Goal: Task Accomplishment & Management: Manage account settings

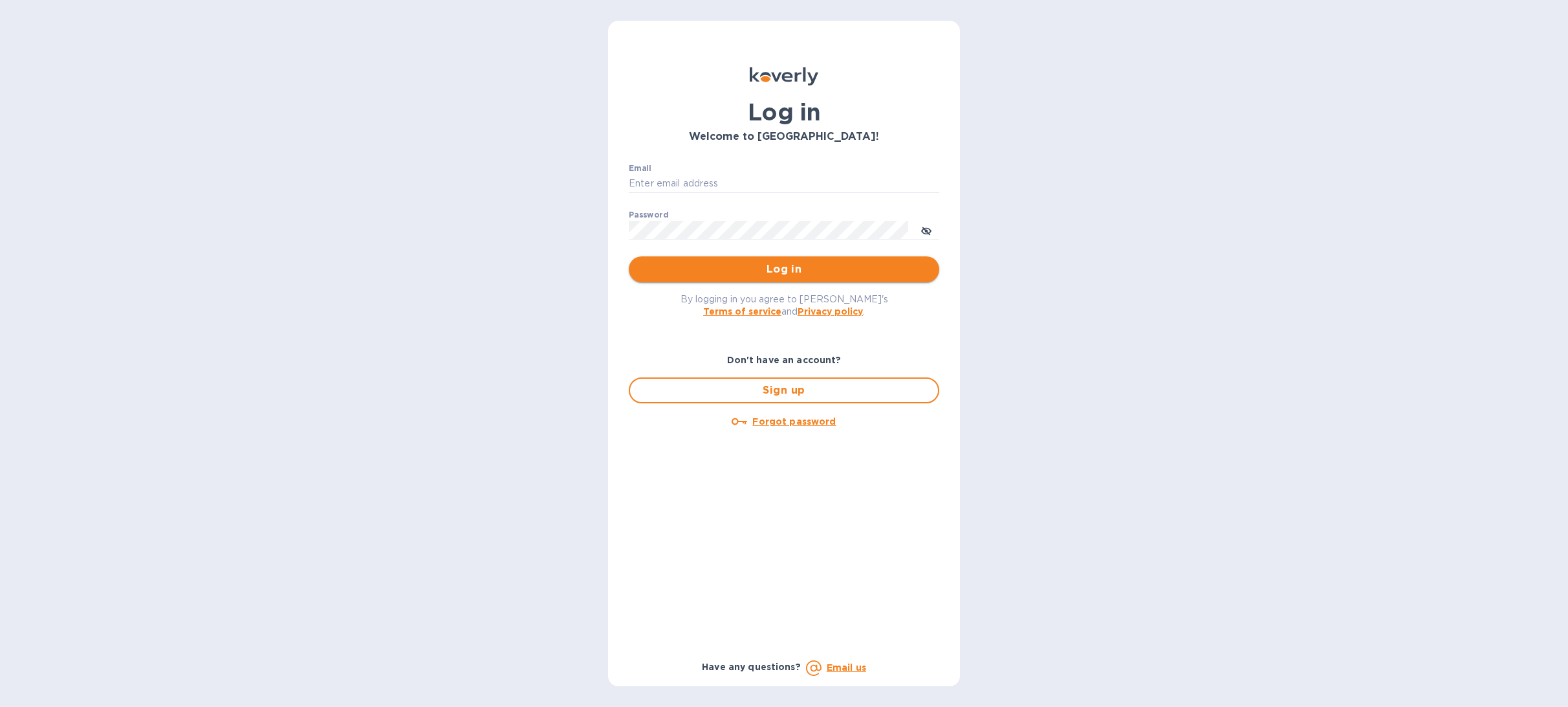
type input "[PERSON_NAME][EMAIL_ADDRESS][DOMAIN_NAME]"
click at [816, 266] on span "Log in" at bounding box center [783, 269] width 289 height 15
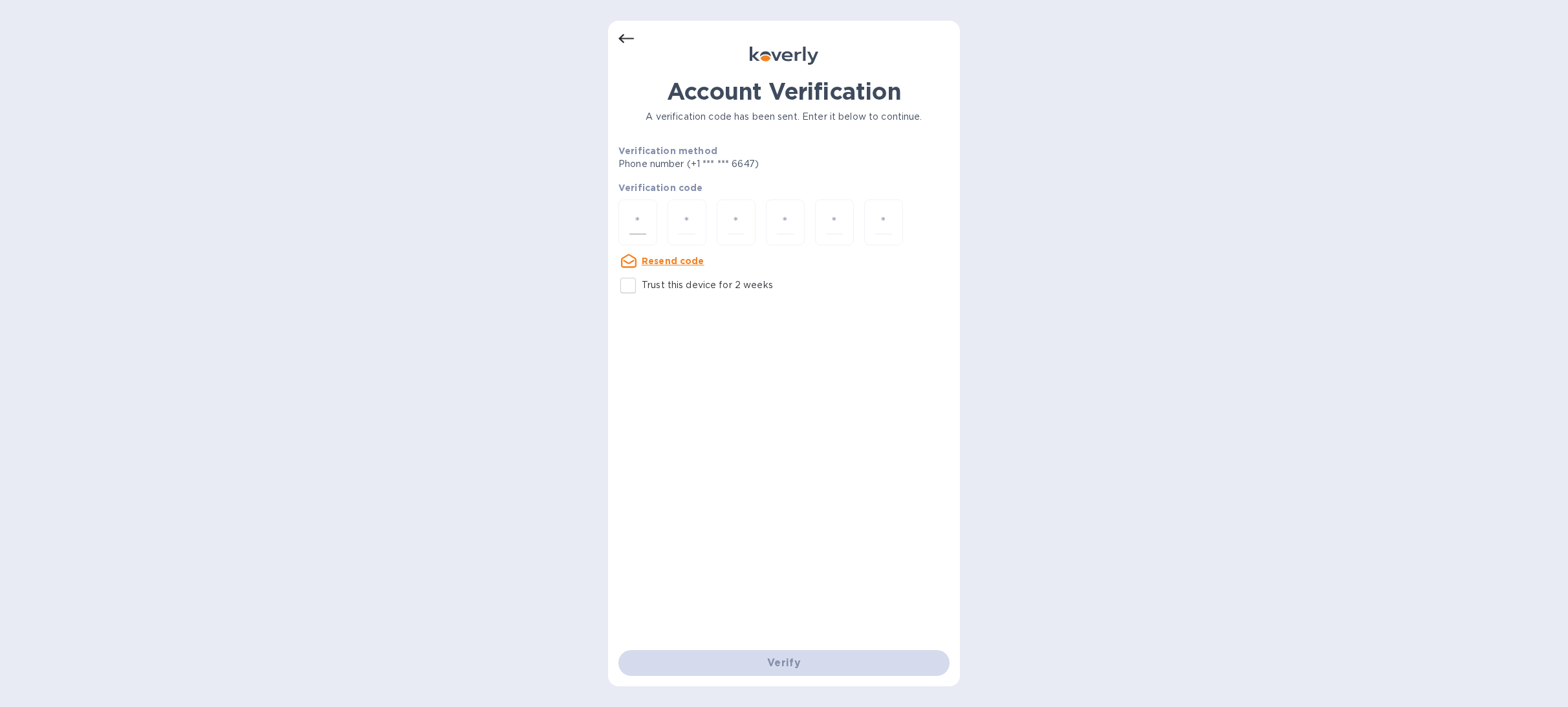
click at [654, 210] on div at bounding box center [637, 222] width 39 height 46
type input "6"
type input "9"
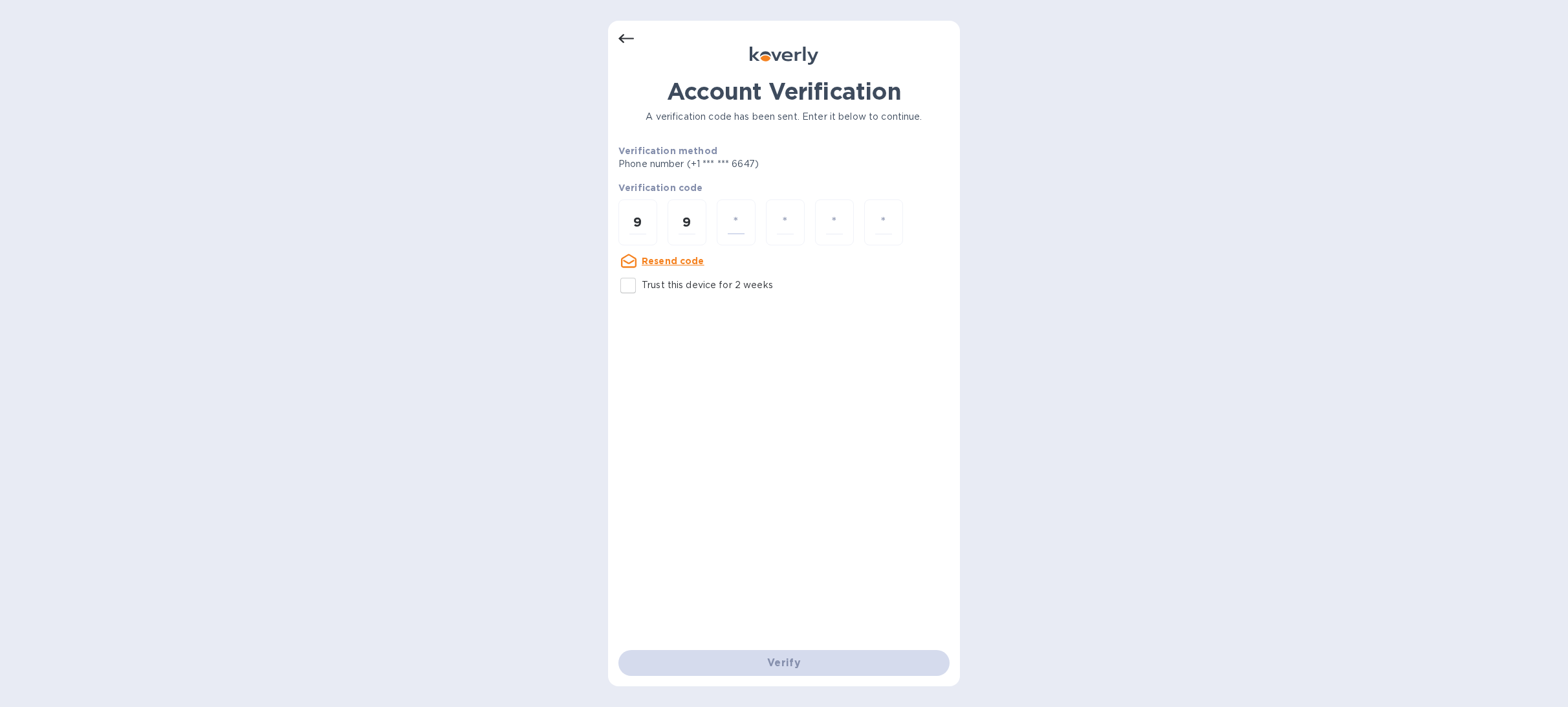
type input "8"
type input "6"
type input "4"
type input "2"
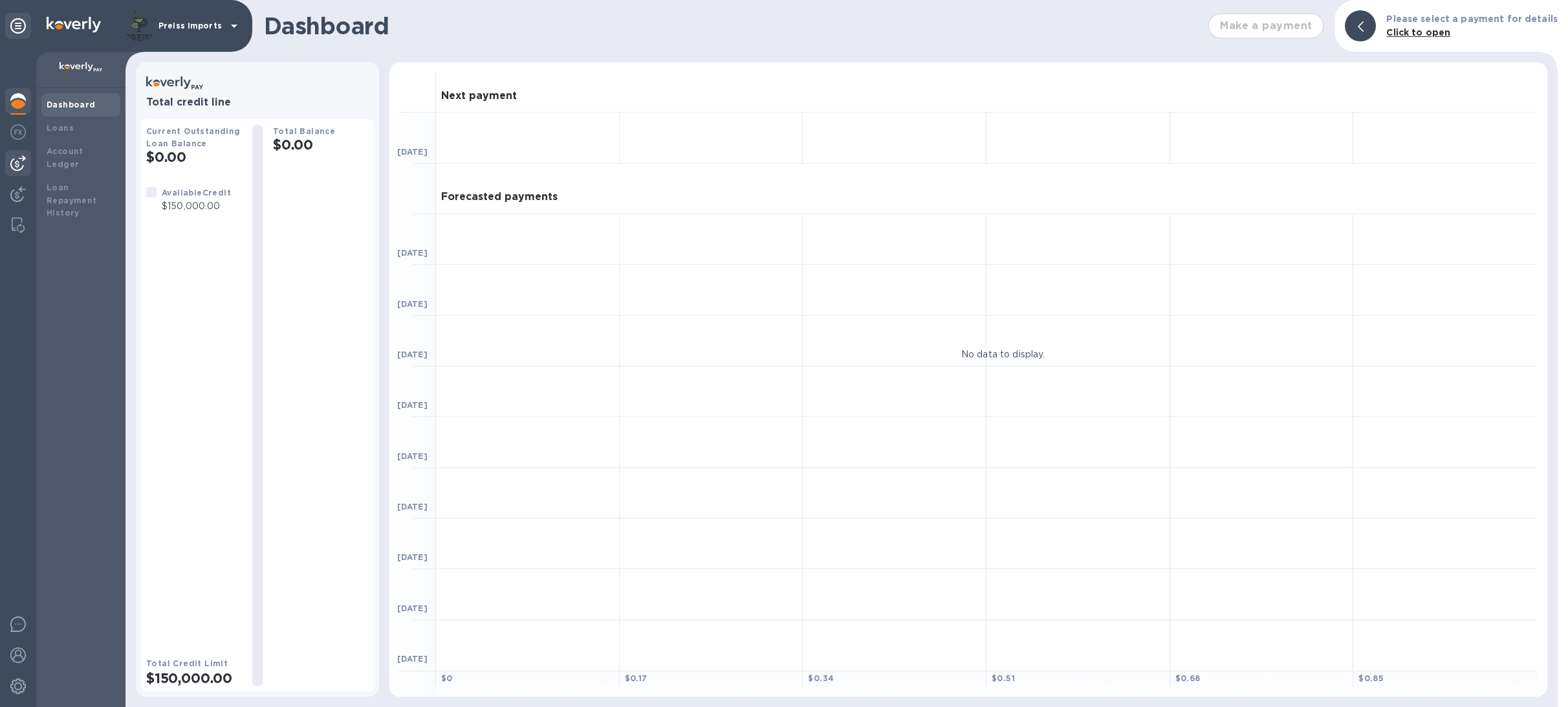
click at [17, 161] on img at bounding box center [18, 163] width 15 height 15
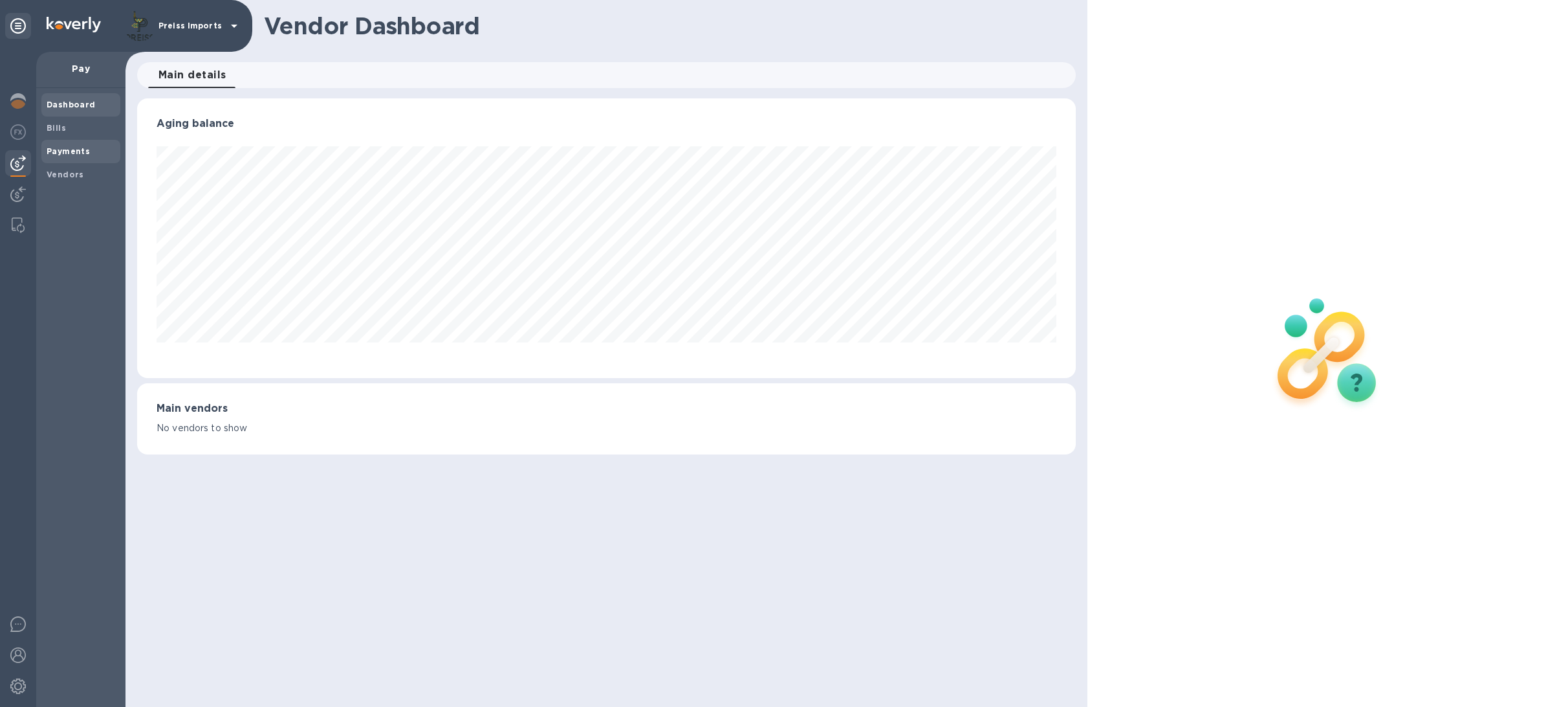
scroll to position [279, 938]
click at [59, 122] on span "Bills" at bounding box center [56, 128] width 20 height 13
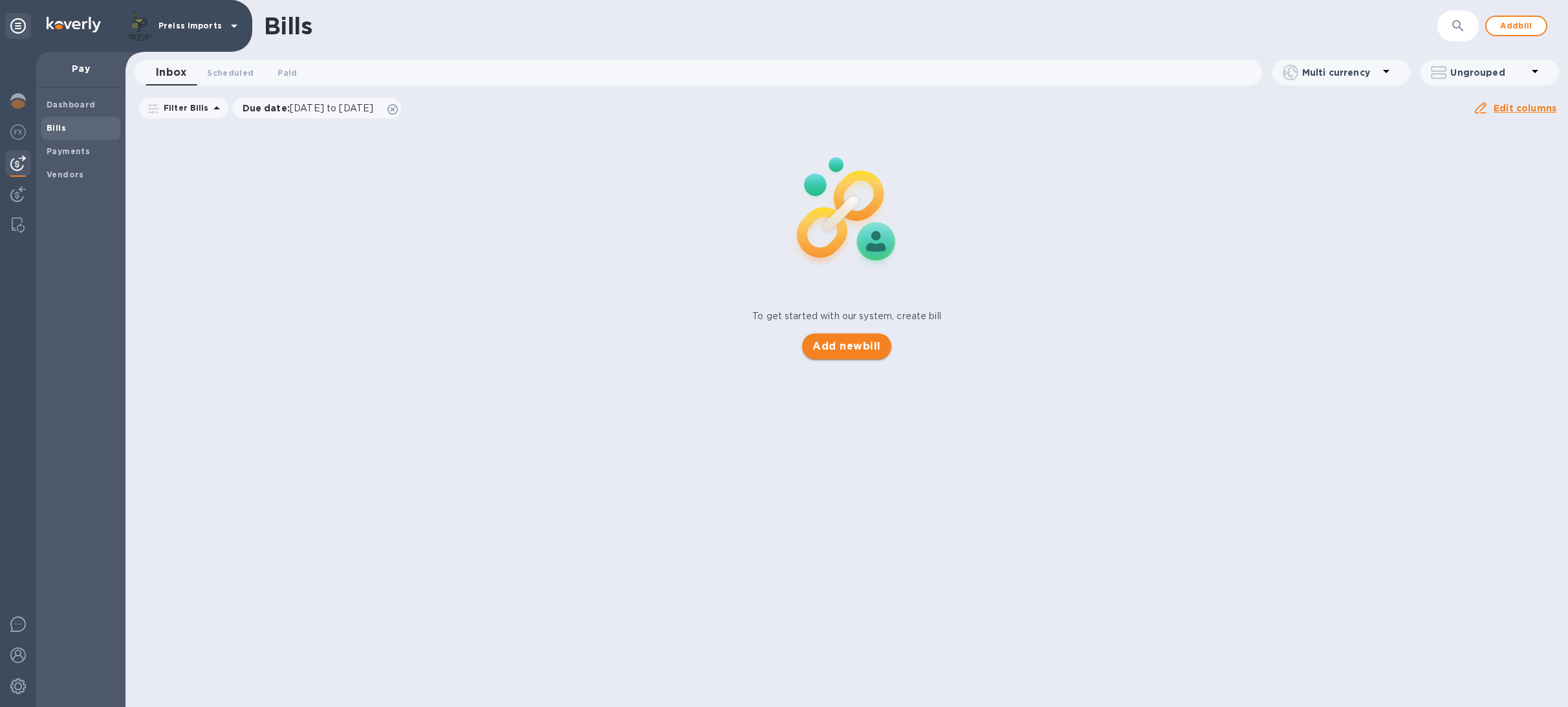
click at [860, 348] on span "Add new bill" at bounding box center [846, 346] width 68 height 15
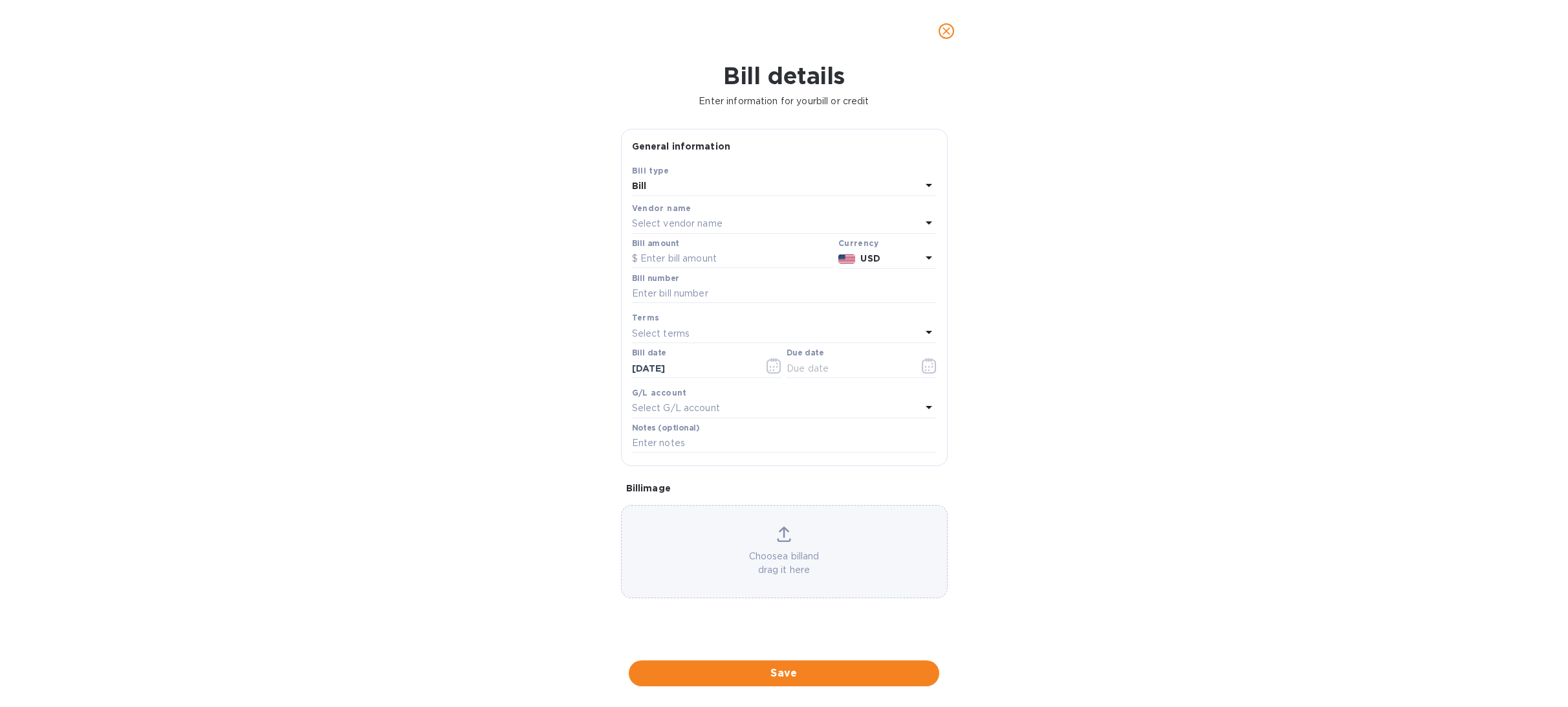
click at [668, 225] on p "Select vendor name" at bounding box center [677, 223] width 90 height 14
click at [679, 253] on input "text" at bounding box center [786, 260] width 228 height 20
type input "c"
click at [732, 271] on div at bounding box center [784, 260] width 284 height 26
click at [704, 262] on input "text" at bounding box center [786, 260] width 228 height 20
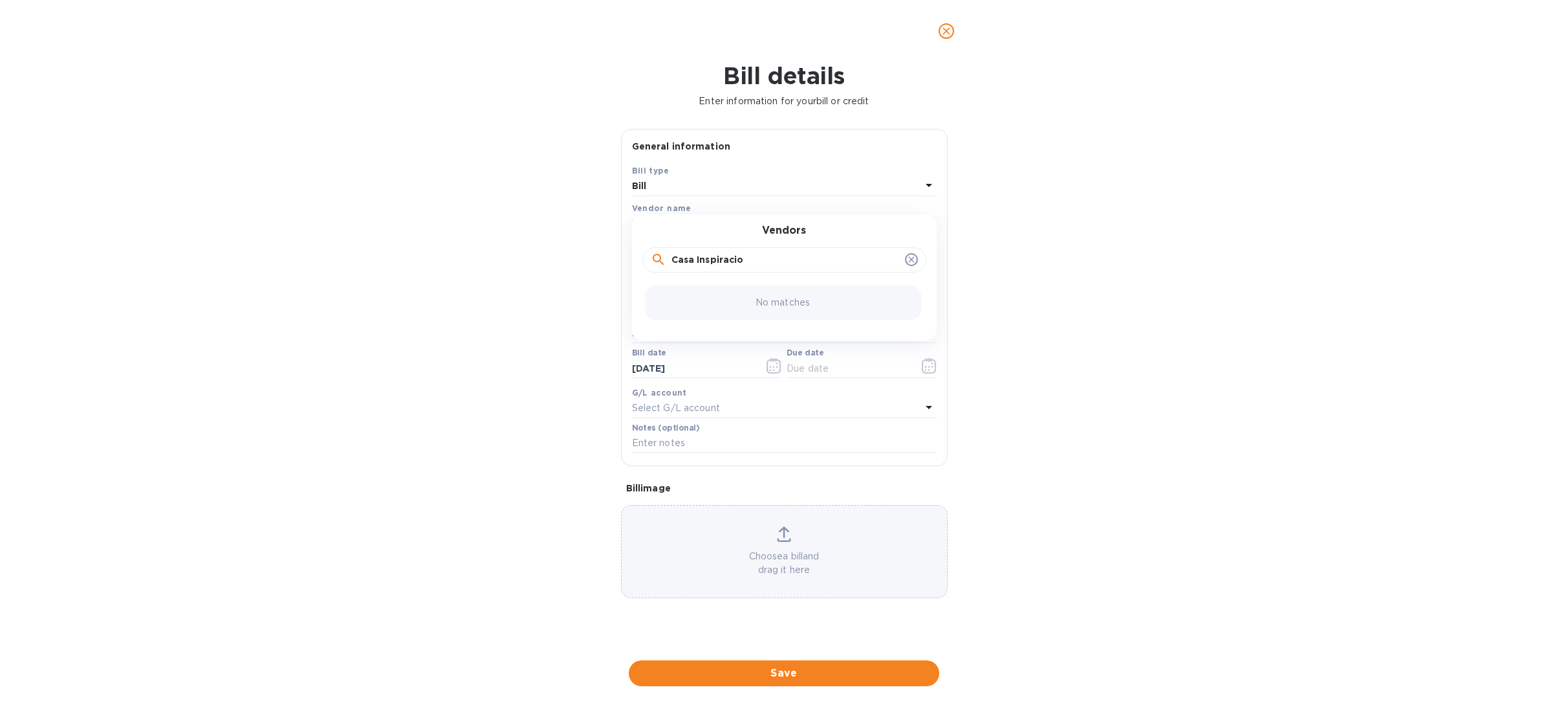
type input "Casa Inspiracion"
click at [728, 264] on input "Casa Inspiracion" at bounding box center [786, 260] width 228 height 20
click at [943, 29] on icon "close" at bounding box center [946, 31] width 13 height 13
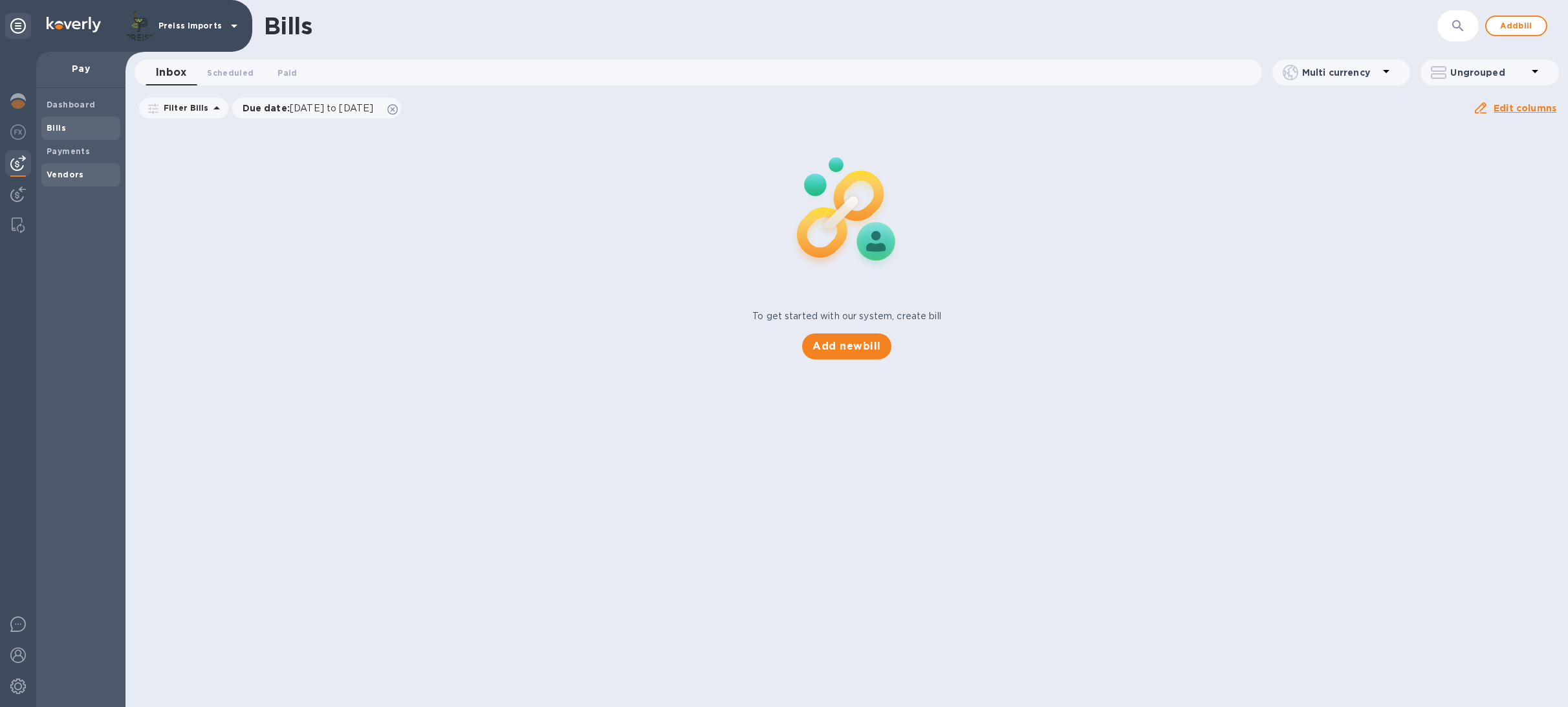
click at [76, 177] on b "Vendors" at bounding box center [65, 174] width 38 height 9
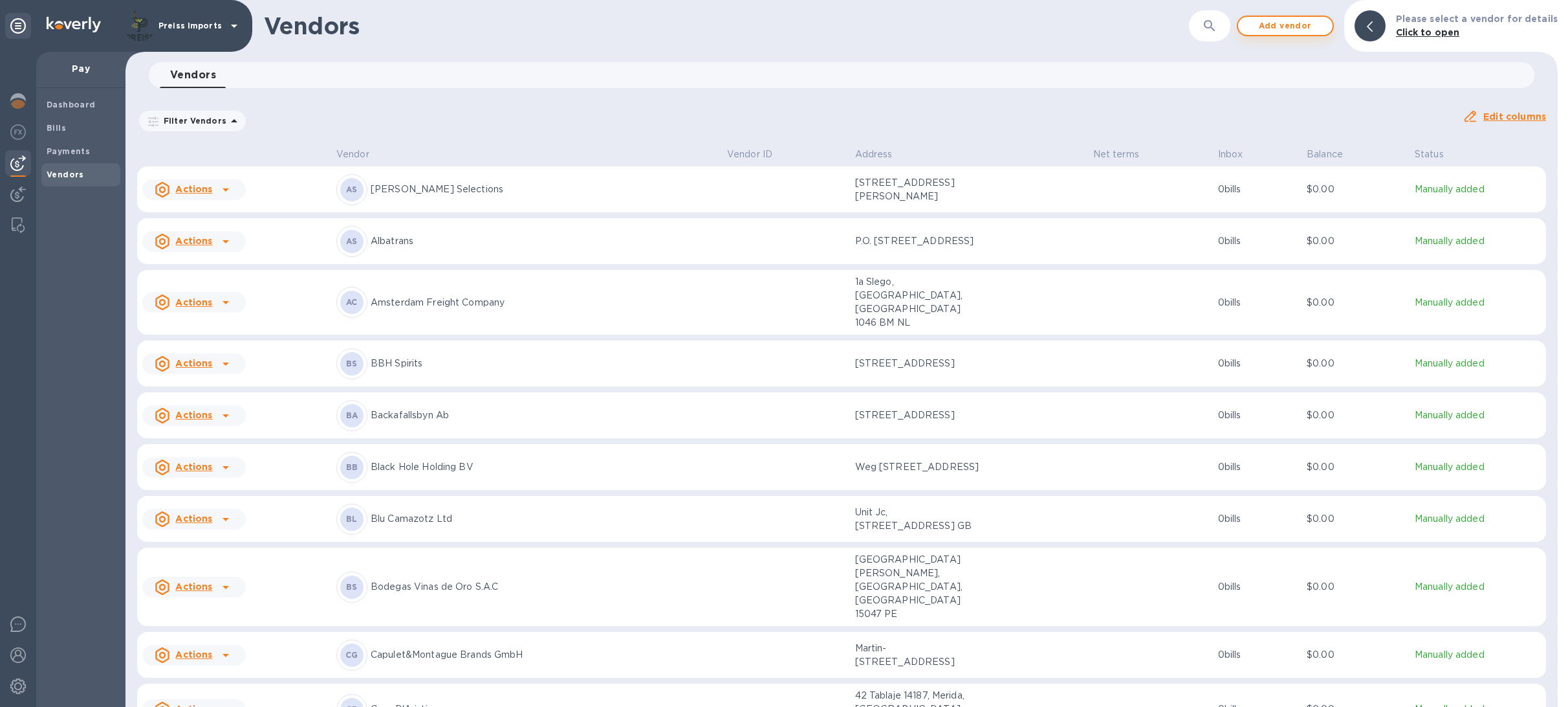
click at [1322, 22] on span "Add vendor" at bounding box center [1285, 26] width 74 height 15
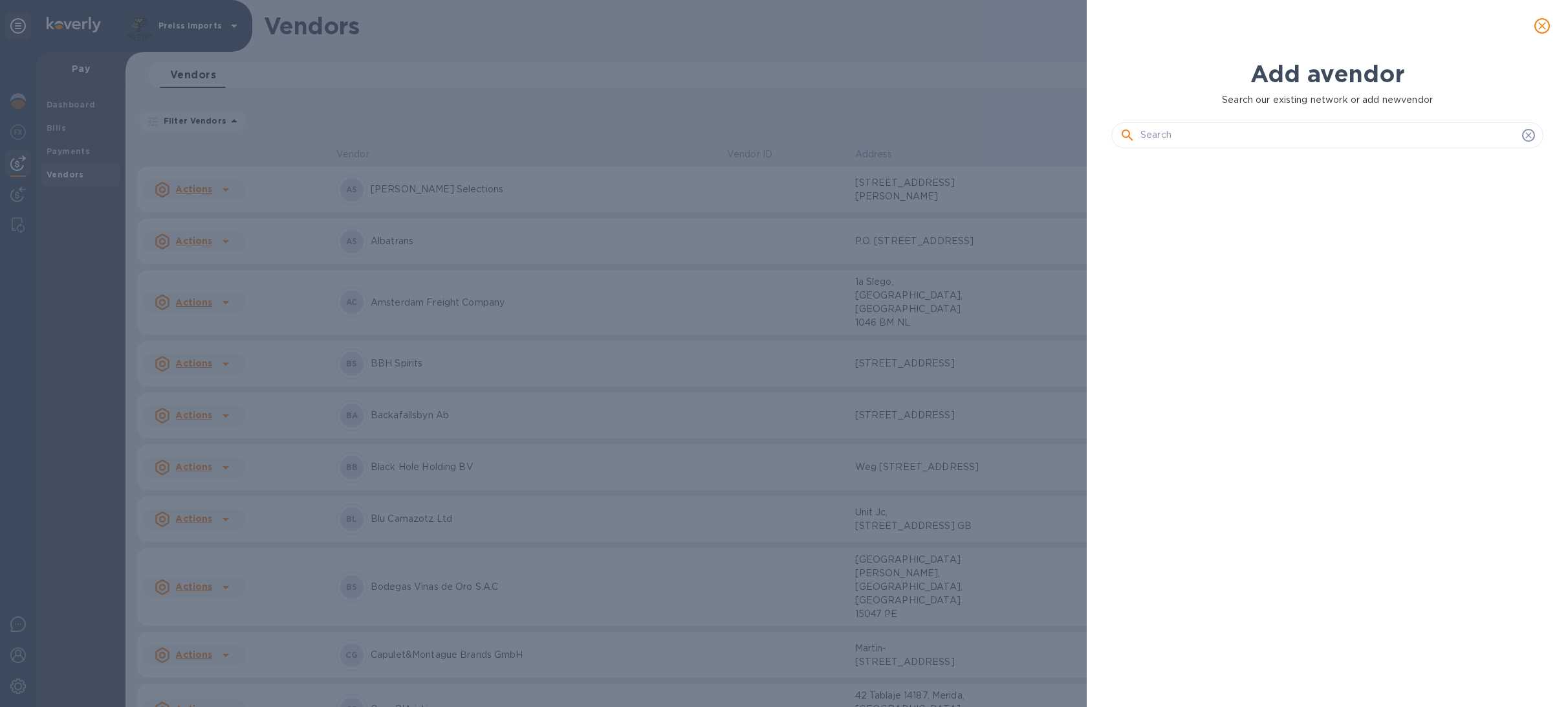
scroll to position [500, 437]
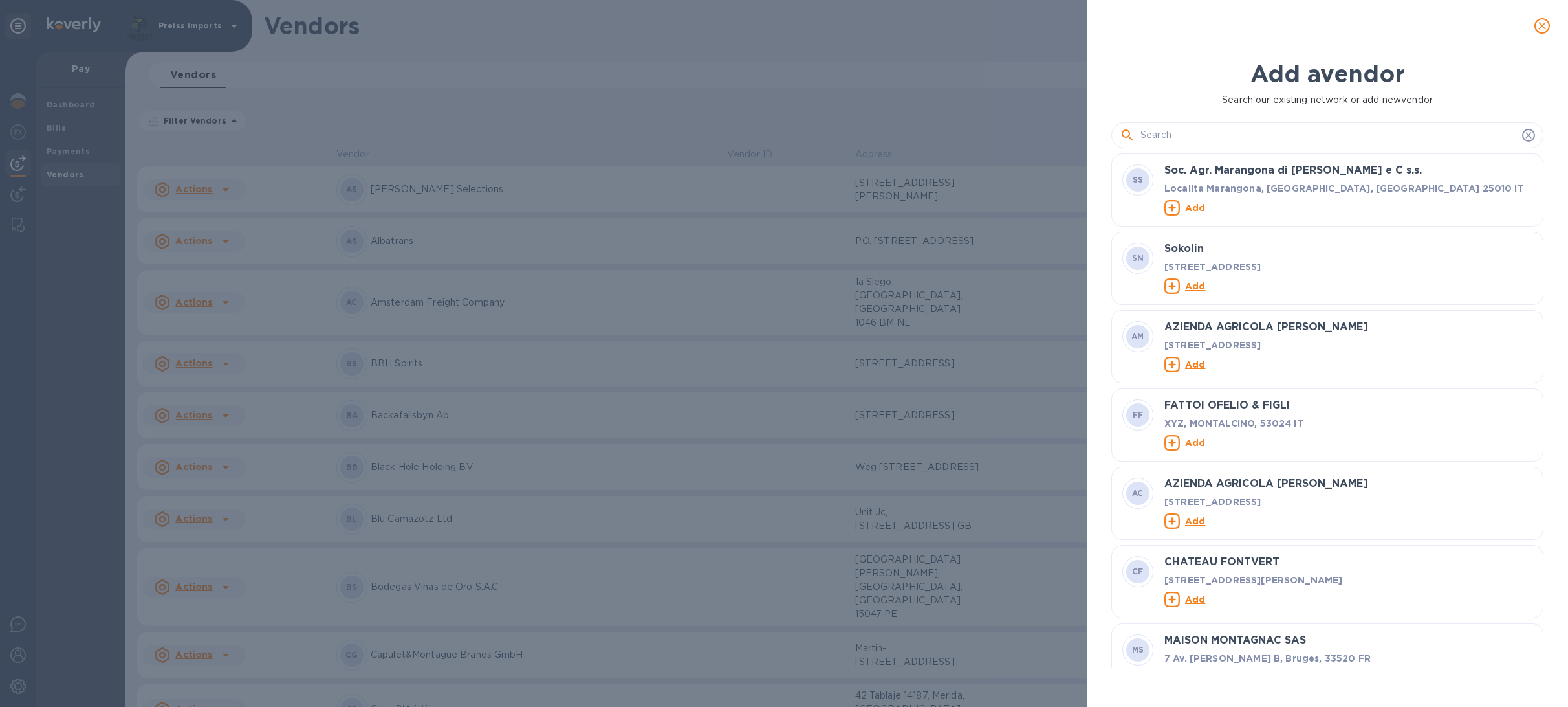
click at [1165, 135] on input "text" at bounding box center [1328, 135] width 376 height 20
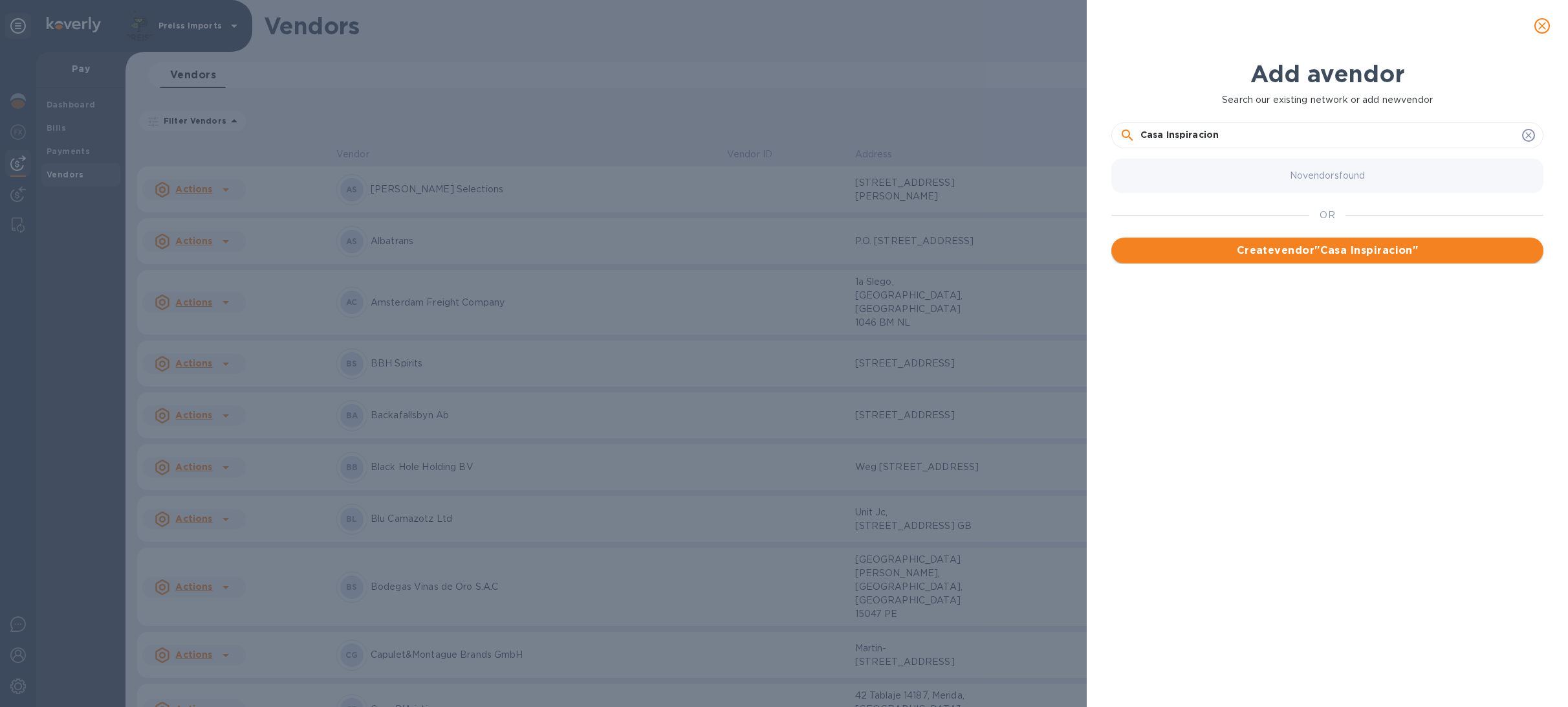
type input "Casa Inspiracion"
click at [1249, 245] on span "Create vendor " Casa Inspiracion "" at bounding box center [1327, 250] width 411 height 15
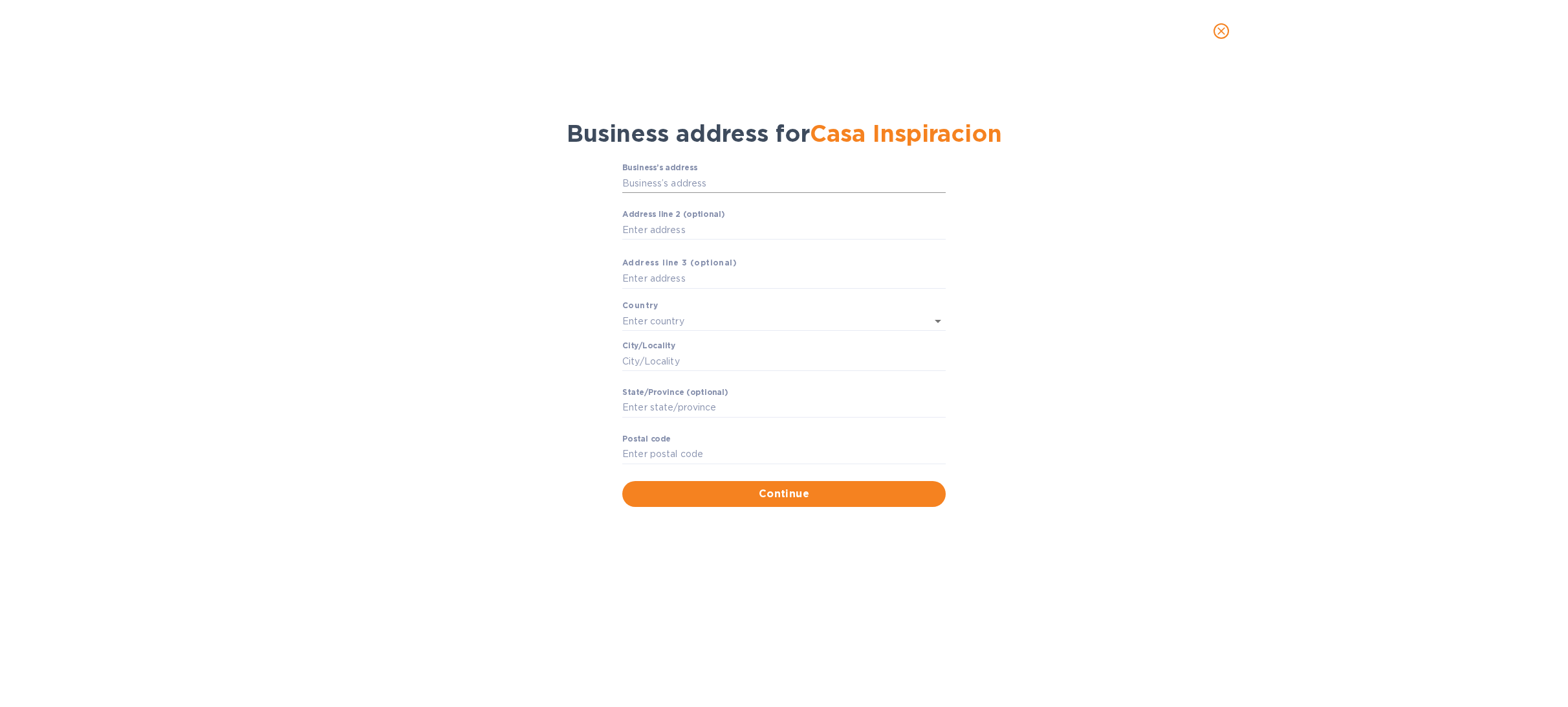
drag, startPoint x: 670, startPoint y: 182, endPoint x: 664, endPoint y: 182, distance: 6.0
click at [670, 182] on input "Business’s аddress" at bounding box center [784, 183] width 324 height 20
drag, startPoint x: 676, startPoint y: 182, endPoint x: 669, endPoint y: 182, distance: 7.0
click at [669, 182] on input "Calle [DATE]" at bounding box center [784, 183] width 324 height 20
click at [717, 185] on input "Calle [DATE]" at bounding box center [784, 183] width 324 height 20
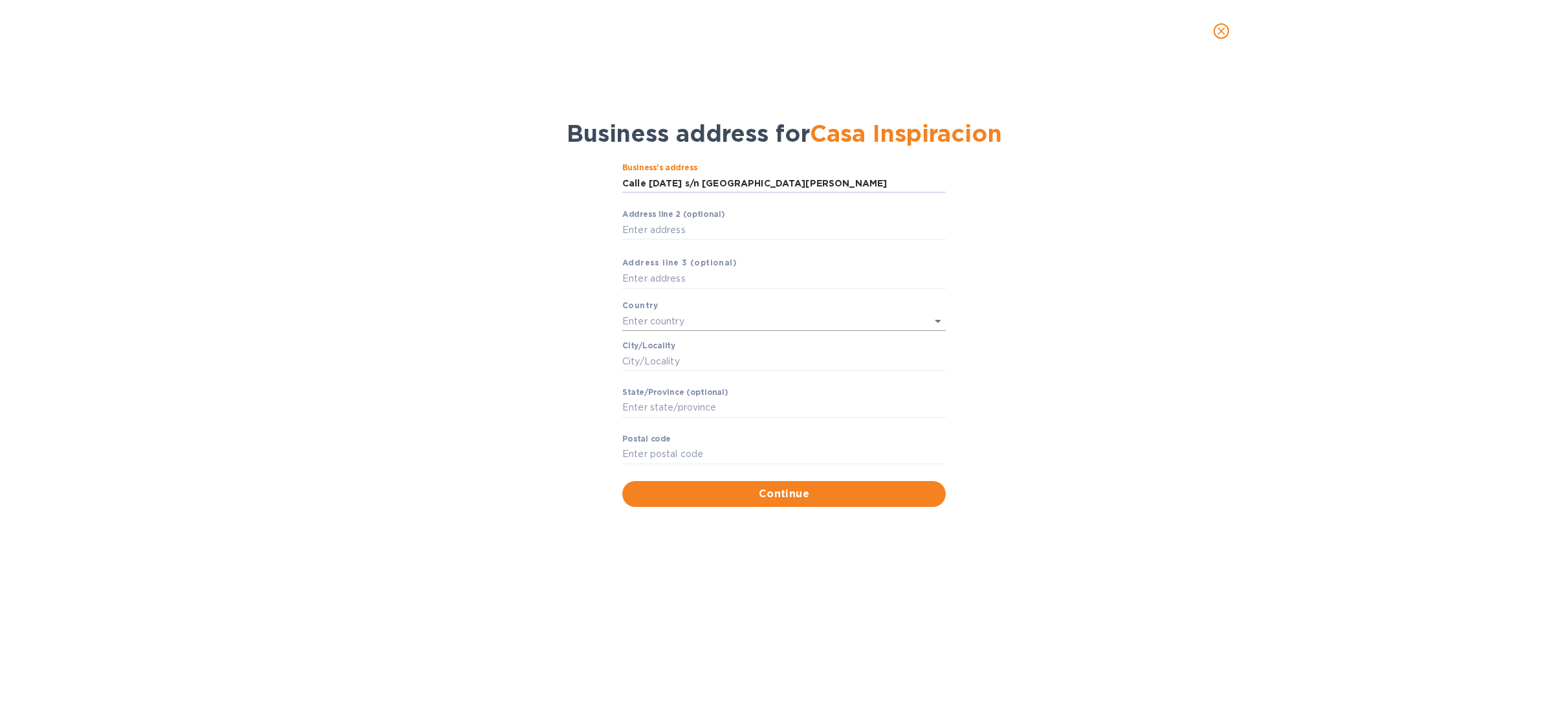
type input "Calle [DATE] s/n [GEOGRAPHIC_DATA][PERSON_NAME]"
click at [661, 317] on input "text" at bounding box center [766, 321] width 287 height 19
click at [663, 345] on p "[GEOGRAPHIC_DATA]" at bounding box center [784, 349] width 303 height 14
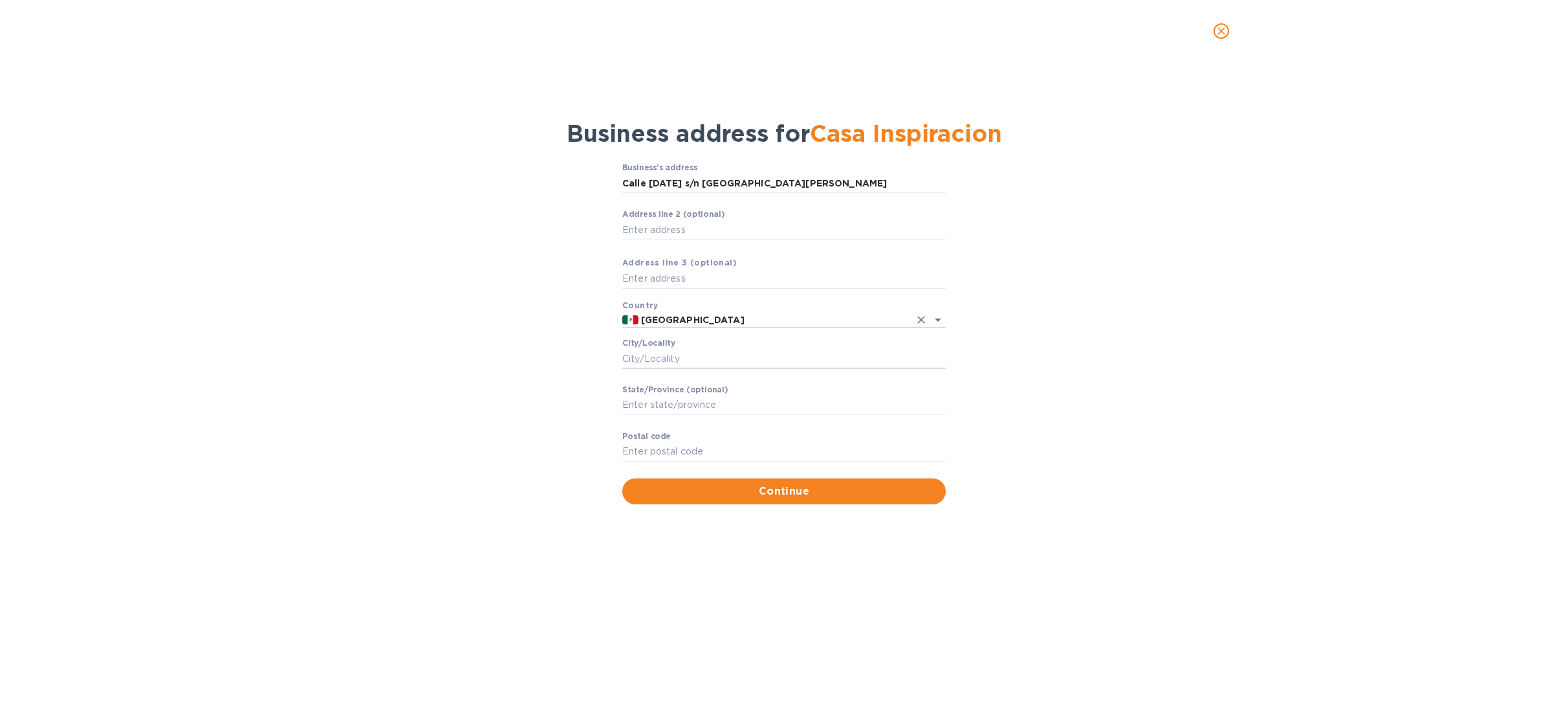
type input "[GEOGRAPHIC_DATA]"
click at [656, 353] on input "Сity/Locаlity" at bounding box center [784, 358] width 324 height 20
type input "CD. [GEOGRAPHIC_DATA]"
click at [641, 409] on input "Stаte/Province (optional)" at bounding box center [784, 405] width 324 height 20
type input "[GEOGRAPHIC_DATA]"
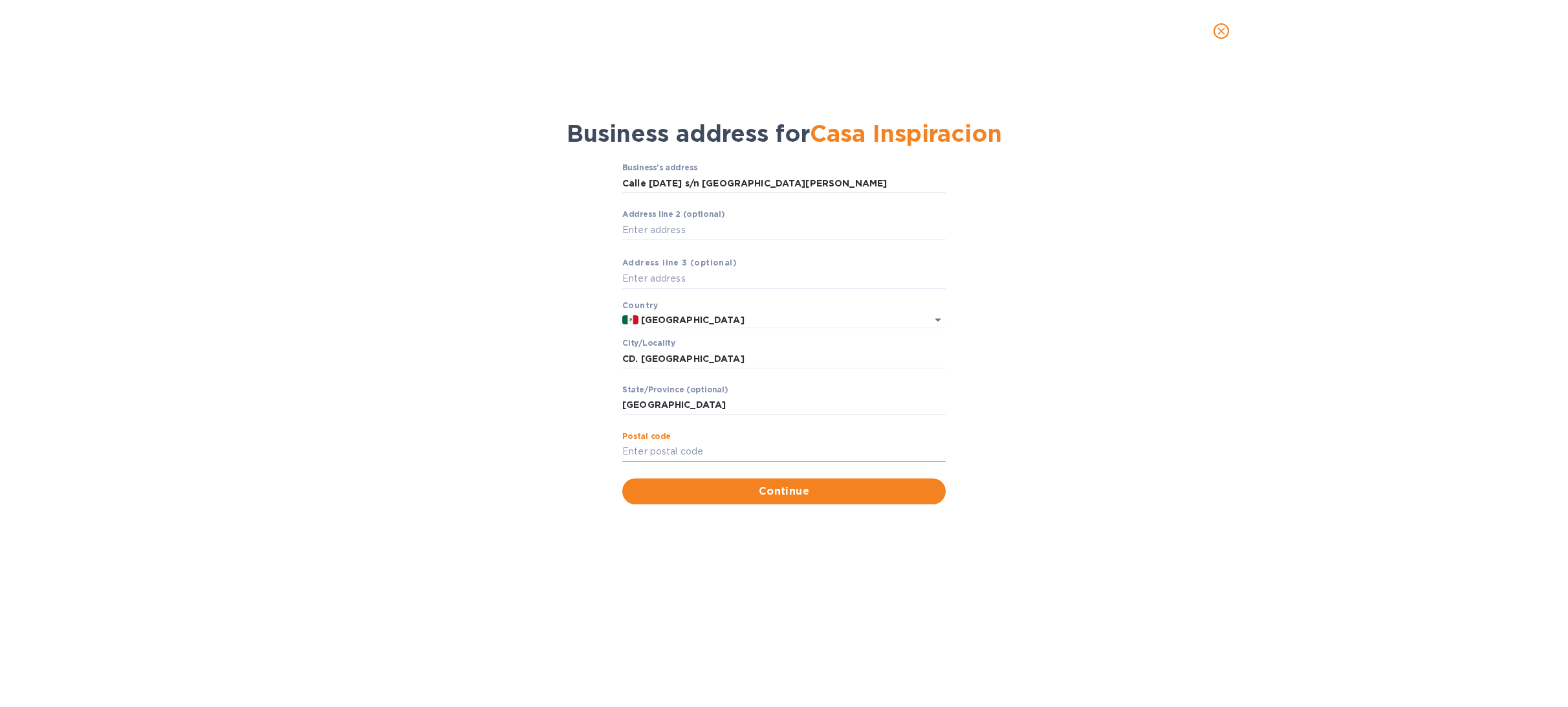
click at [691, 447] on input "Pоstal cоde" at bounding box center [784, 452] width 324 height 20
type input "32918"
click at [754, 495] on span "Continue" at bounding box center [784, 491] width 303 height 15
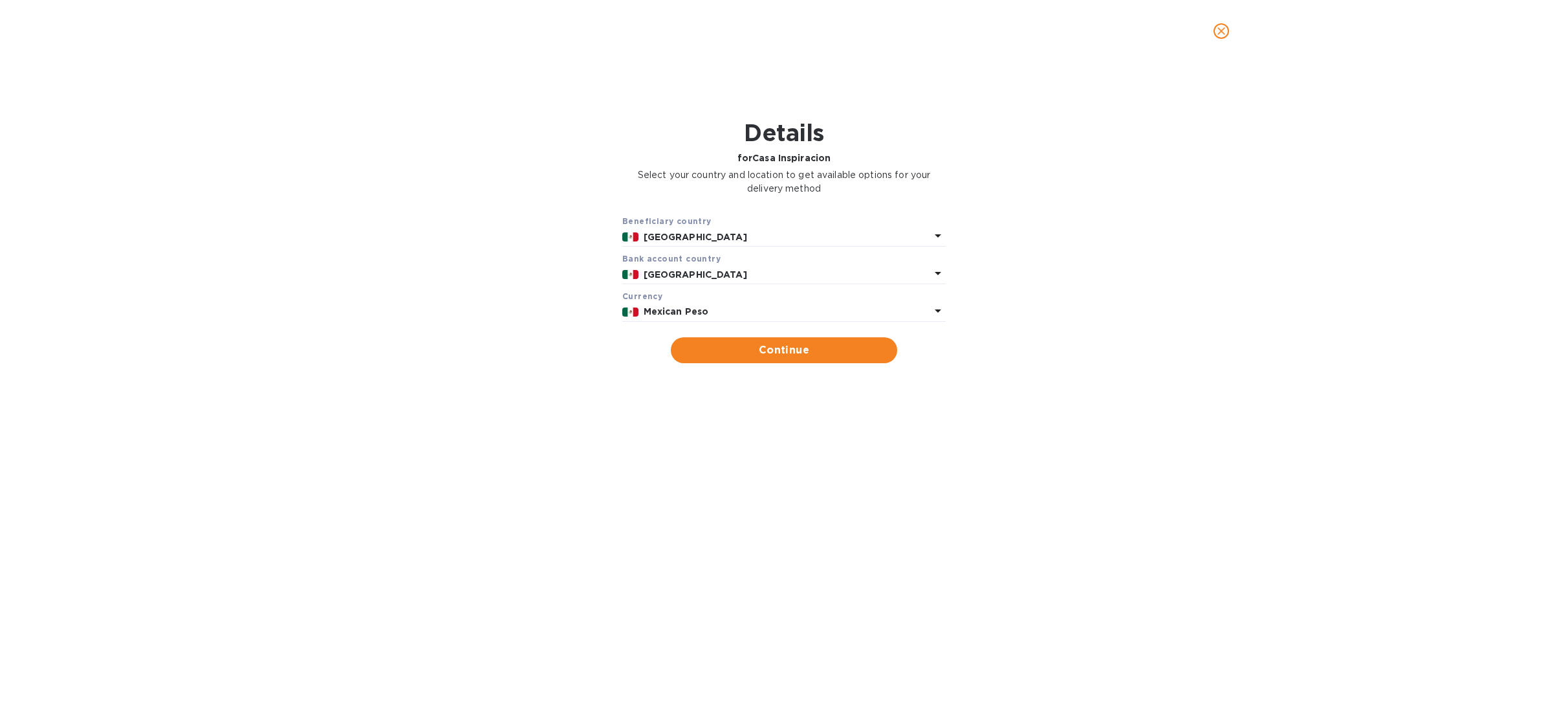
click at [942, 314] on icon at bounding box center [938, 311] width 15 height 15
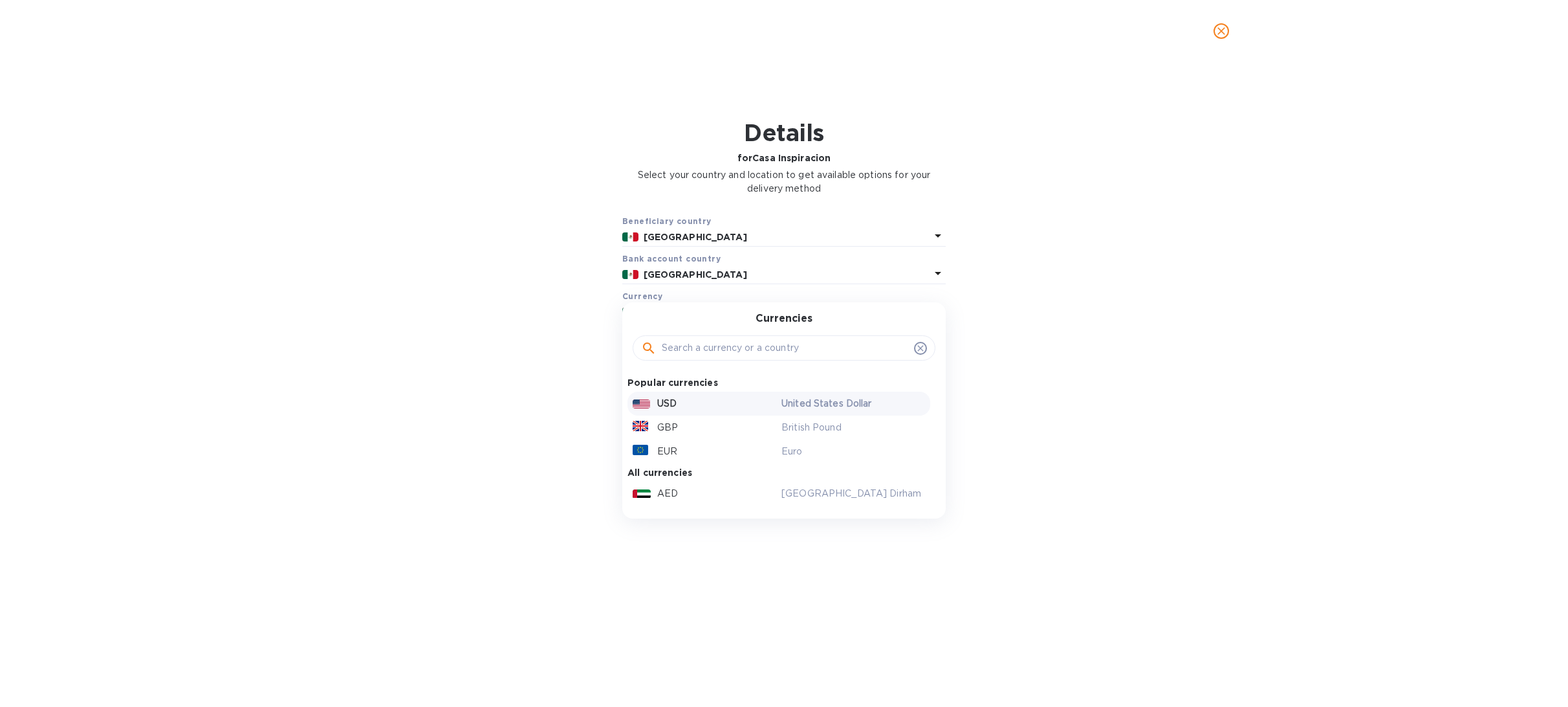
click at [687, 404] on div "USD" at bounding box center [704, 404] width 149 height 19
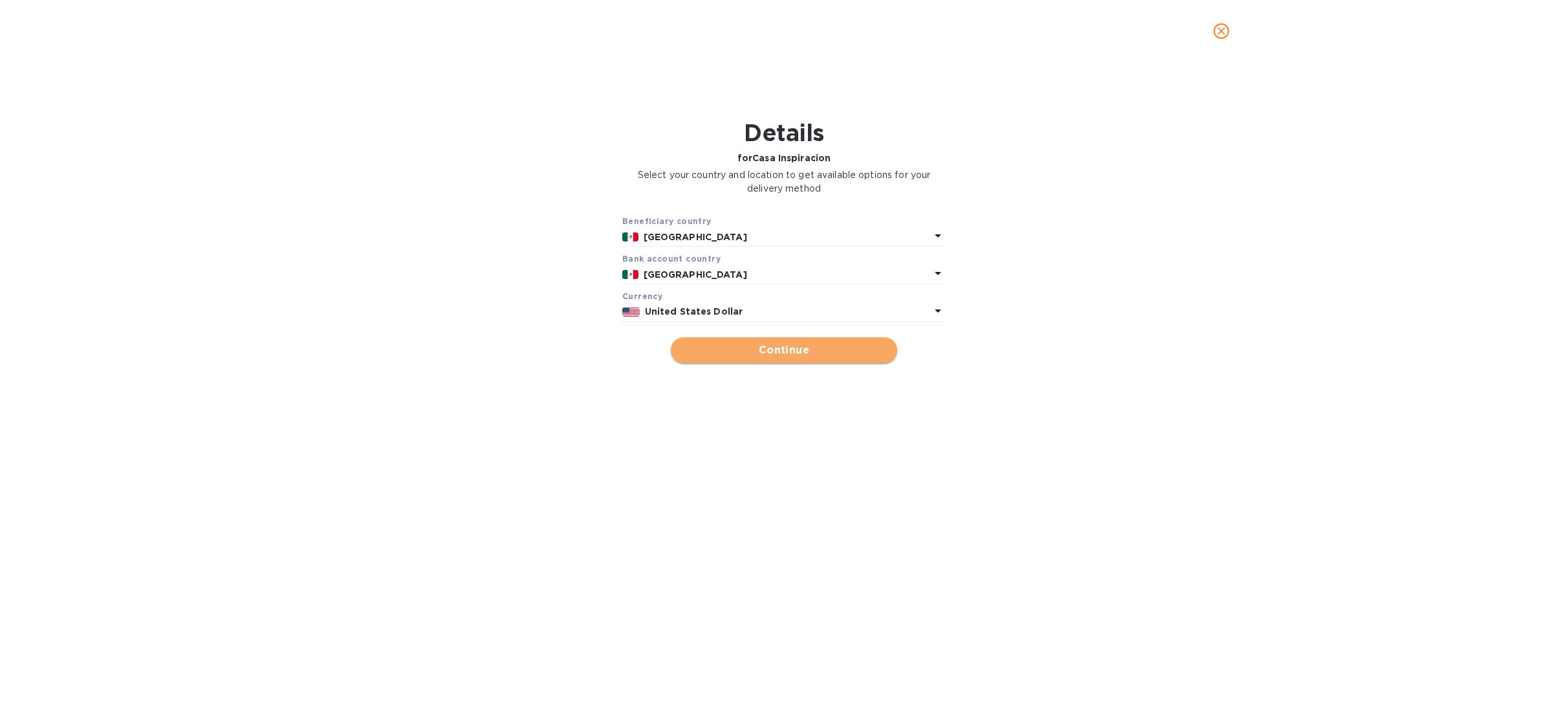
click at [793, 348] on span "Continue" at bounding box center [784, 350] width 206 height 15
type input "Casa Inspiracion"
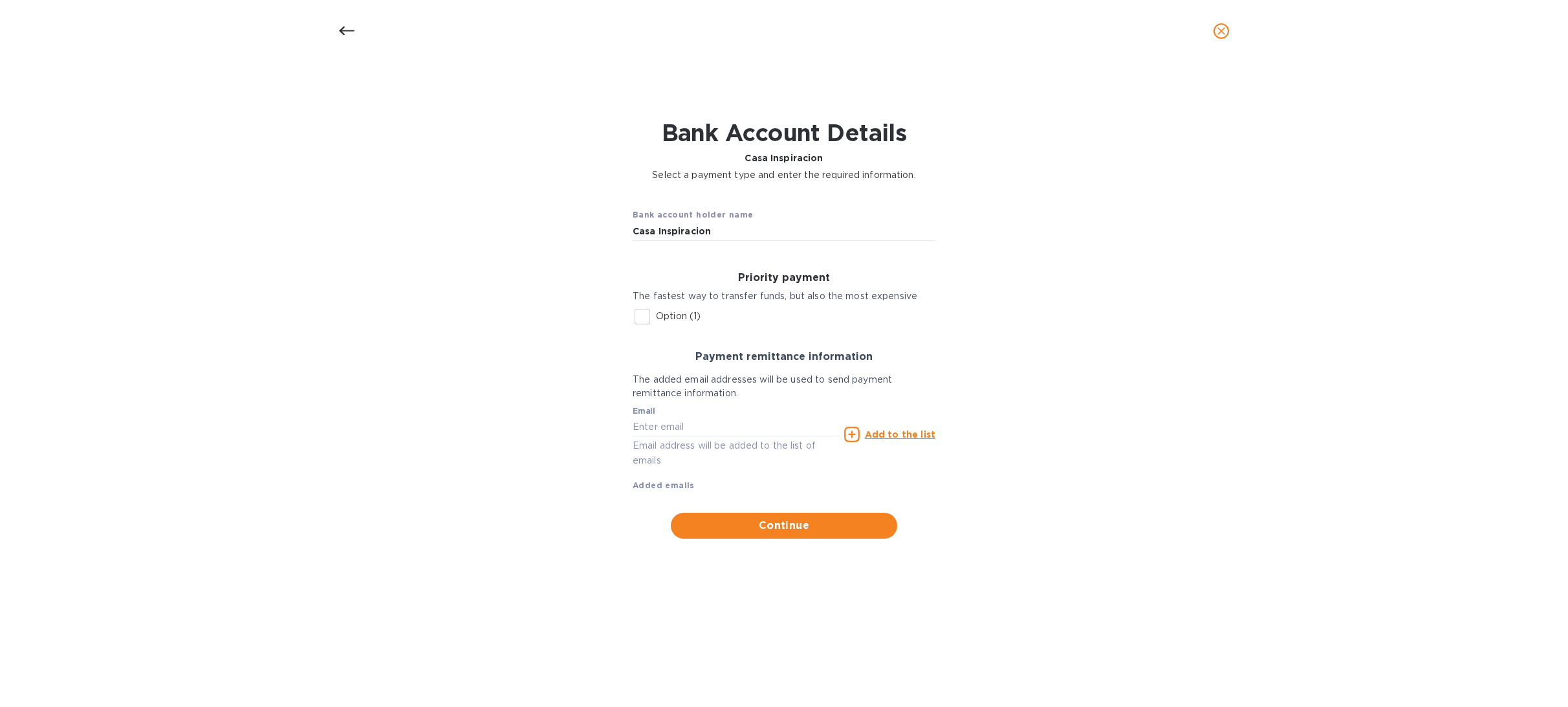
click at [634, 316] on input "Option (1)" at bounding box center [642, 317] width 27 height 27
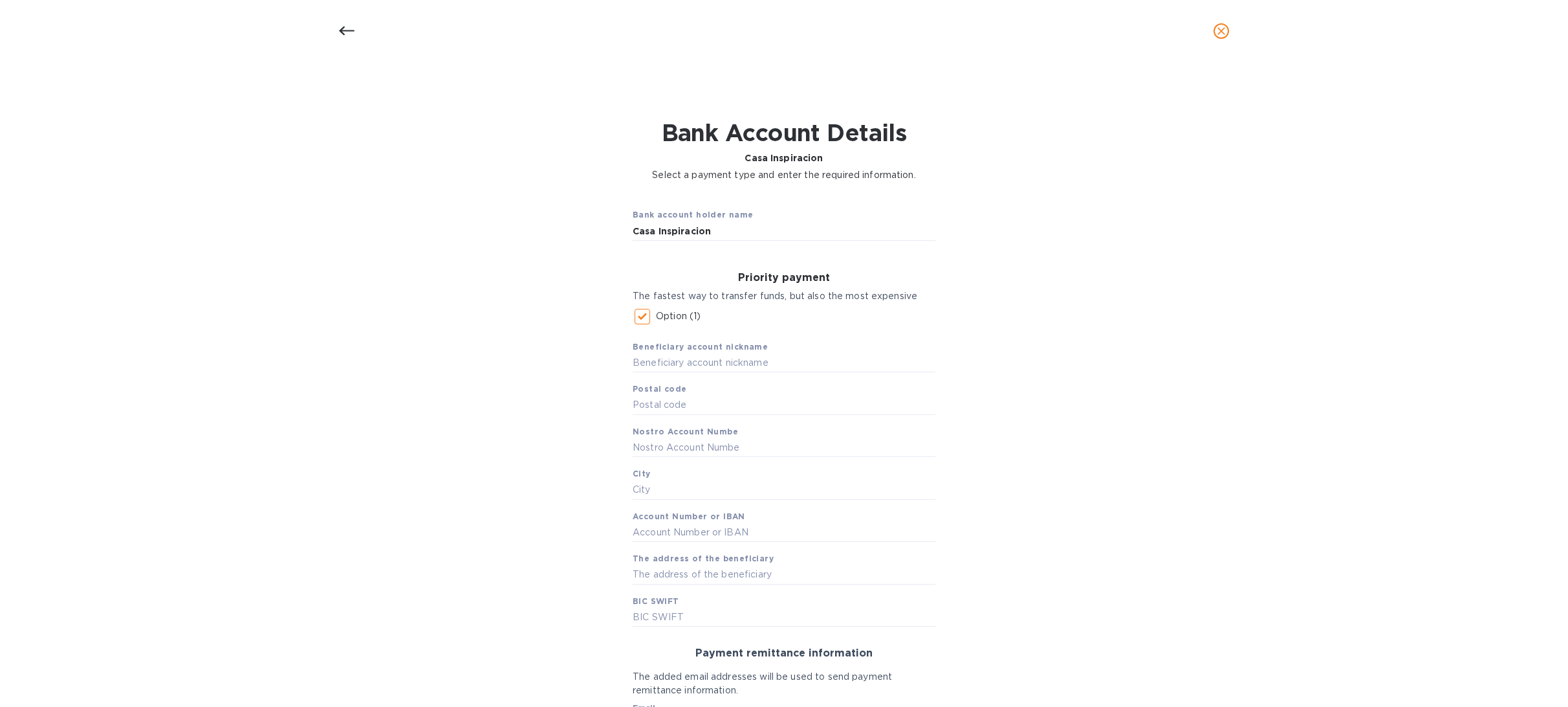
click at [633, 316] on input "Option (1)" at bounding box center [642, 317] width 27 height 27
checkbox input "false"
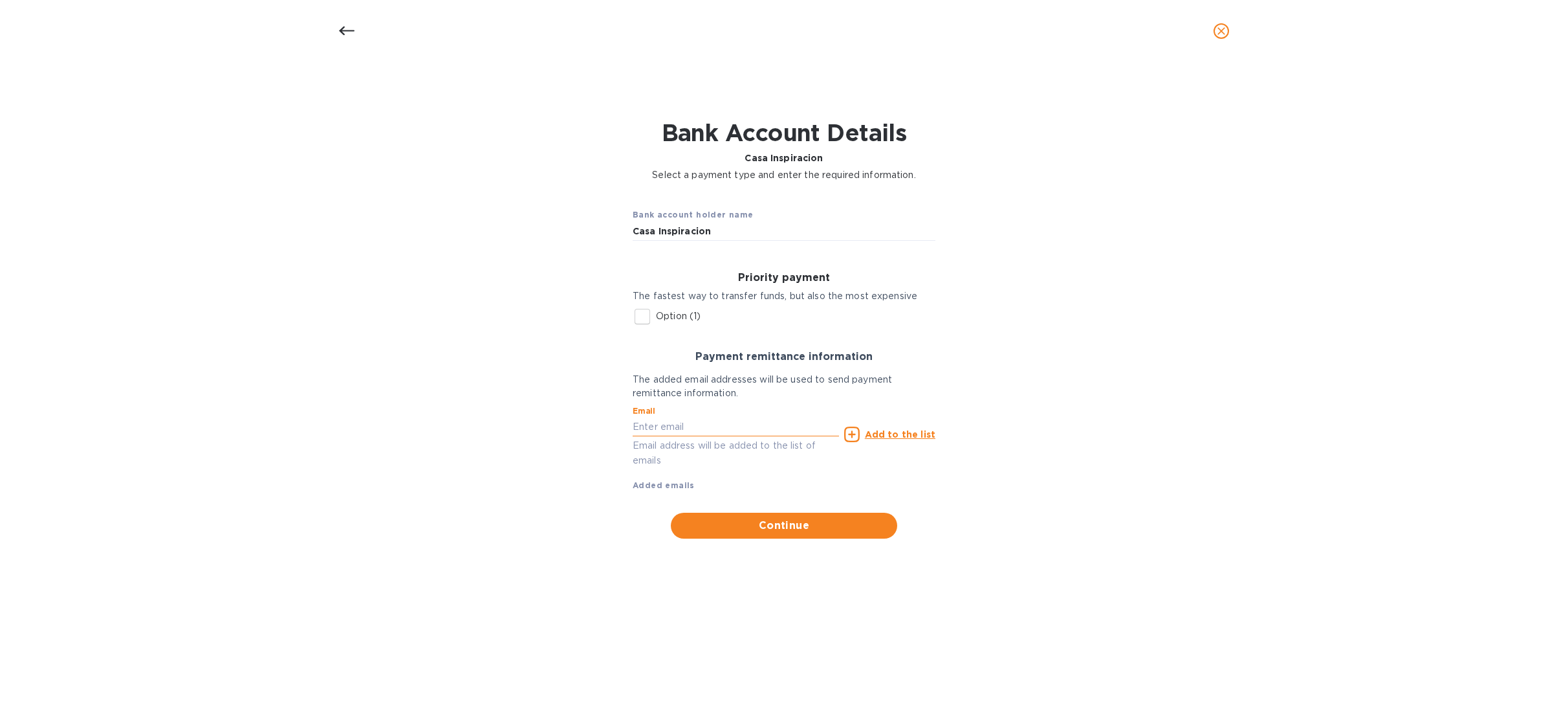
click at [690, 426] on input "text" at bounding box center [736, 426] width 206 height 20
click at [678, 424] on input "text" at bounding box center [736, 426] width 206 height 20
type input "[EMAIL_ADDRESS][DOMAIN_NAME]"
click at [914, 437] on u "Add to the list" at bounding box center [900, 434] width 70 height 10
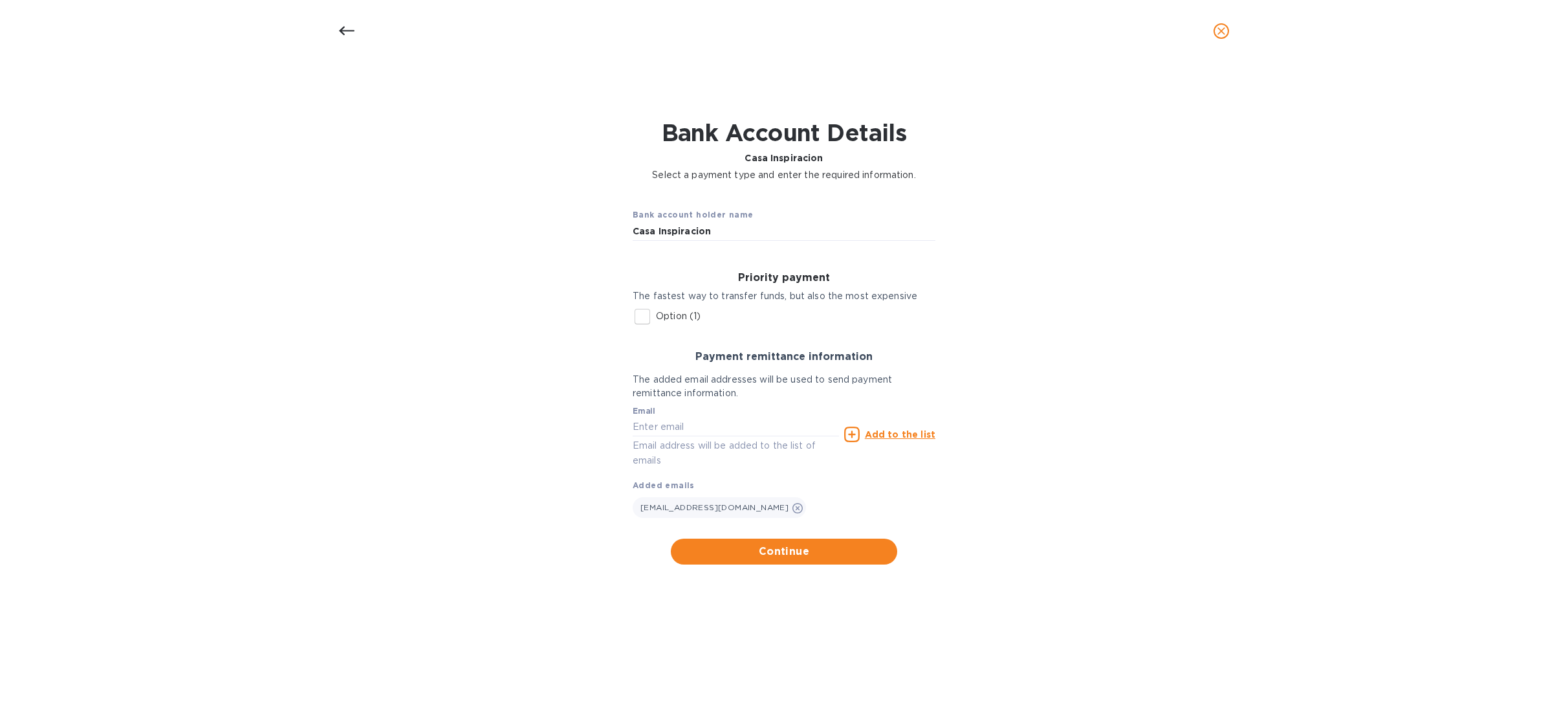
click at [644, 316] on input "Option (1)" at bounding box center [642, 317] width 27 height 27
checkbox input "true"
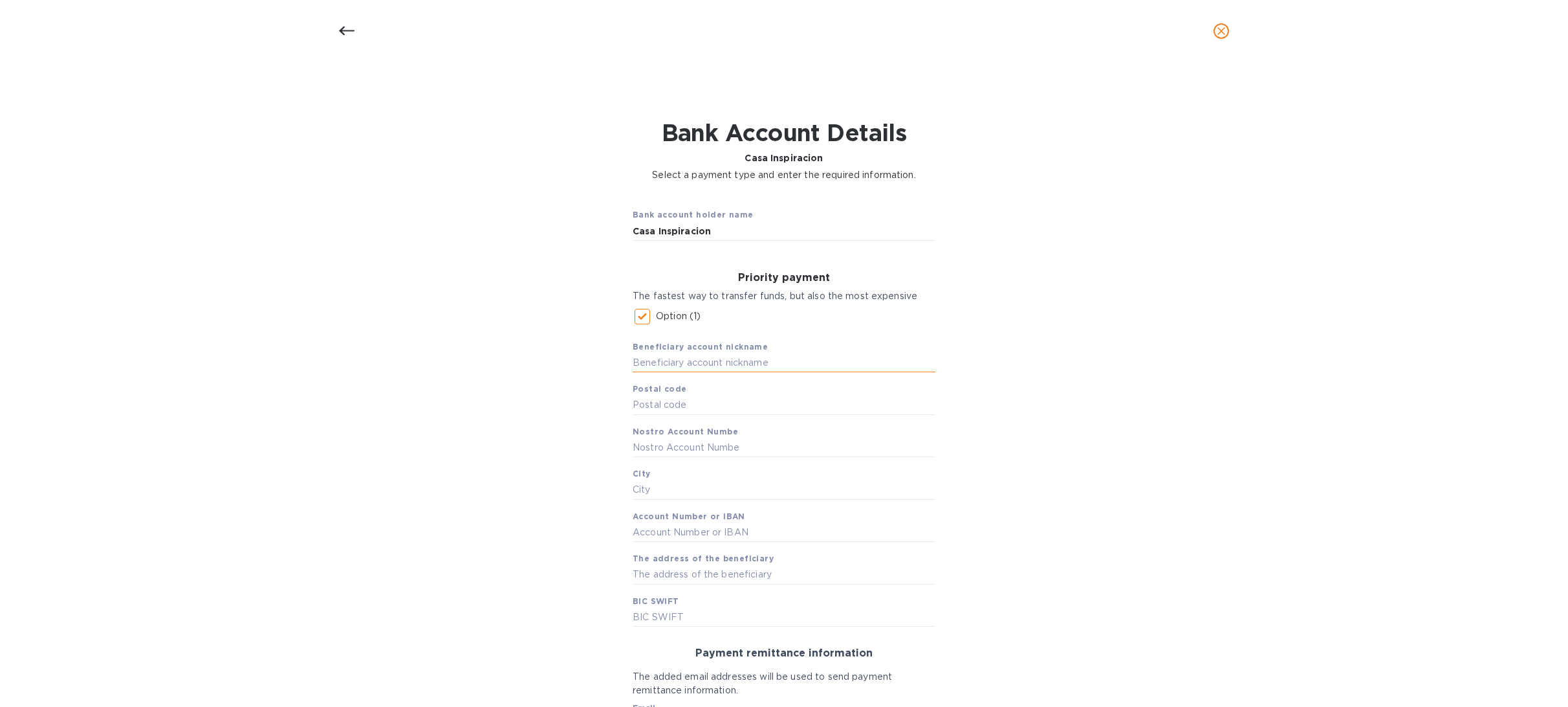
click at [659, 363] on input "text" at bounding box center [784, 363] width 303 height 20
type input "Casa Inspiracion"
click at [689, 402] on input "text" at bounding box center [784, 405] width 303 height 20
type input "32945"
click at [670, 448] on input "text" at bounding box center [784, 447] width 303 height 20
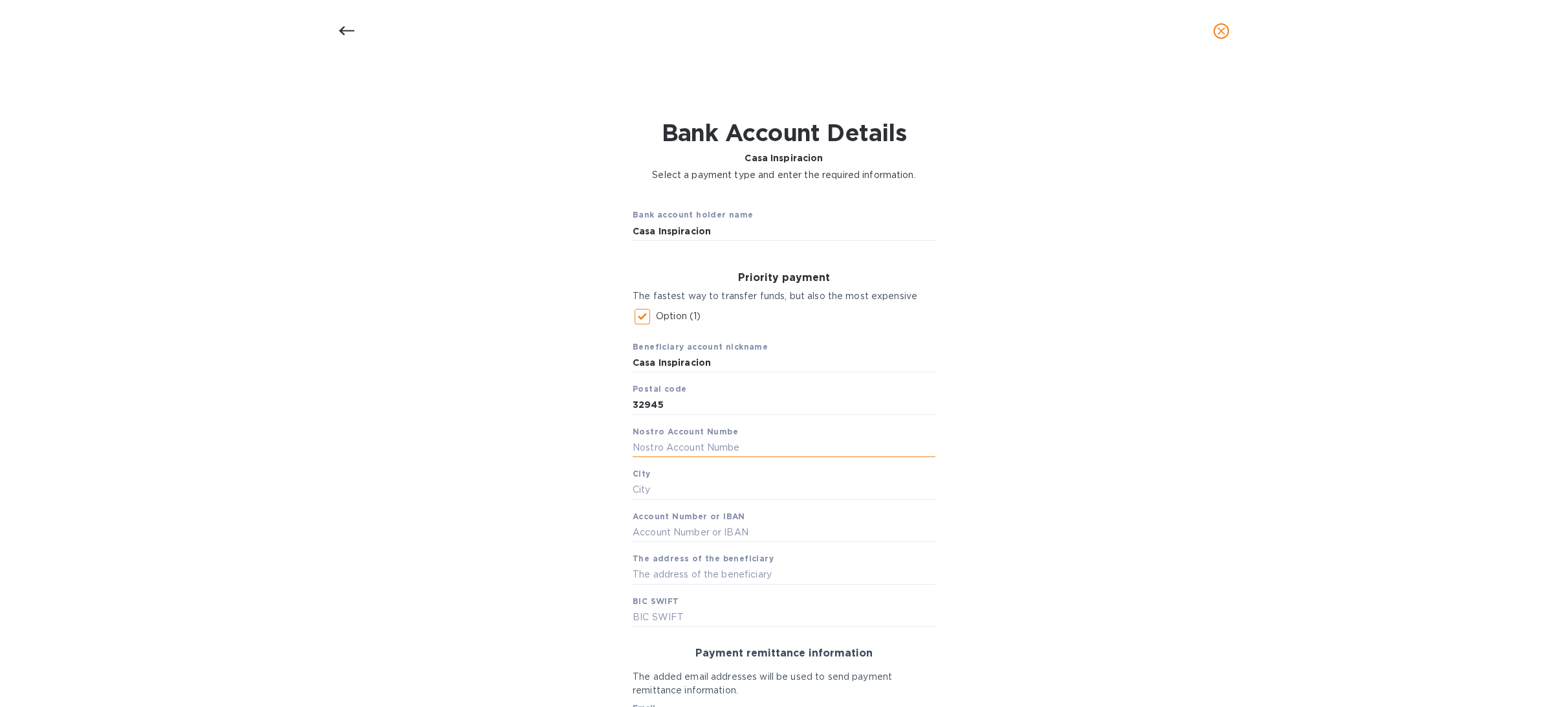
click at [668, 449] on input "text" at bounding box center [784, 447] width 303 height 20
click at [653, 409] on input "text" at bounding box center [784, 405] width 303 height 20
type input "3294"
click at [670, 448] on input "text" at bounding box center [784, 447] width 303 height 20
type input "82501124012"
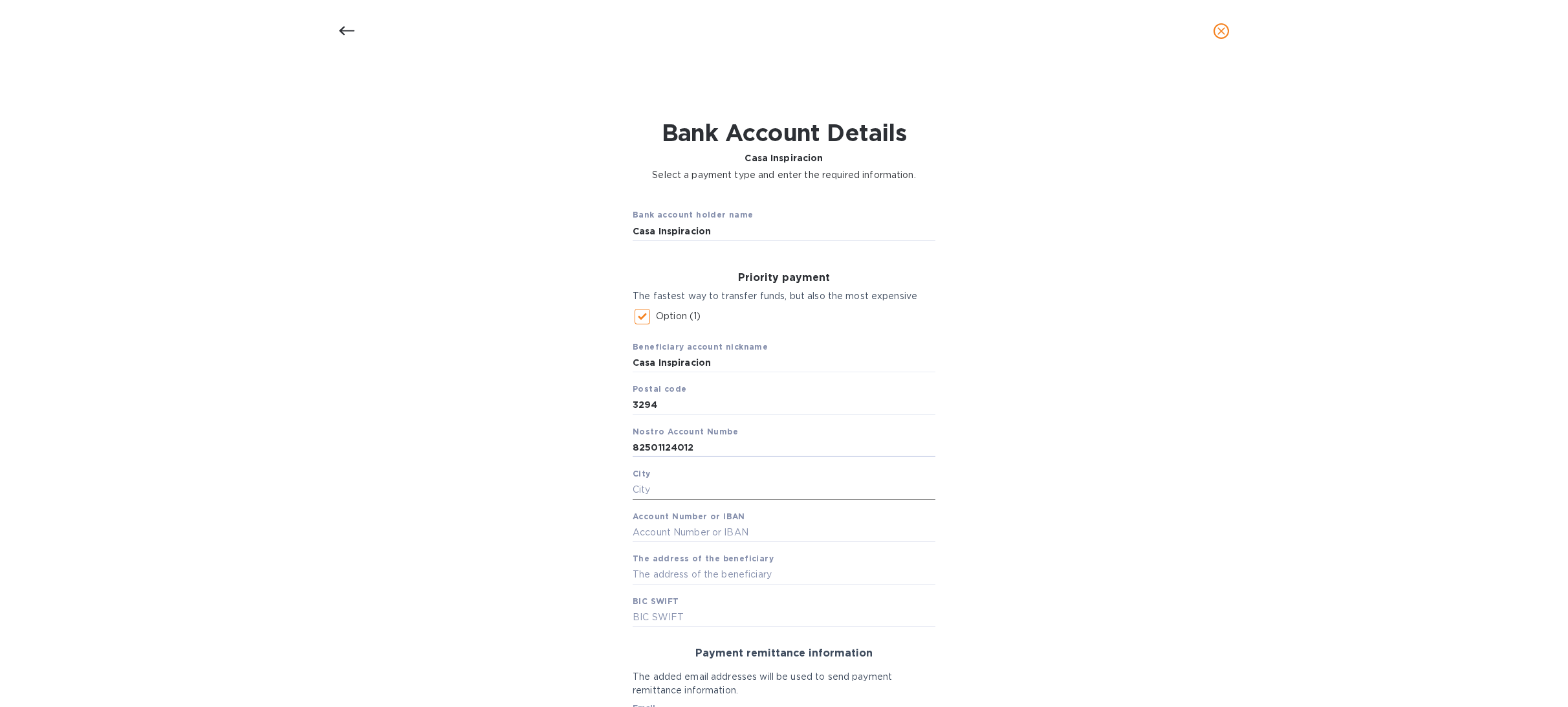
click at [678, 483] on input "text" at bounding box center [784, 490] width 303 height 20
drag, startPoint x: 641, startPoint y: 490, endPoint x: 647, endPoint y: 487, distance: 6.7
click at [642, 490] on input "Ch ihuahua" at bounding box center [784, 490] width 303 height 20
type input "[GEOGRAPHIC_DATA]"
click at [674, 528] on input "text" at bounding box center [784, 533] width 303 height 20
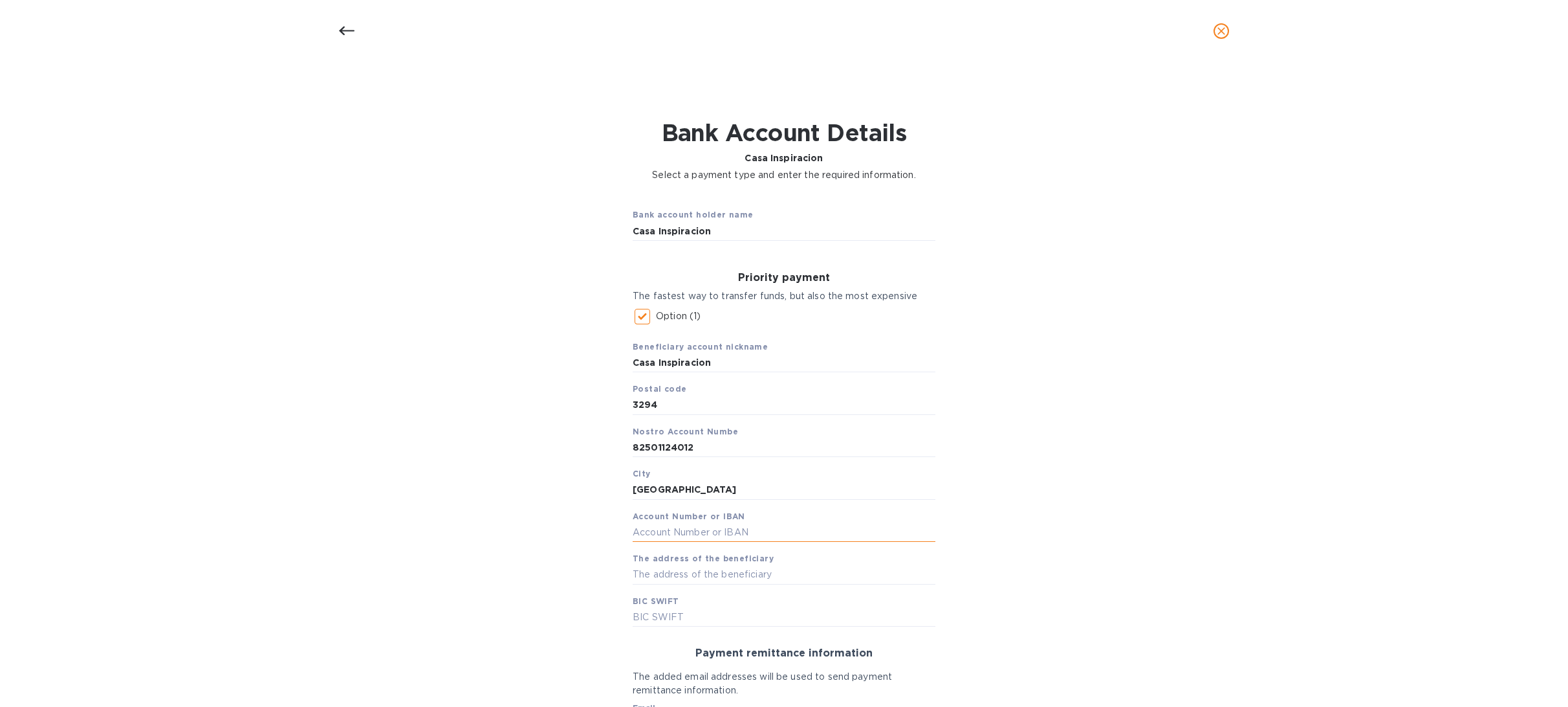
click at [679, 534] on input "text" at bounding box center [784, 533] width 303 height 20
paste input "014150825011240129"
type input "014150825011240129"
click at [702, 581] on input "text" at bounding box center [784, 575] width 303 height 20
click at [689, 573] on input "text" at bounding box center [784, 575] width 303 height 20
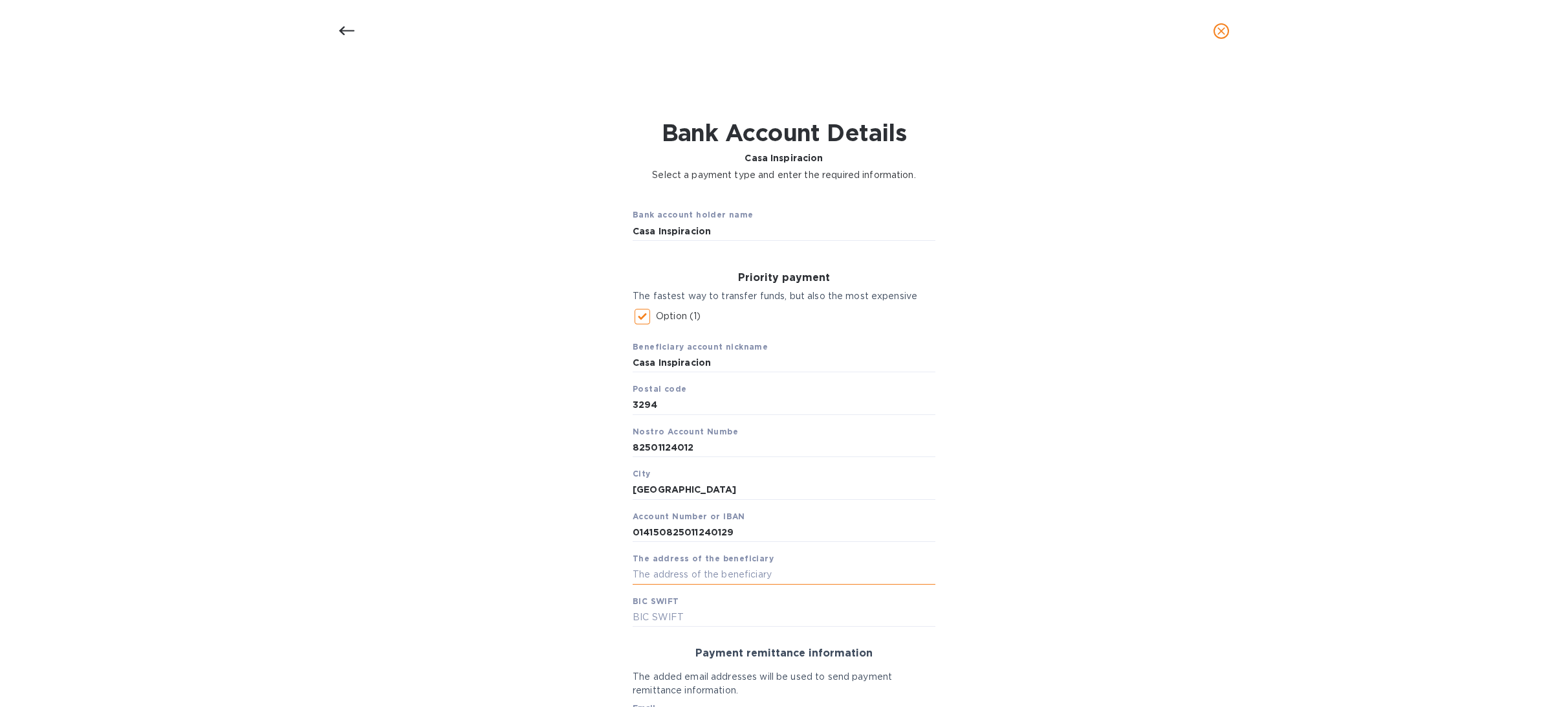
paste input "CALLE [DATE] S/N COL. [PERSON_NAME]"
click at [664, 614] on input "text" at bounding box center [784, 617] width 303 height 20
click at [883, 577] on input "CALLE [DATE] S/N COL. [PERSON_NAME]" at bounding box center [784, 575] width 303 height 20
click at [903, 577] on input "CALLE [DATE] S/N COL. [PERSON_NAME], [GEOGRAPHIC_DATA]. [GEOGRAPHIC_DATA], [GEO…" at bounding box center [784, 575] width 303 height 20
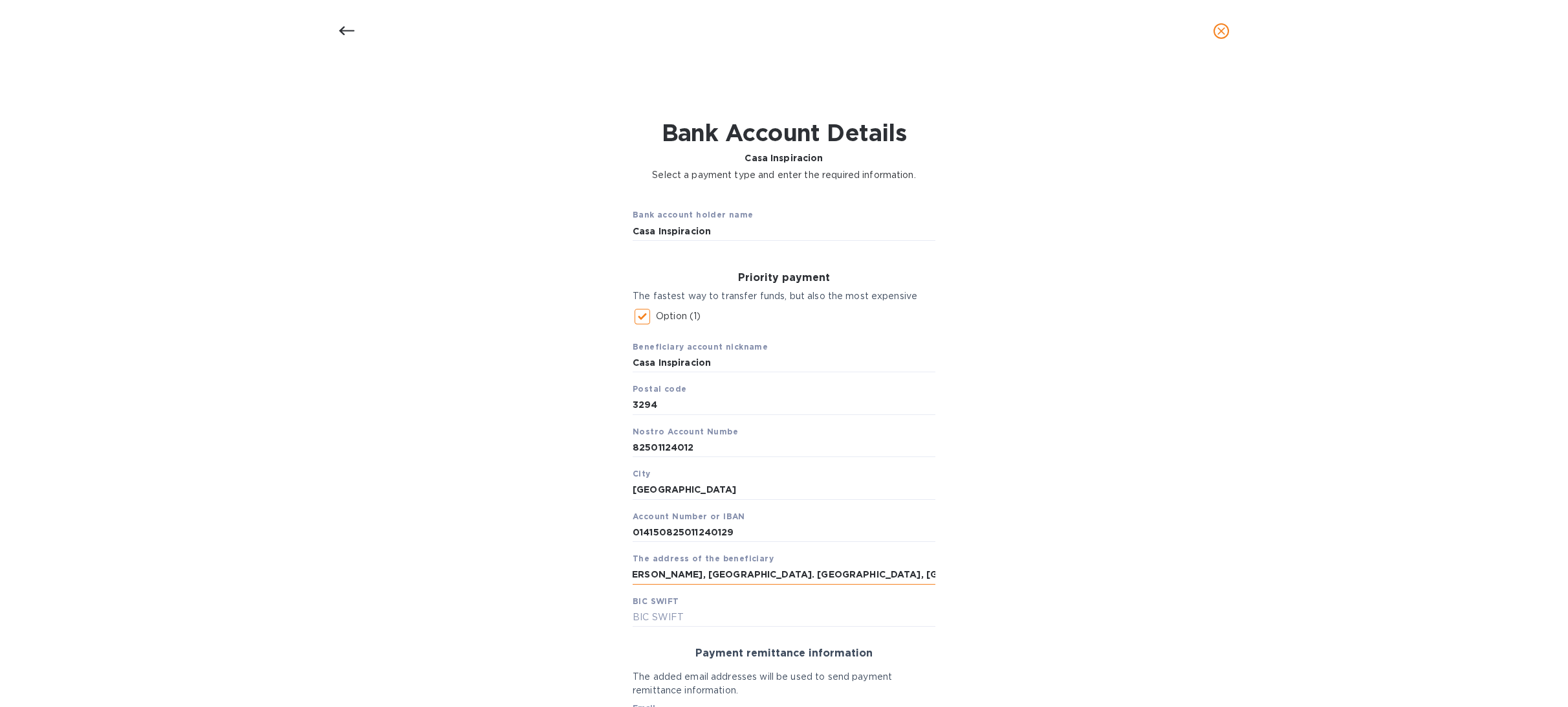
click at [893, 577] on input "CALLE [DATE] S/N COL. [PERSON_NAME], [GEOGRAPHIC_DATA]. [GEOGRAPHIC_DATA], [GEO…" at bounding box center [784, 575] width 303 height 20
click at [939, 573] on div "Priority payment The fastest way to transfer funds, but also the most expensive…" at bounding box center [784, 448] width 324 height 375
click at [937, 570] on div "Priority payment The fastest way to transfer funds, but also the most expensive…" at bounding box center [784, 448] width 324 height 375
click at [927, 573] on input "CALLE [DATE] S/N COL. [PERSON_NAME], [GEOGRAPHIC_DATA]. [GEOGRAPHIC_DATA], [GEO…" at bounding box center [784, 575] width 303 height 20
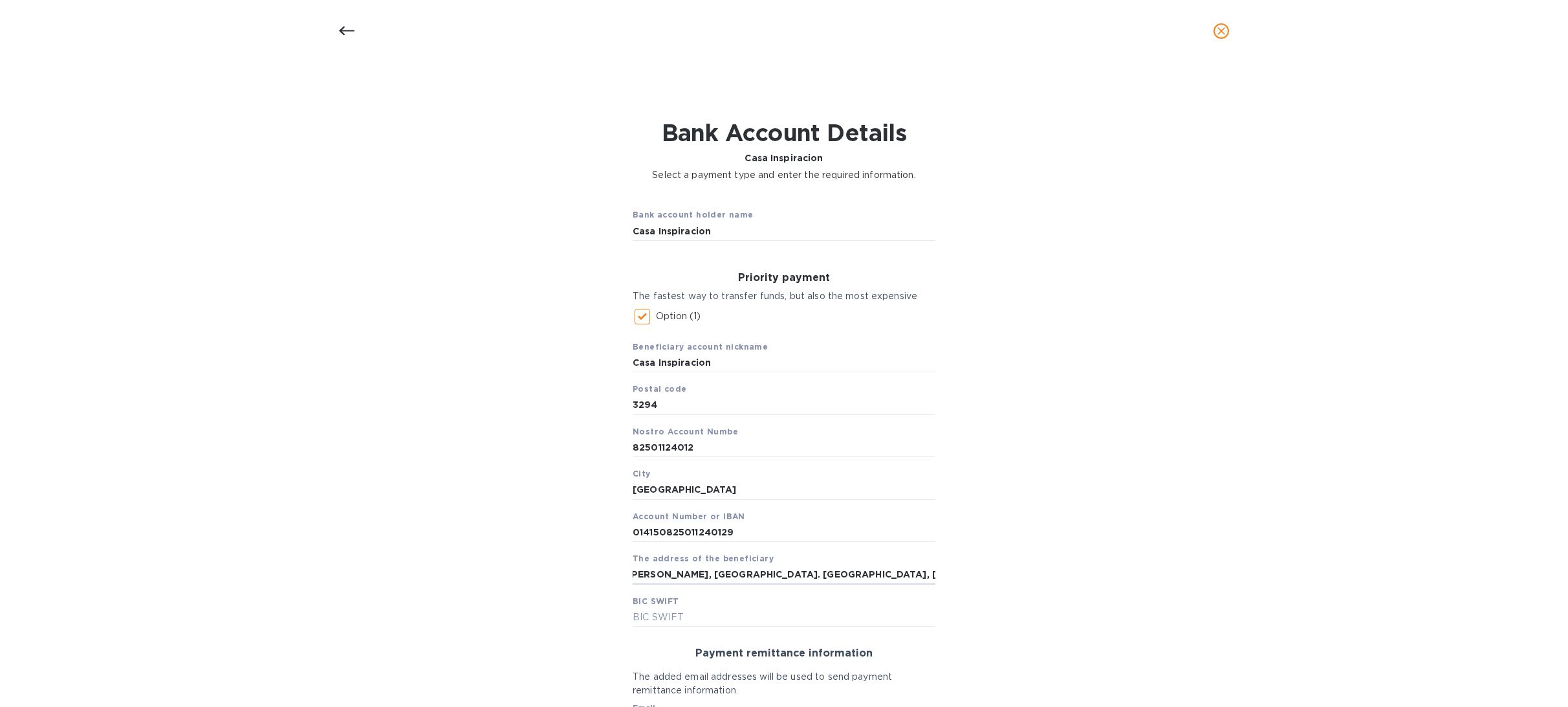
scroll to position [0, 127]
type input "CALLE [DATE] S/N COL. [PERSON_NAME], [GEOGRAPHIC_DATA]. [GEOGRAPHIC_DATA], [GEO…"
click at [699, 624] on input "text" at bounding box center [784, 617] width 303 height 20
click at [651, 618] on input "text" at bounding box center [784, 617] width 303 height 20
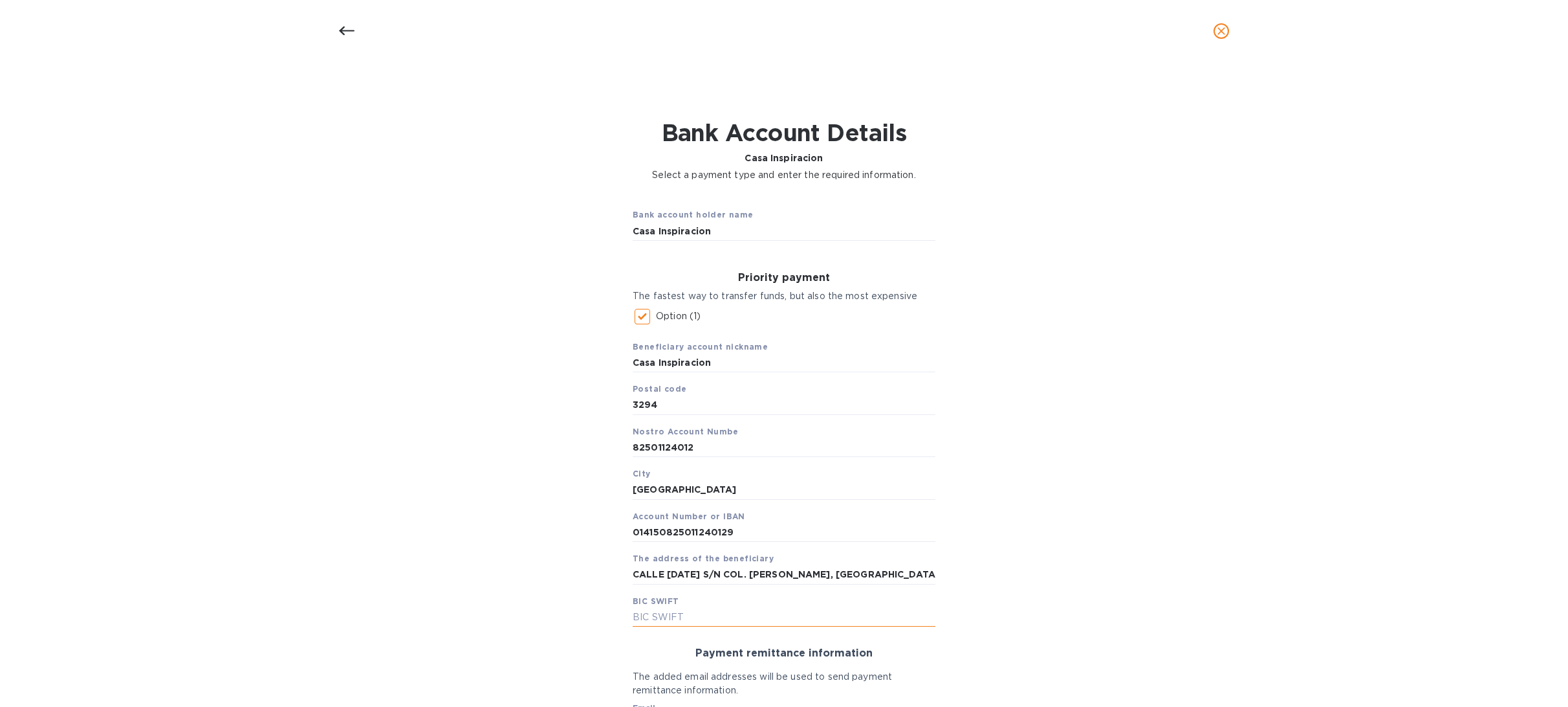
paste input "[SWIFT_CODE]"
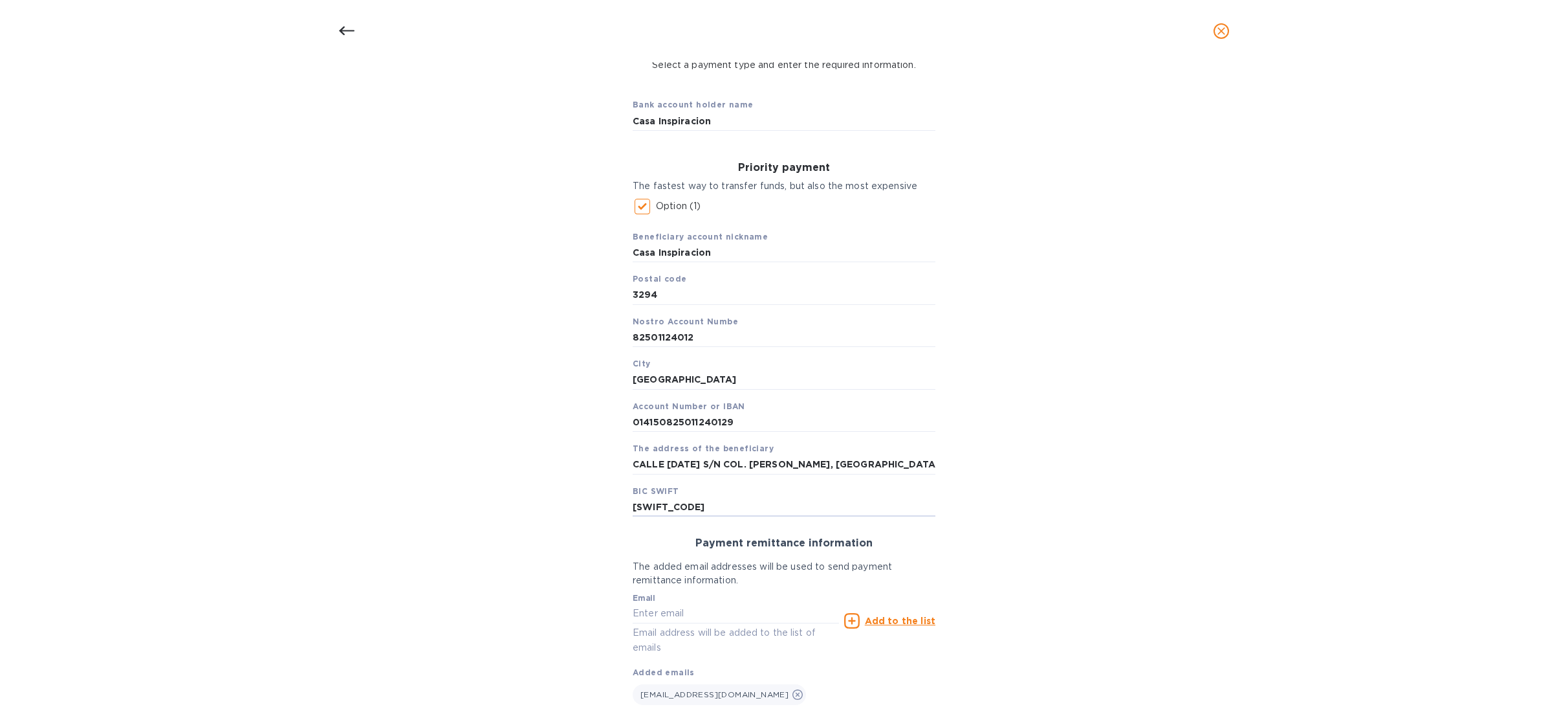
scroll to position [197, 0]
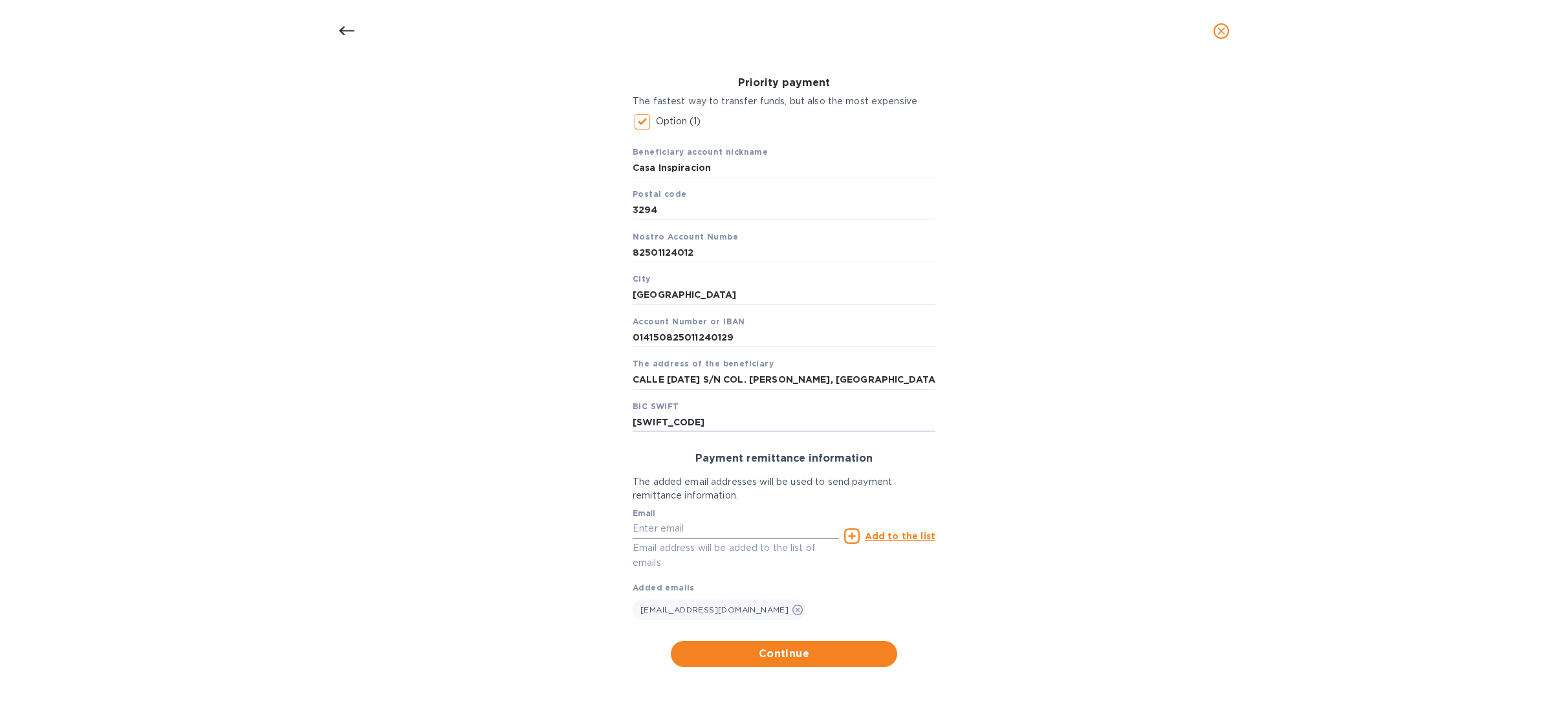
type input "[SWIFT_CODE]"
click at [678, 528] on input "text" at bounding box center [736, 528] width 206 height 20
click at [836, 655] on span "Continue" at bounding box center [784, 654] width 206 height 15
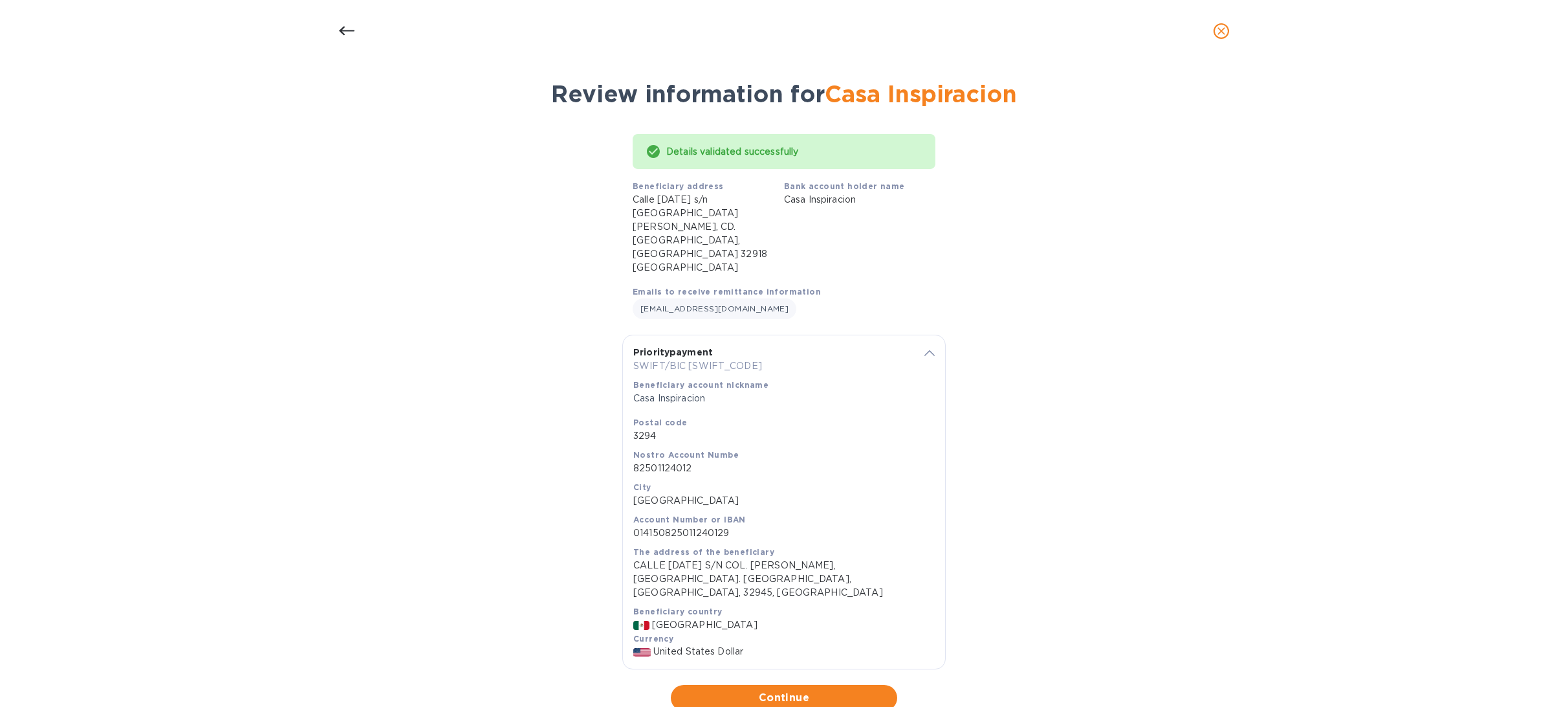
click at [836, 690] on span "Continue" at bounding box center [784, 698] width 206 height 15
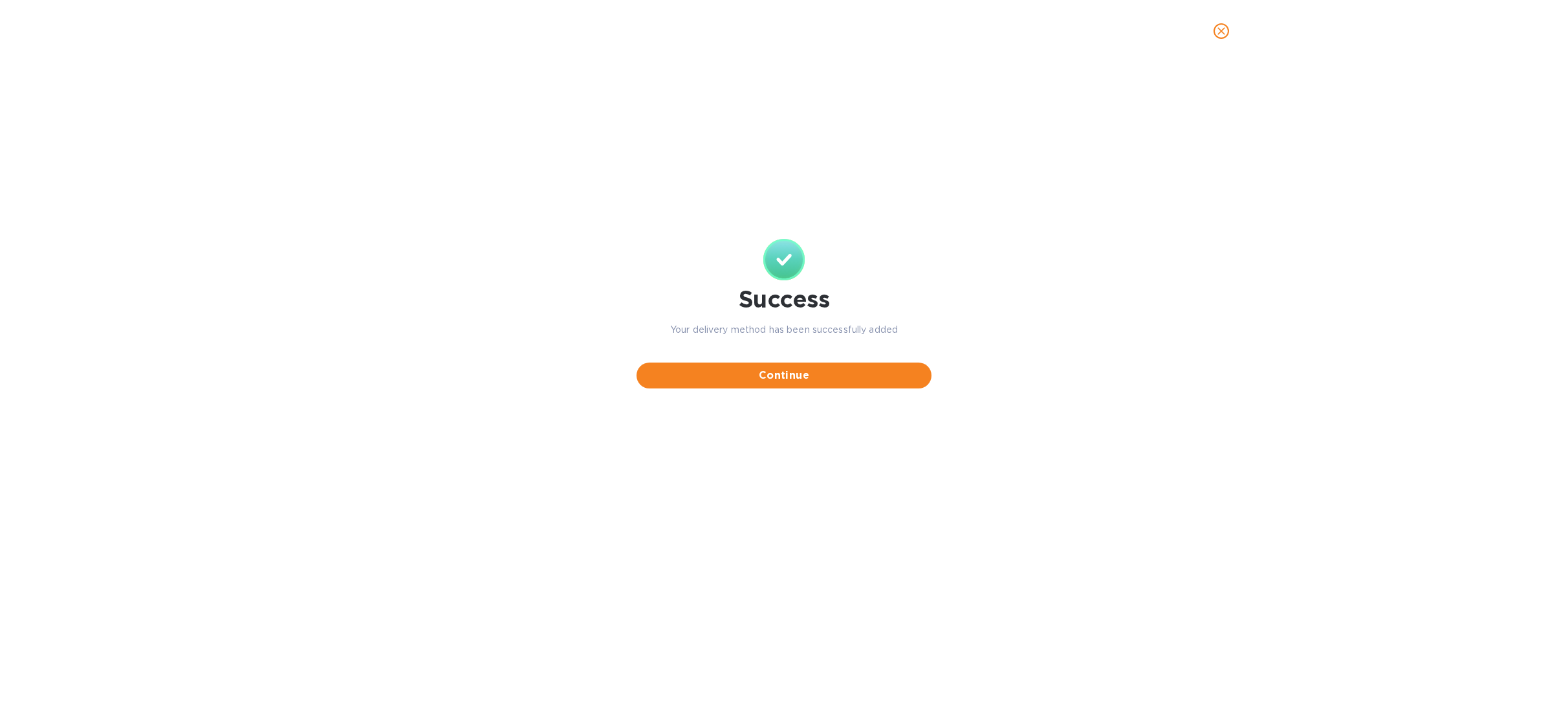
scroll to position [0, 0]
click at [792, 378] on span "Continue" at bounding box center [783, 375] width 274 height 15
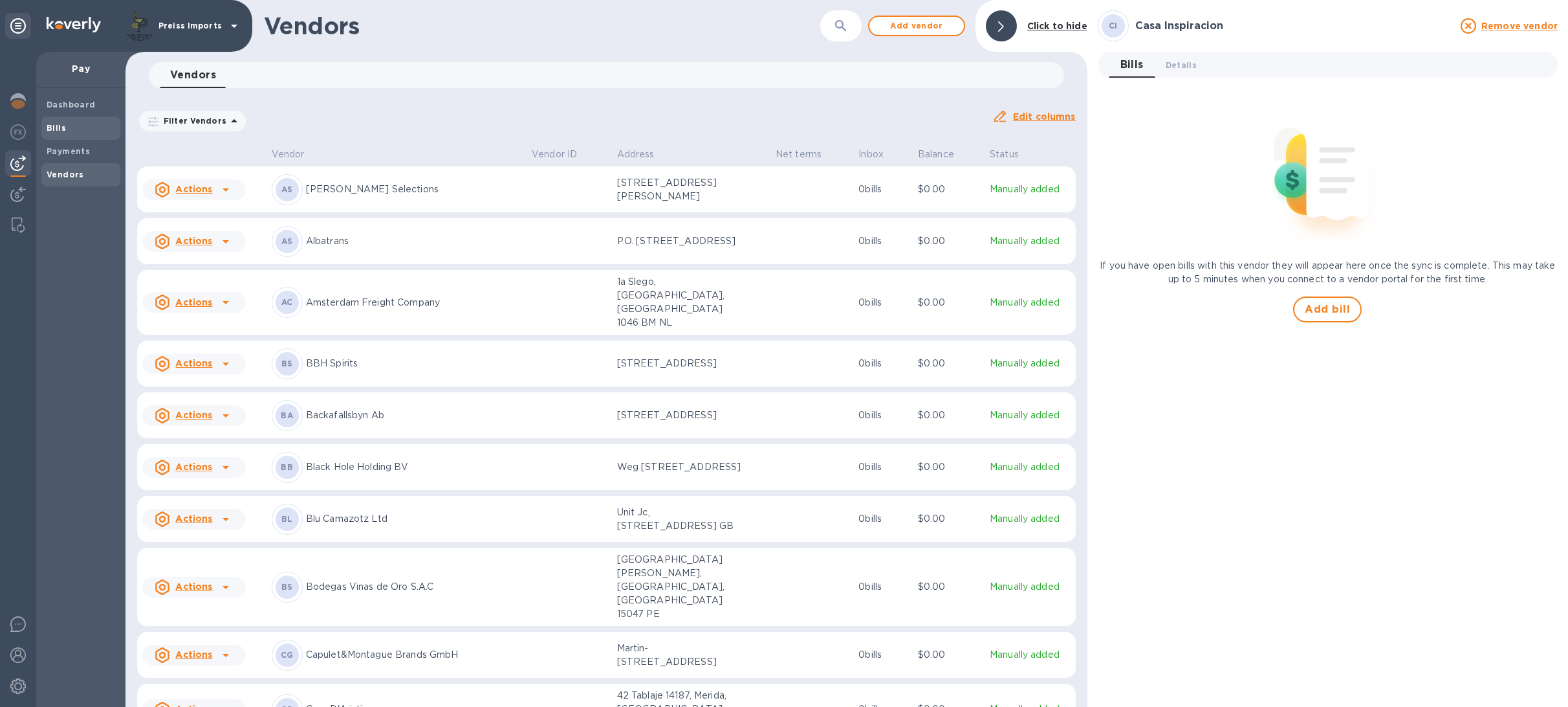
click at [48, 125] on b "Bills" at bounding box center [56, 127] width 20 height 9
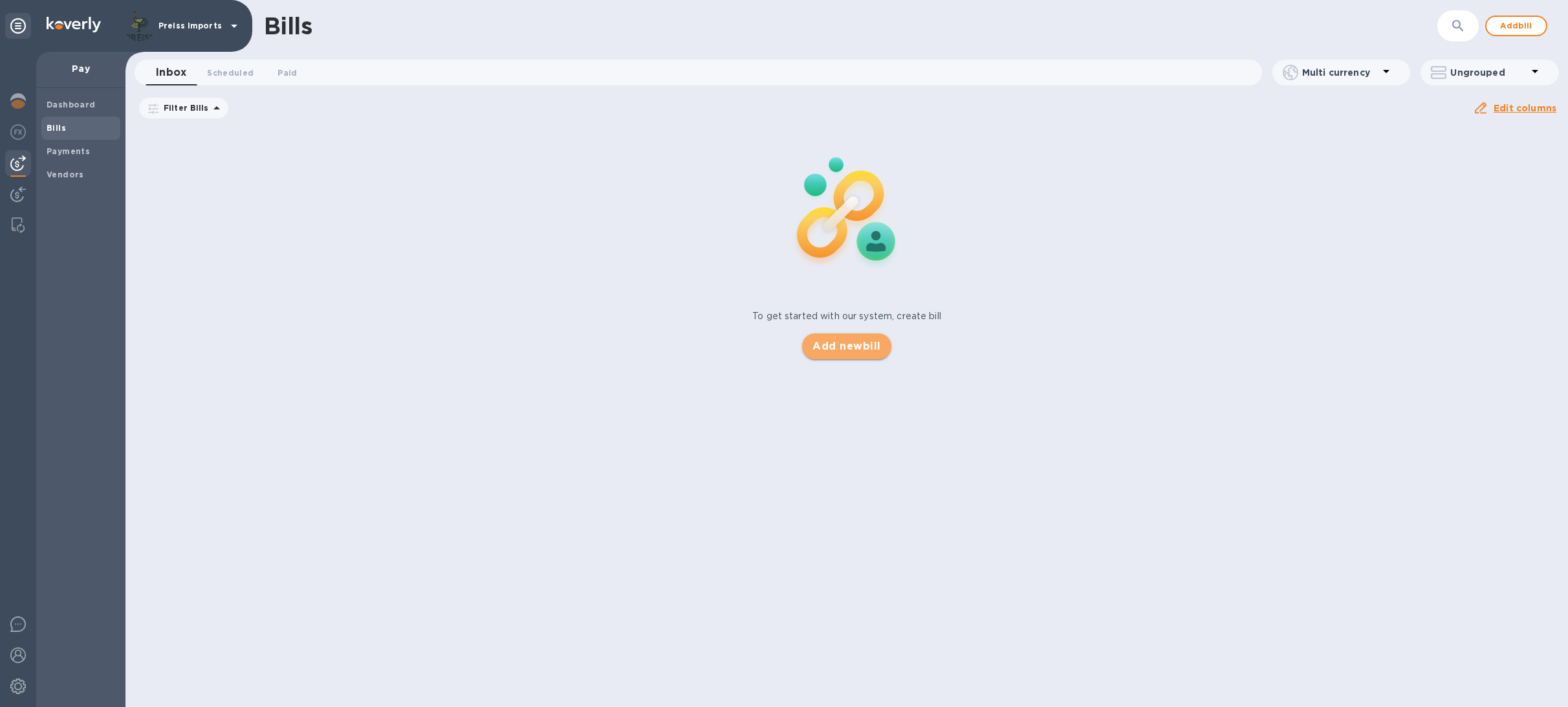
click at [834, 340] on span "Add new bill" at bounding box center [846, 346] width 68 height 15
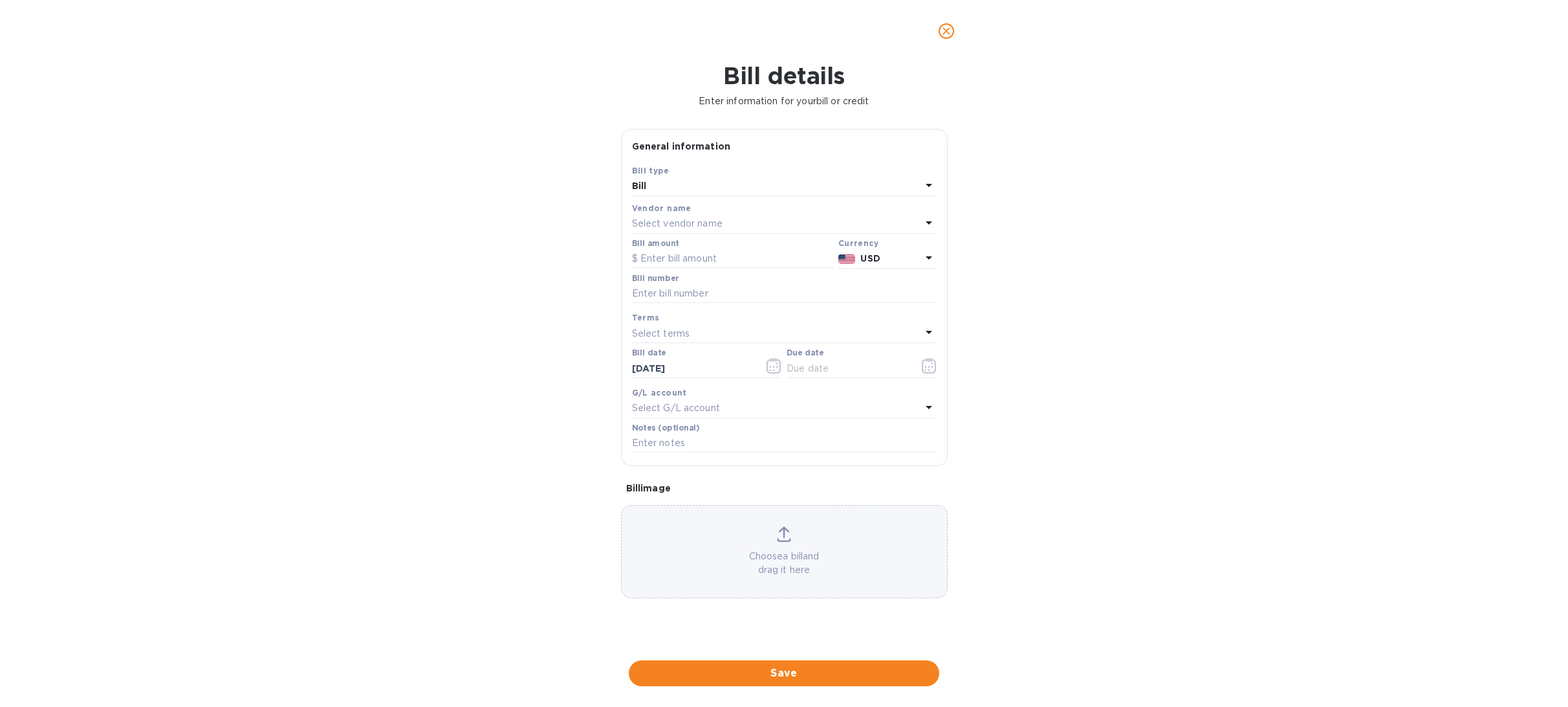
click at [717, 212] on div "Vendor name" at bounding box center [784, 208] width 305 height 14
click at [715, 222] on p "Select vendor name" at bounding box center [677, 223] width 90 height 14
click at [702, 260] on input "text" at bounding box center [786, 260] width 228 height 20
type input "casa"
click at [709, 324] on p "Casa Inspiracion" at bounding box center [779, 321] width 274 height 14
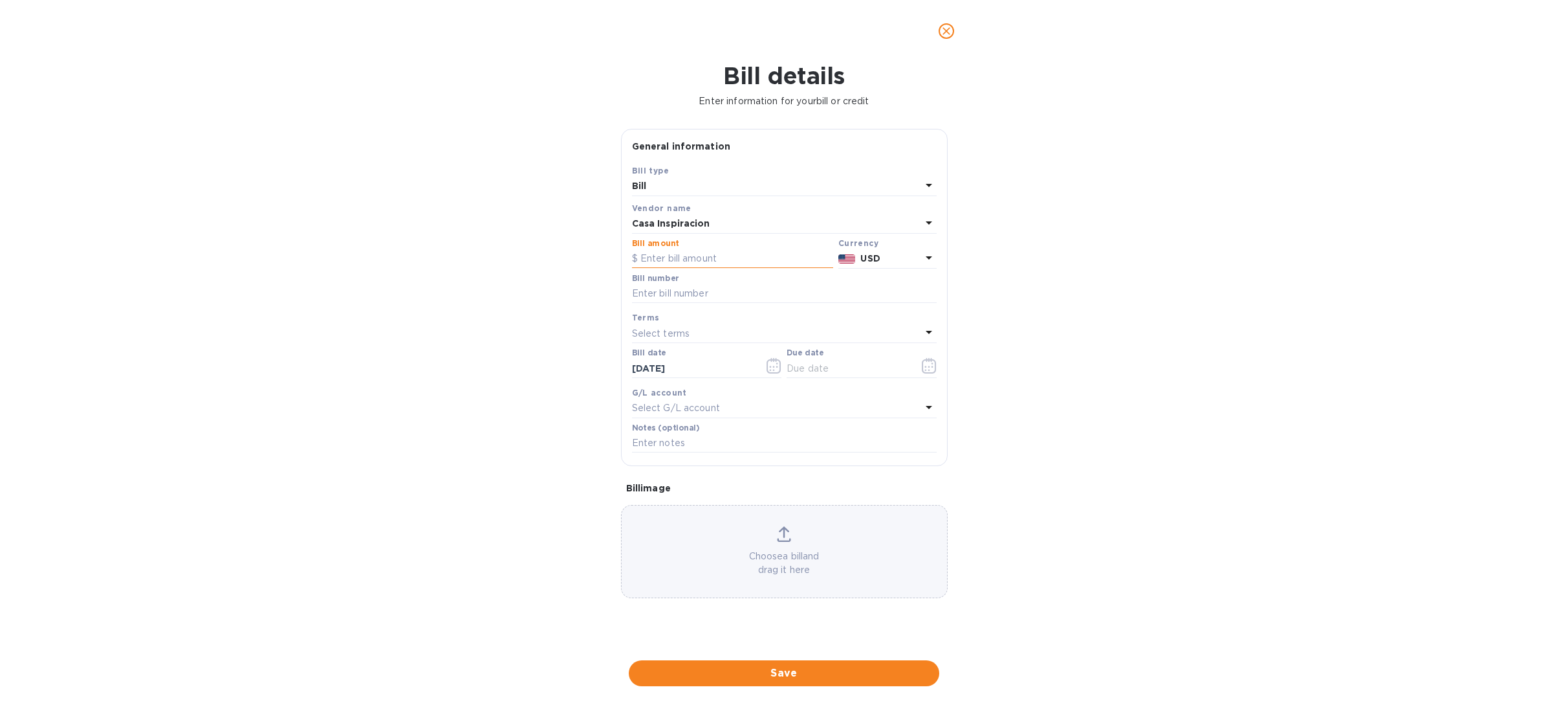
click at [678, 260] on input "text" at bounding box center [732, 259] width 201 height 20
click at [822, 376] on input "text" at bounding box center [848, 368] width 122 height 20
click at [672, 259] on input "5,410" at bounding box center [737, 259] width 192 height 20
type input "5,410.80"
click at [819, 376] on input "text" at bounding box center [848, 368] width 122 height 20
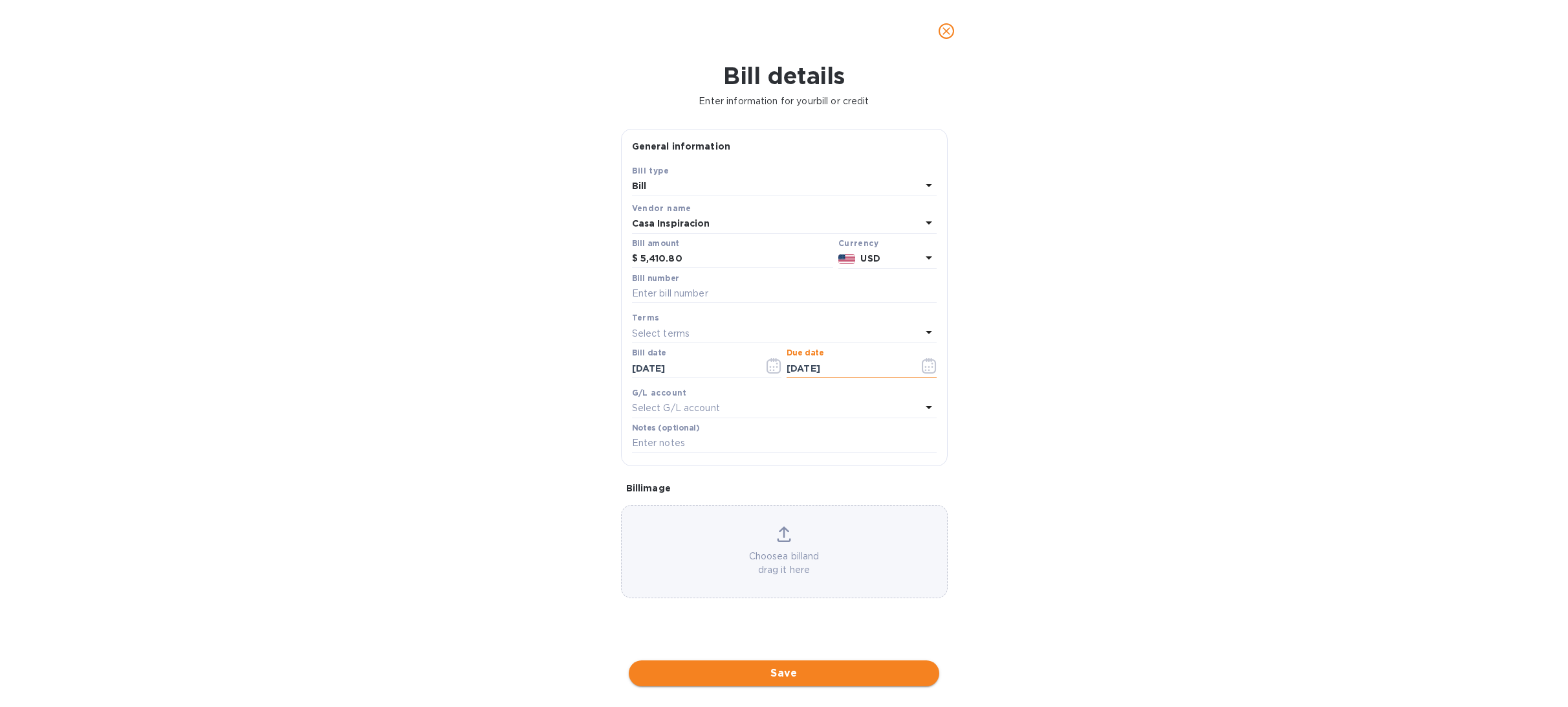
type input "[DATE]"
click at [805, 673] on span "Save" at bounding box center [783, 673] width 289 height 15
click at [666, 289] on input "text" at bounding box center [784, 294] width 305 height 20
type input "42 minus RAM.8109"
click at [689, 348] on div "Select terms" at bounding box center [776, 346] width 289 height 18
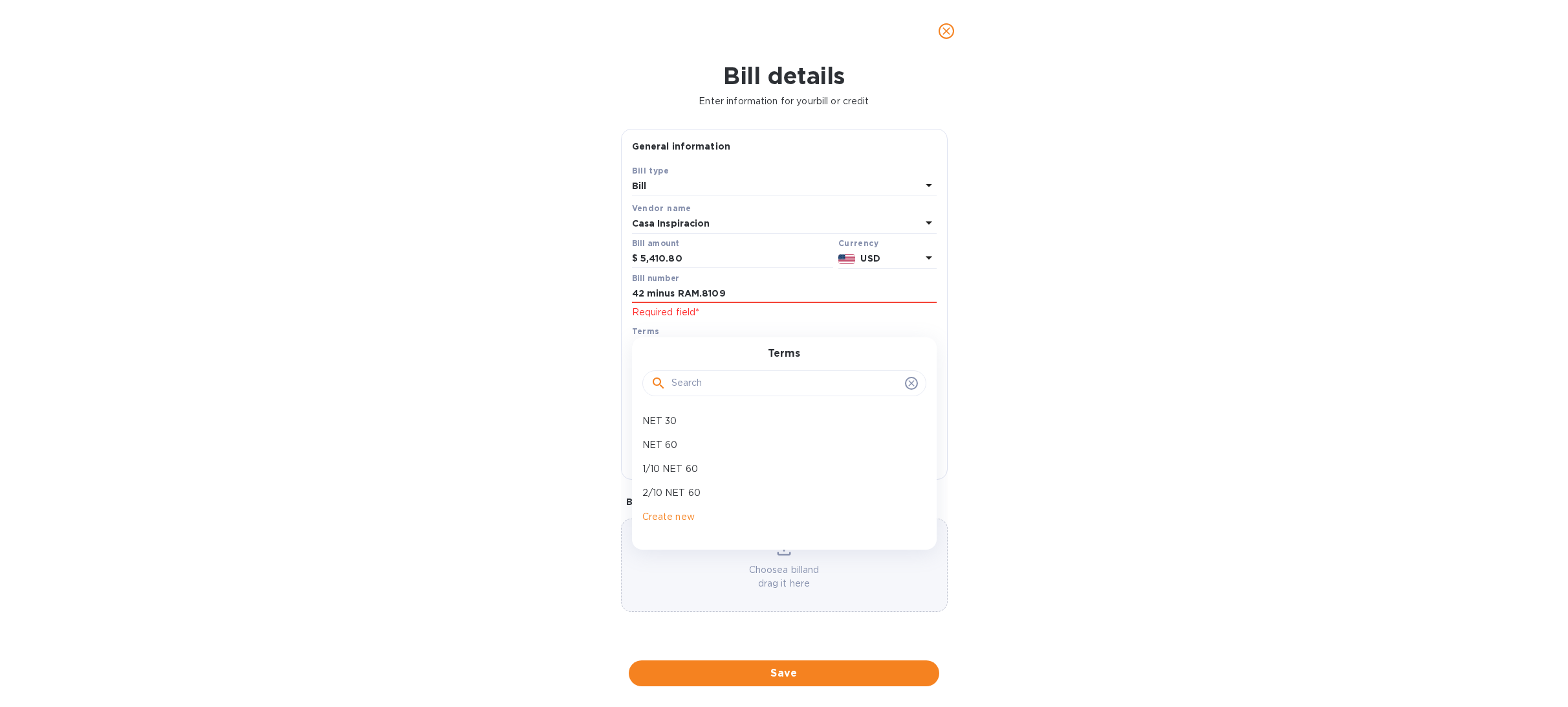
click at [1064, 397] on div "Bill details Enter information for your bill or credit General information Save…" at bounding box center [784, 384] width 1568 height 644
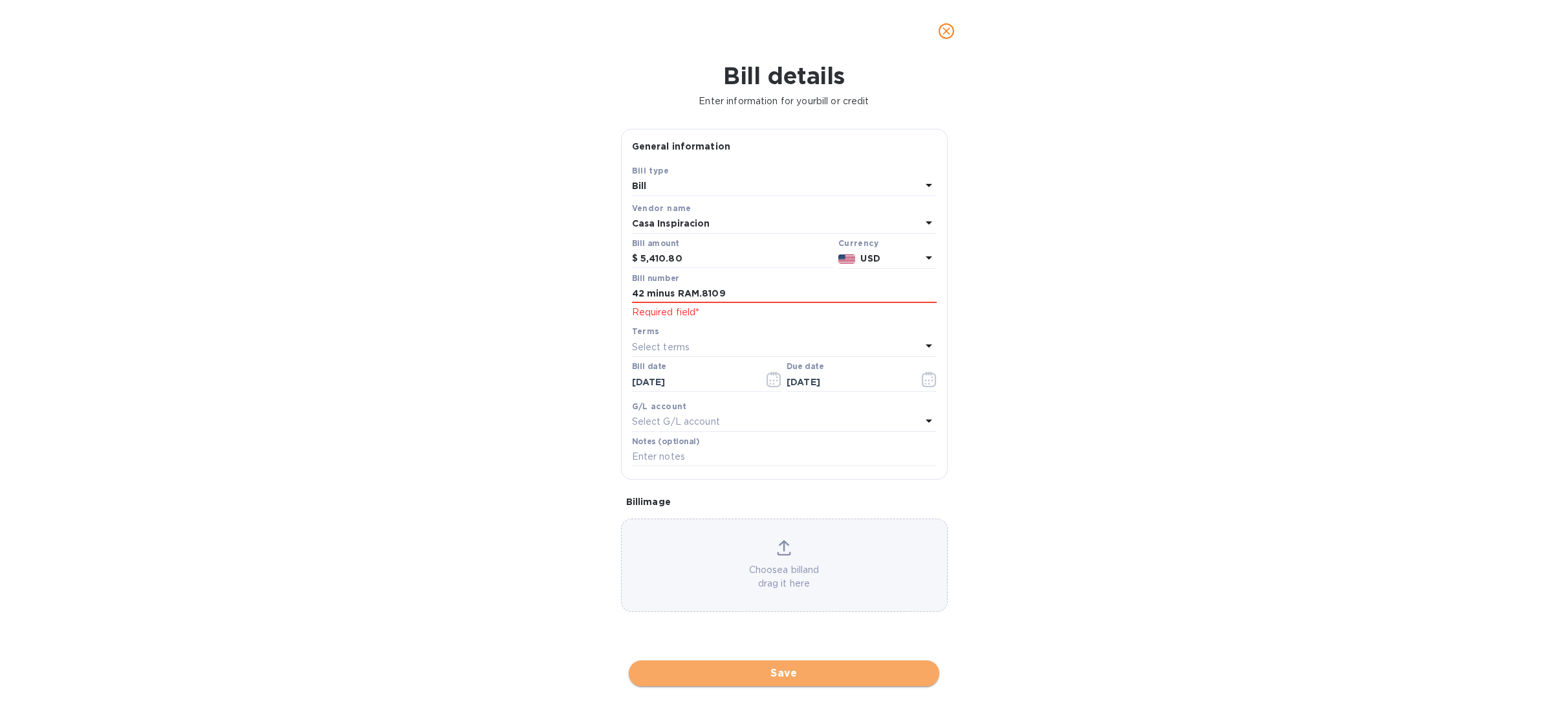
click at [781, 668] on span "Save" at bounding box center [783, 673] width 289 height 15
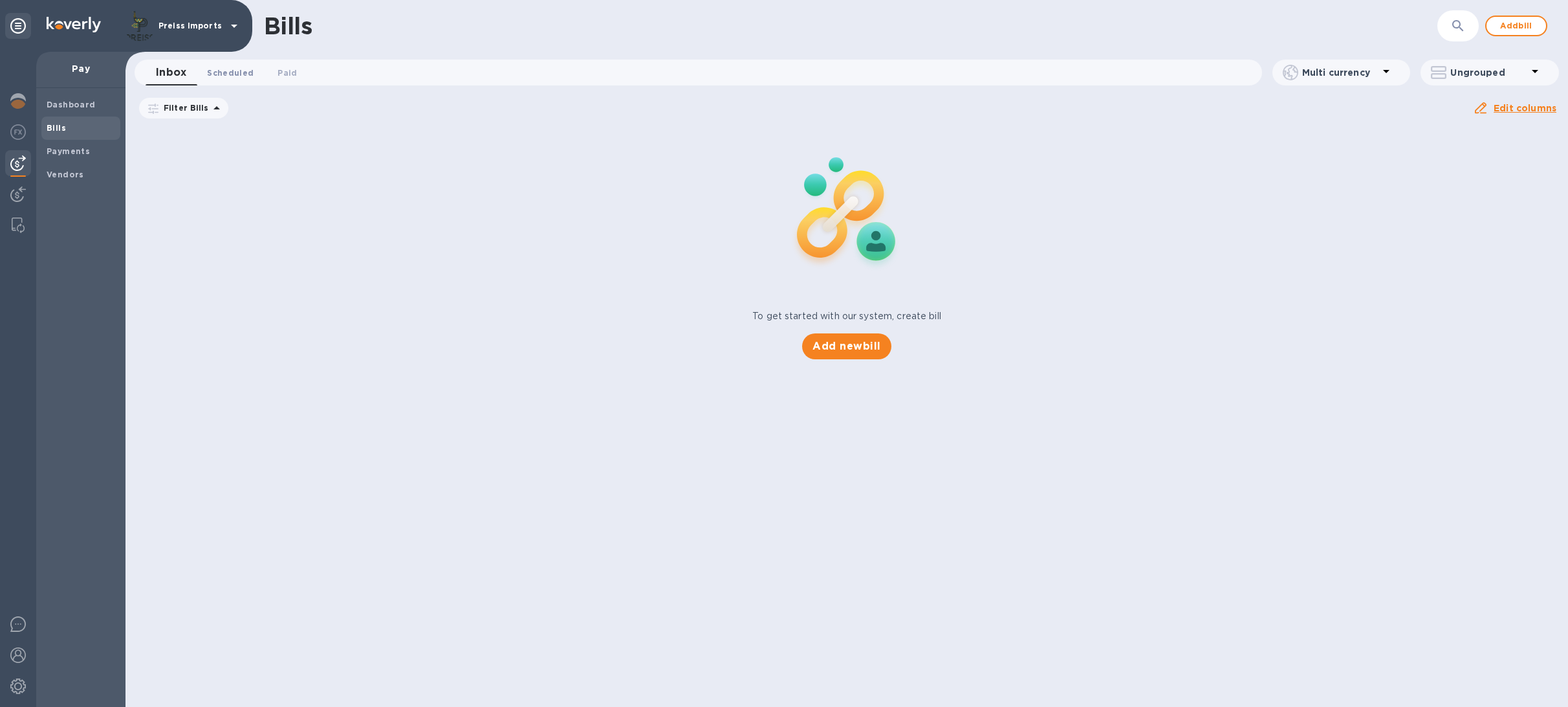
click at [213, 66] on span "Scheduled 0" at bounding box center [230, 73] width 46 height 14
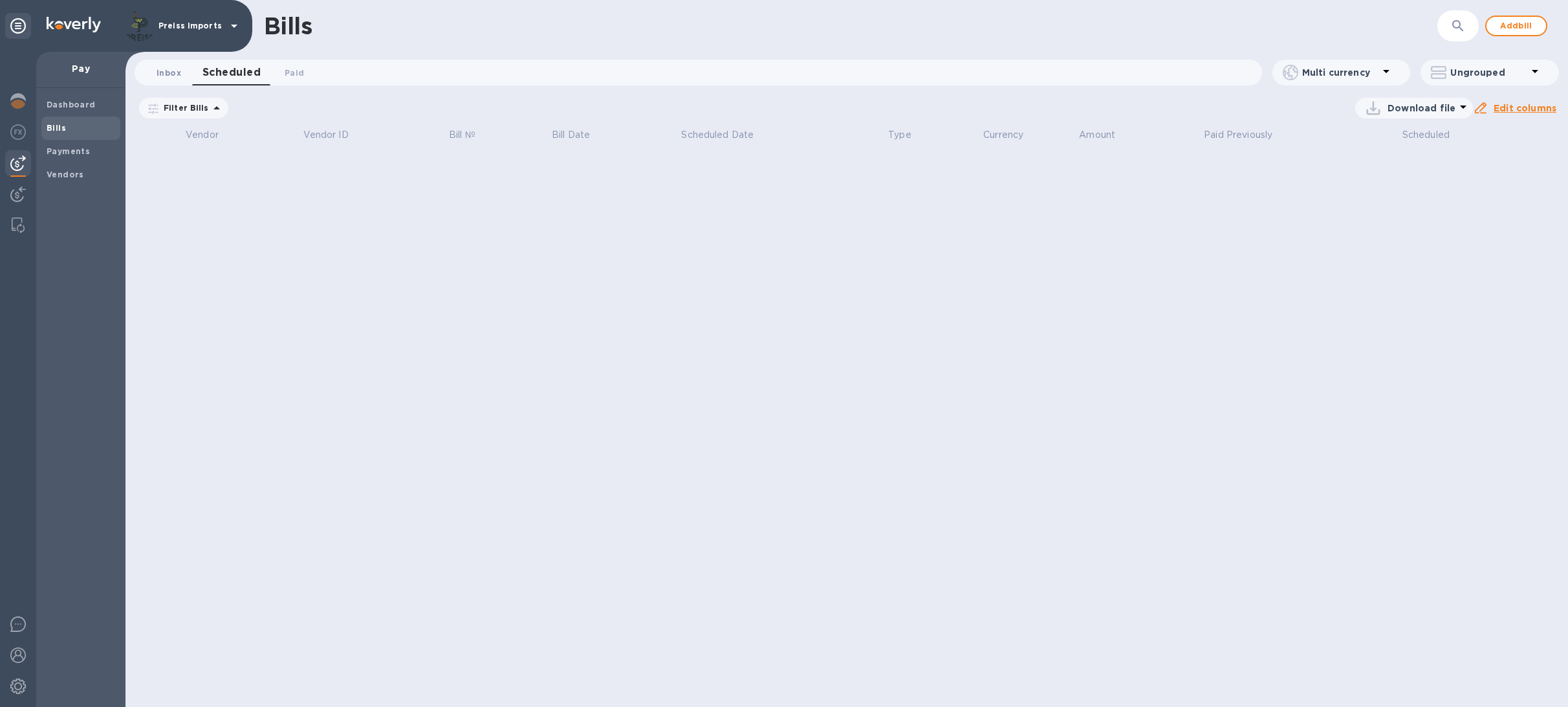
click at [169, 68] on span "Inbox 0" at bounding box center [168, 73] width 25 height 14
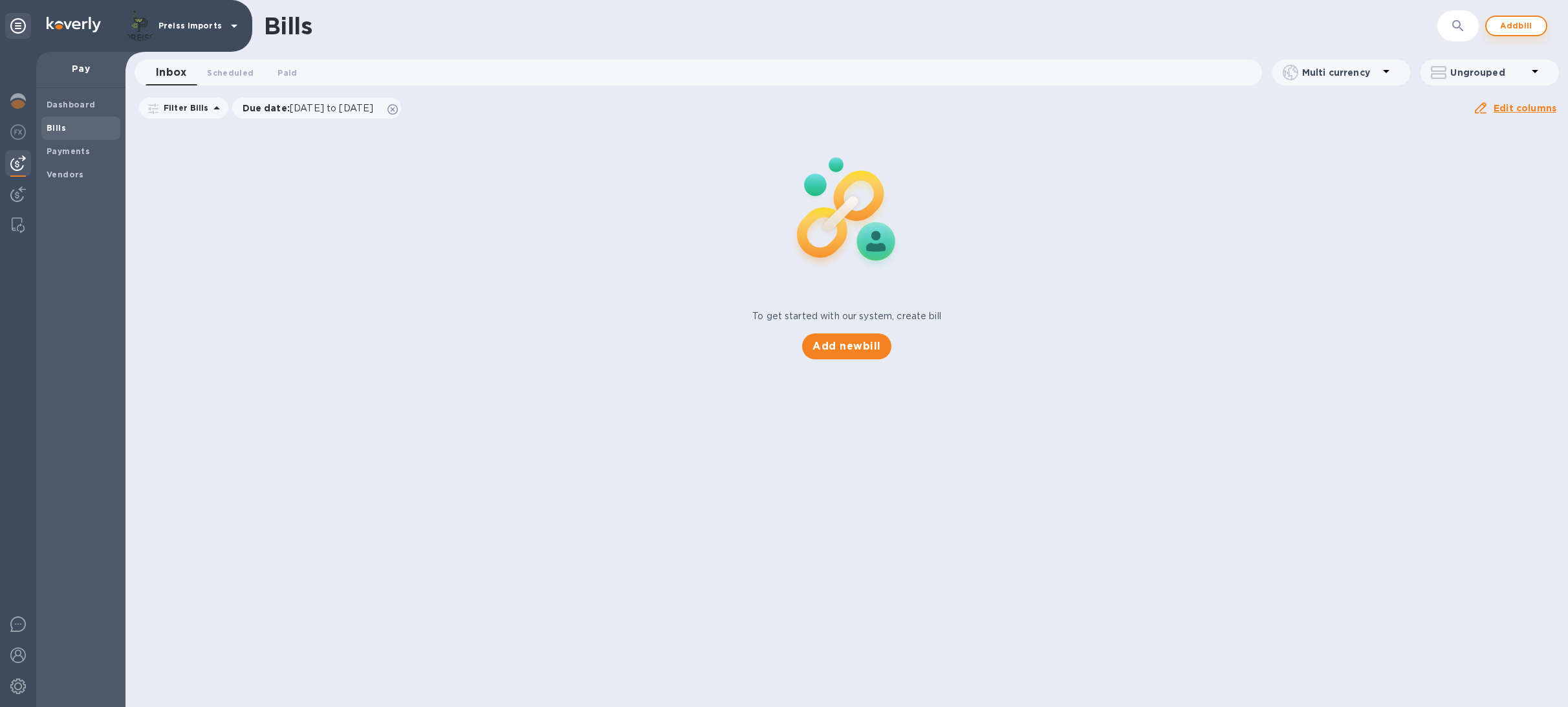
click at [1527, 25] on span "Add bill" at bounding box center [1516, 26] width 39 height 15
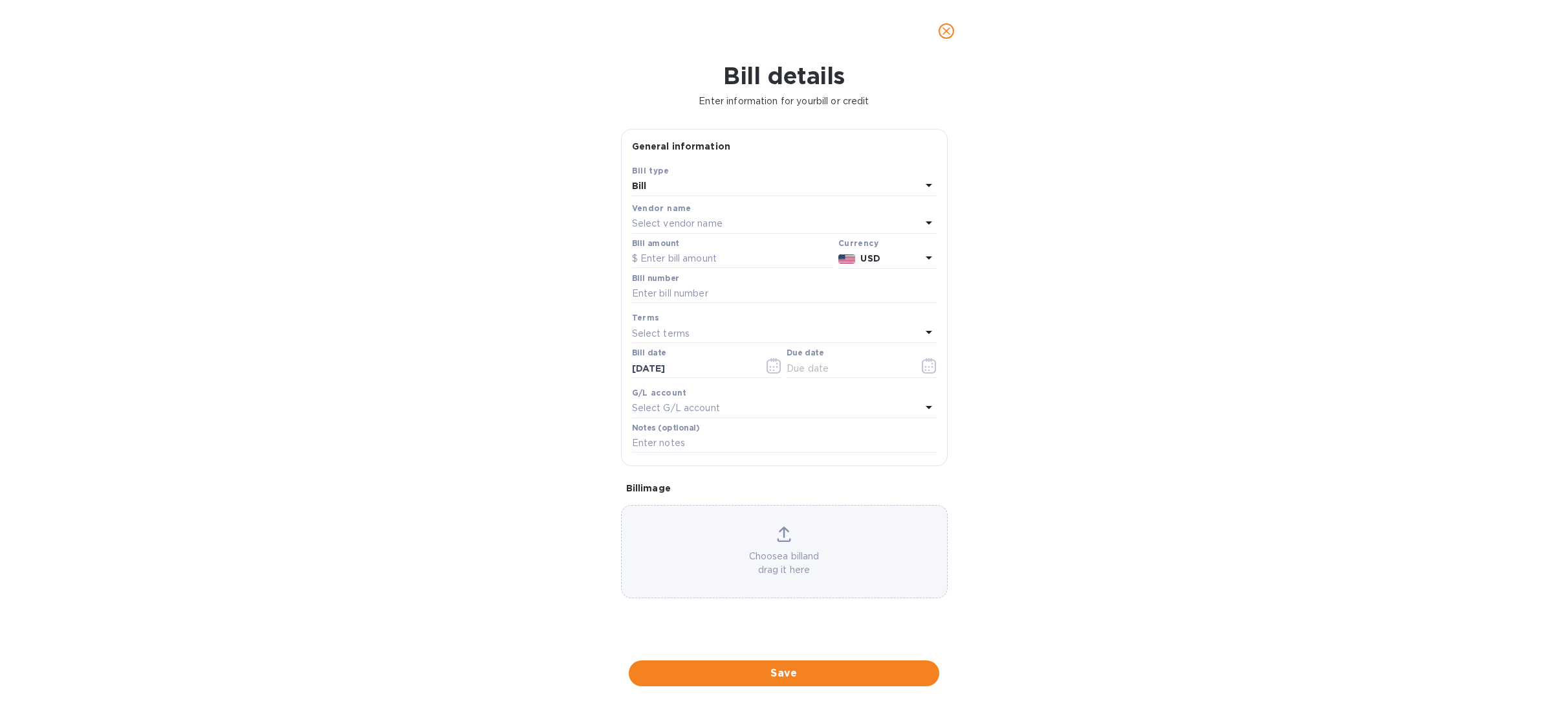
click at [689, 226] on p "Select vendor name" at bounding box center [677, 223] width 90 height 14
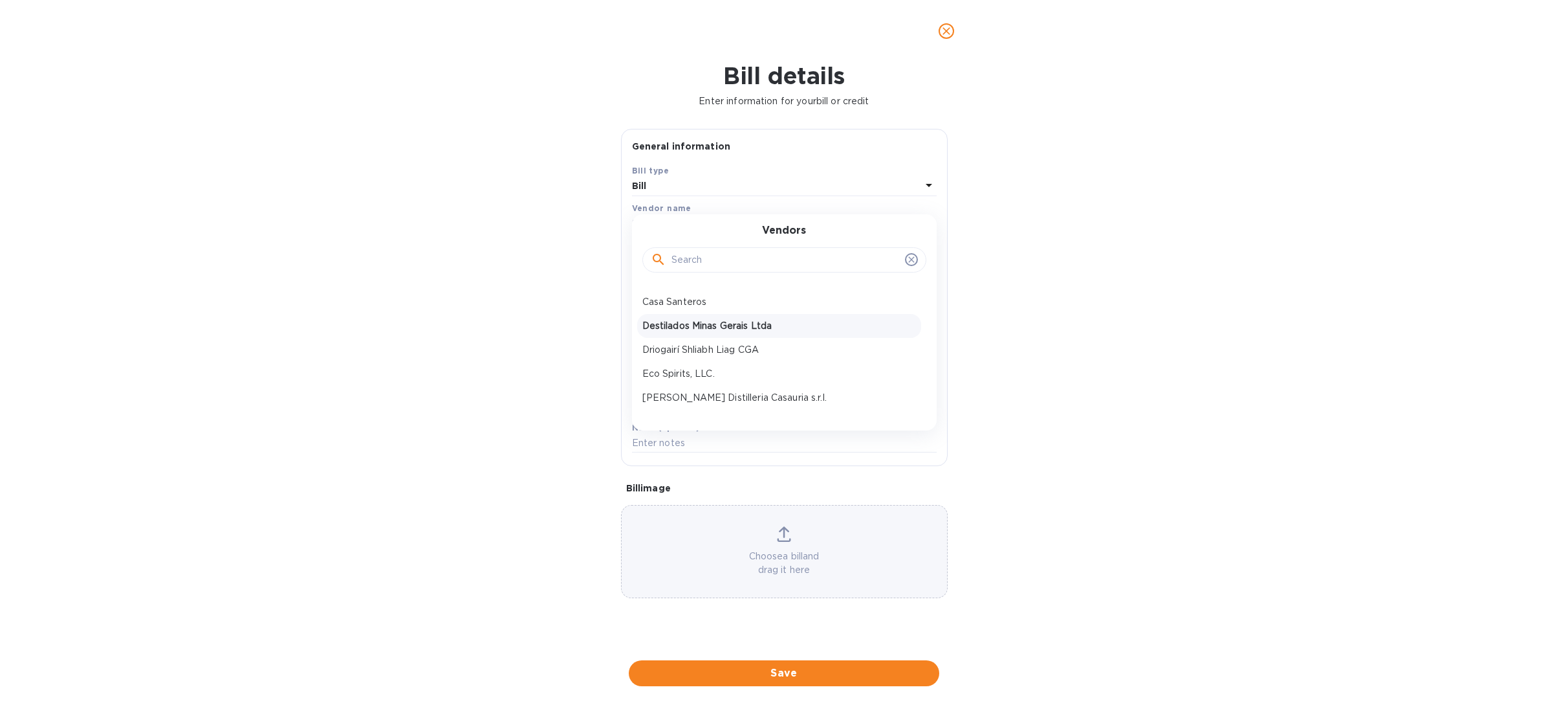
scroll to position [172, 0]
click at [708, 358] on p "Casa Inspiracion" at bounding box center [779, 365] width 274 height 14
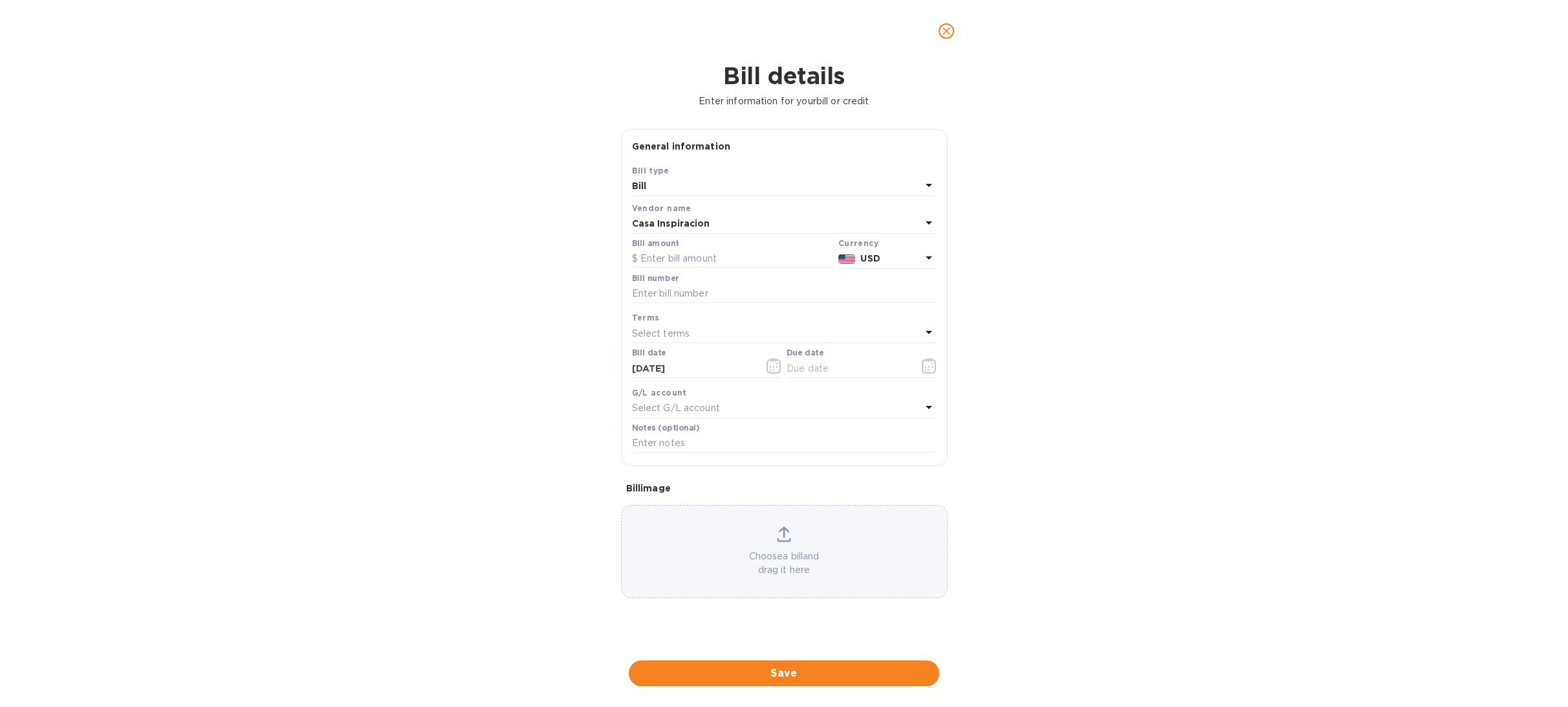
click at [695, 247] on div "Bill amount" at bounding box center [732, 253] width 201 height 30
click at [696, 256] on input "text" at bounding box center [732, 259] width 201 height 20
type input "5,410.80"
click at [686, 298] on input "text" at bounding box center [784, 294] width 305 height 20
type input "42 minus Ram.8109"
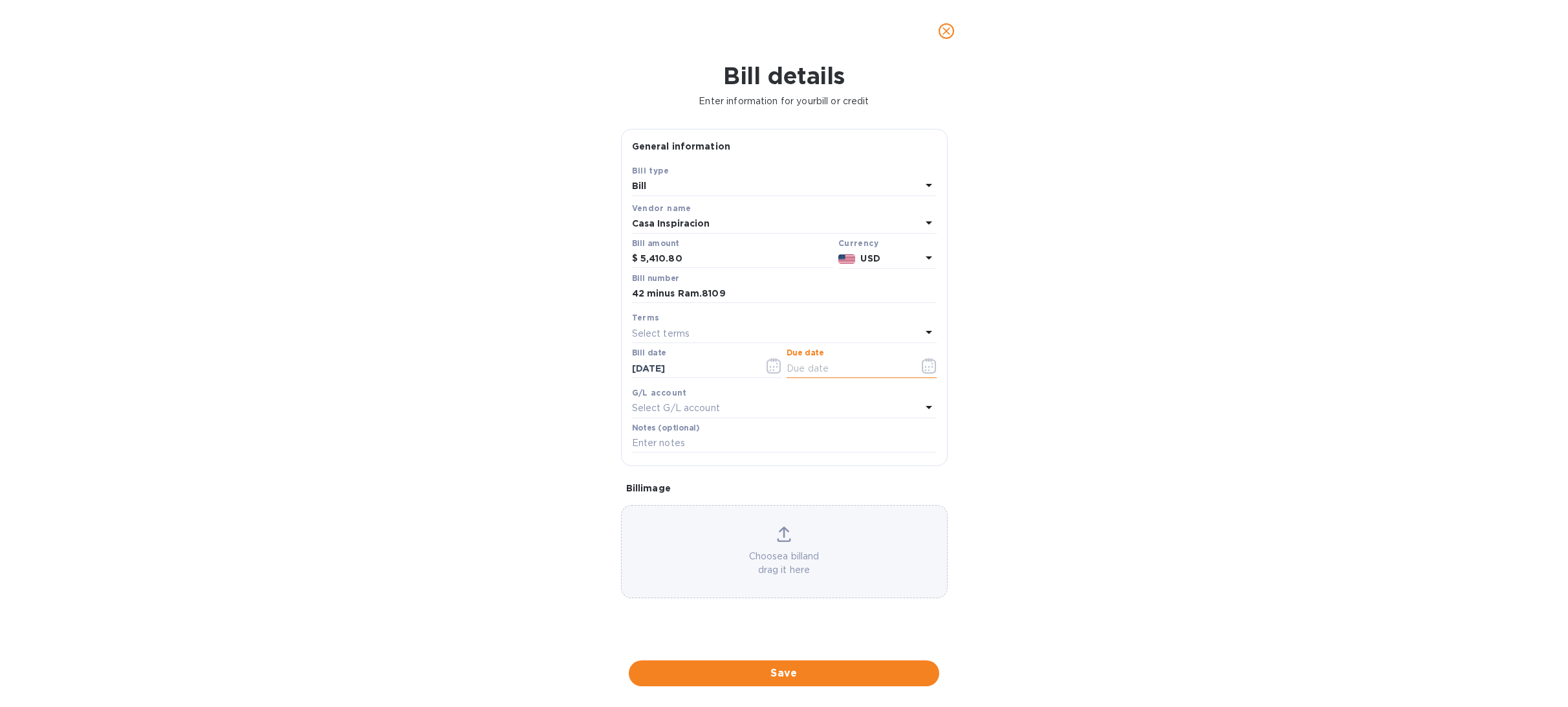
click at [789, 365] on input "text" at bounding box center [848, 368] width 122 height 20
type input "[DATE]"
click at [799, 664] on button "Save" at bounding box center [784, 673] width 311 height 26
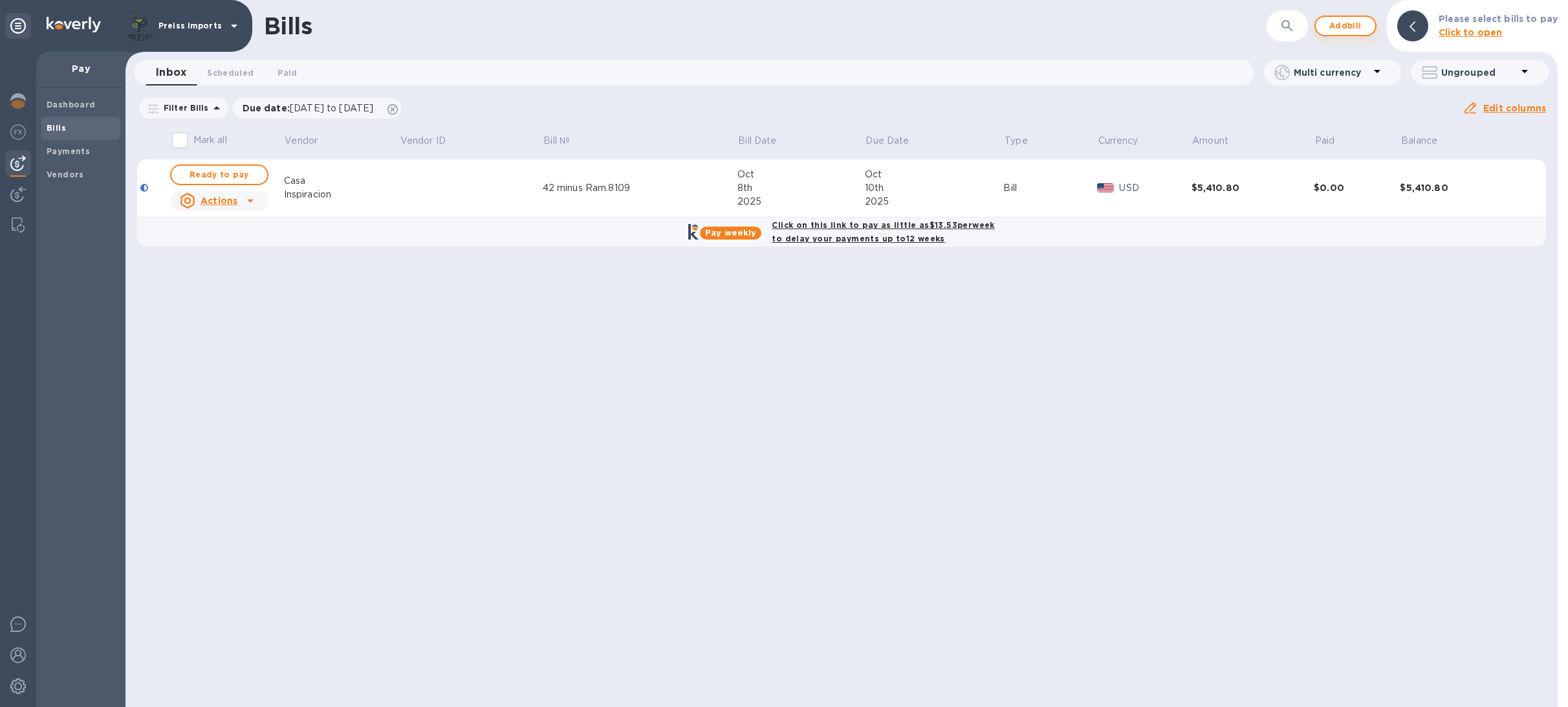
click at [1352, 22] on span "Add bill" at bounding box center [1345, 26] width 39 height 15
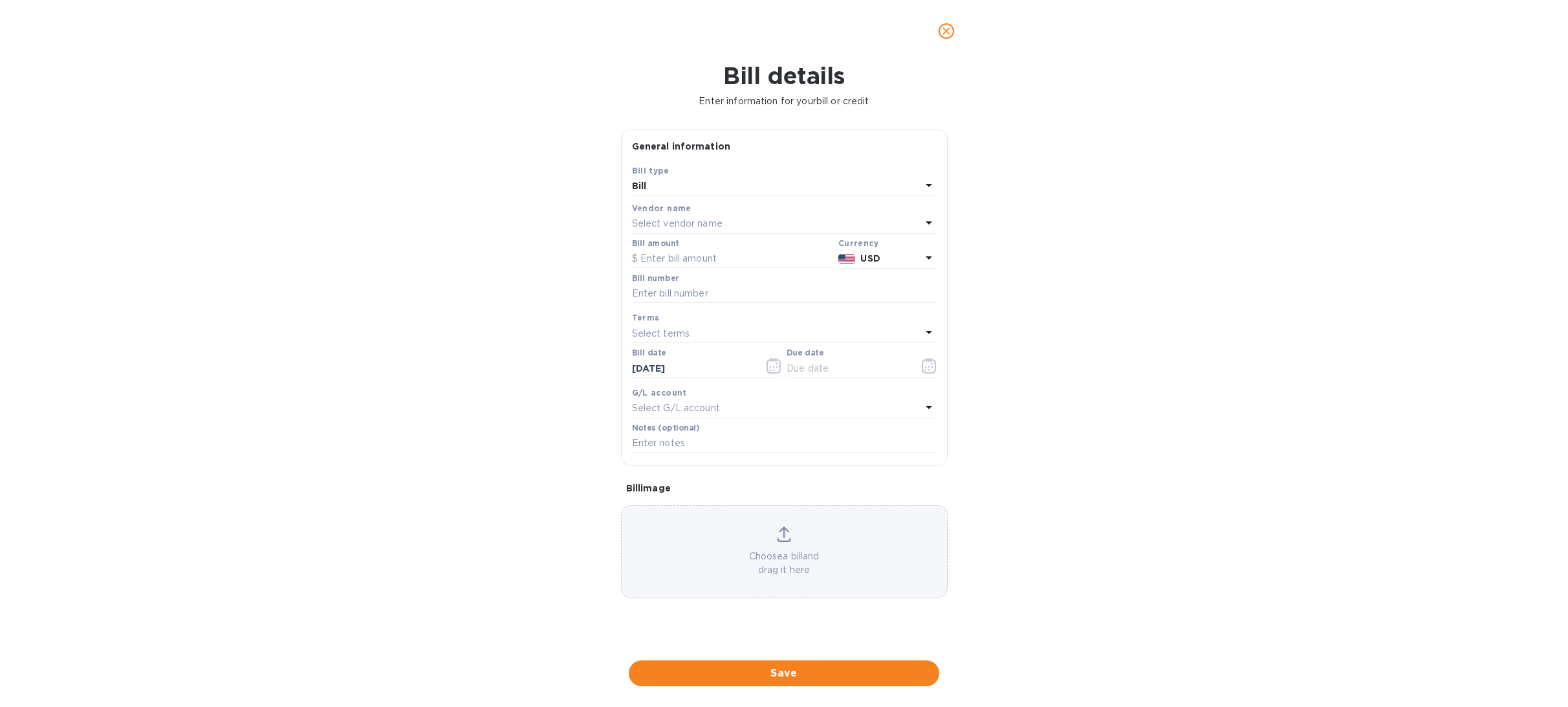
click at [664, 228] on p "Select vendor name" at bounding box center [677, 223] width 90 height 14
click at [674, 257] on input "text" at bounding box center [786, 260] width 228 height 20
drag, startPoint x: 692, startPoint y: 259, endPoint x: 659, endPoint y: 253, distance: 33.5
click at [659, 253] on div "dro" at bounding box center [784, 260] width 267 height 20
type input "dr"
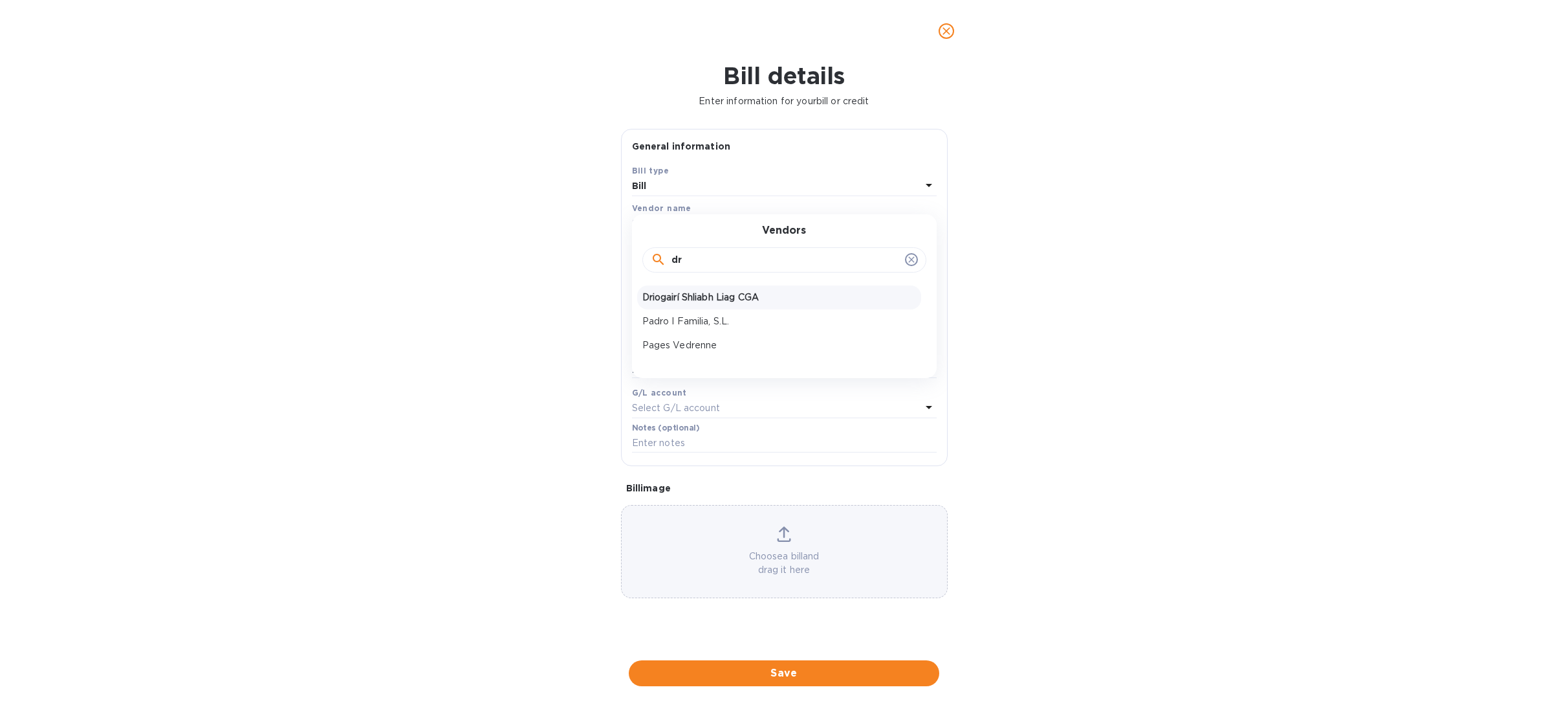
click at [691, 303] on p "Driogairí Shliabh Liag CGA" at bounding box center [779, 297] width 274 height 14
click at [657, 260] on input "text" at bounding box center [732, 259] width 201 height 20
type input "1,475.76"
click at [661, 298] on input "text" at bounding box center [784, 294] width 305 height 20
drag, startPoint x: 679, startPoint y: 299, endPoint x: 699, endPoint y: 294, distance: 20.6
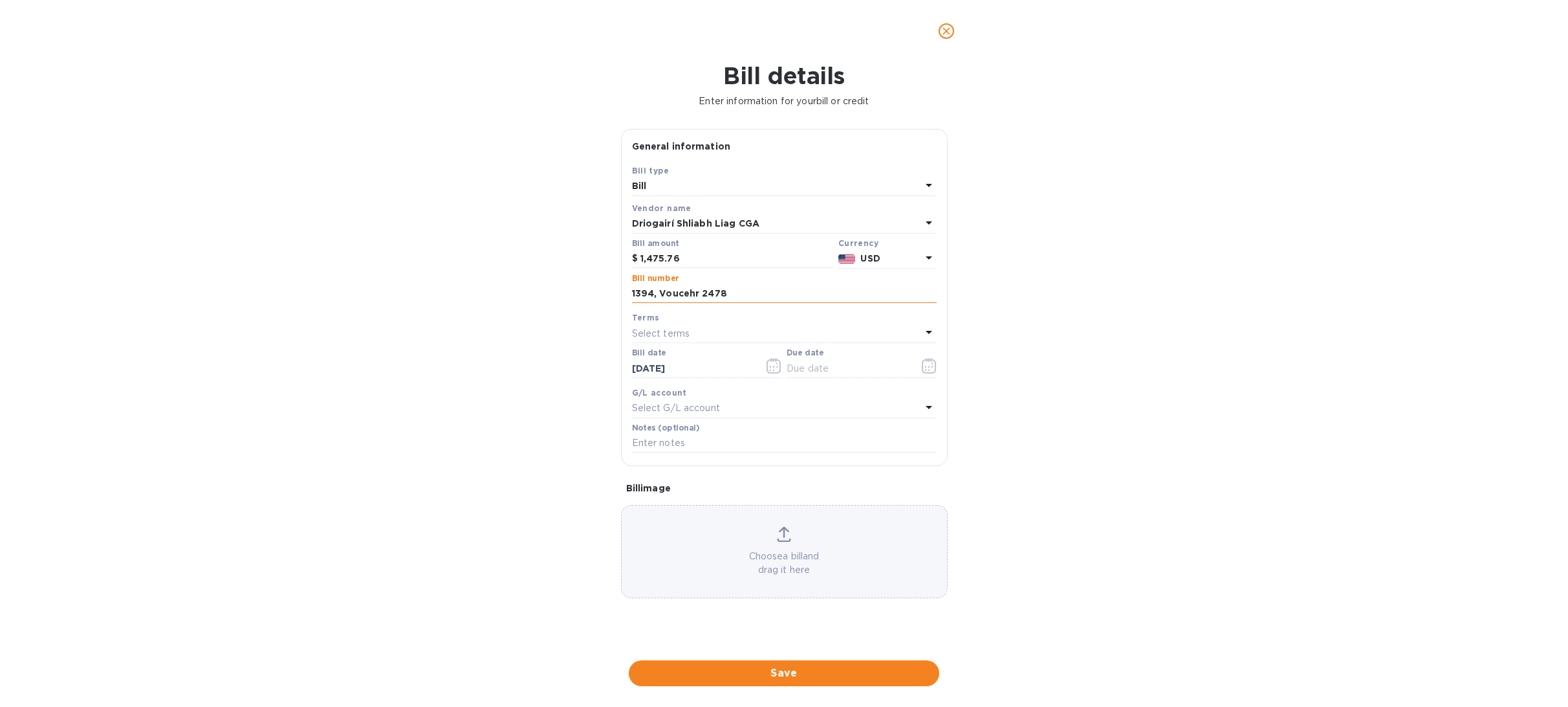
click at [699, 294] on input "1394, Voucehr 2478" at bounding box center [784, 294] width 305 height 20
drag, startPoint x: 699, startPoint y: 294, endPoint x: 659, endPoint y: 291, distance: 40.1
click at [659, 291] on input "1394, Voucehr 2478" at bounding box center [784, 294] width 305 height 20
drag, startPoint x: 694, startPoint y: 294, endPoint x: 680, endPoint y: 296, distance: 14.1
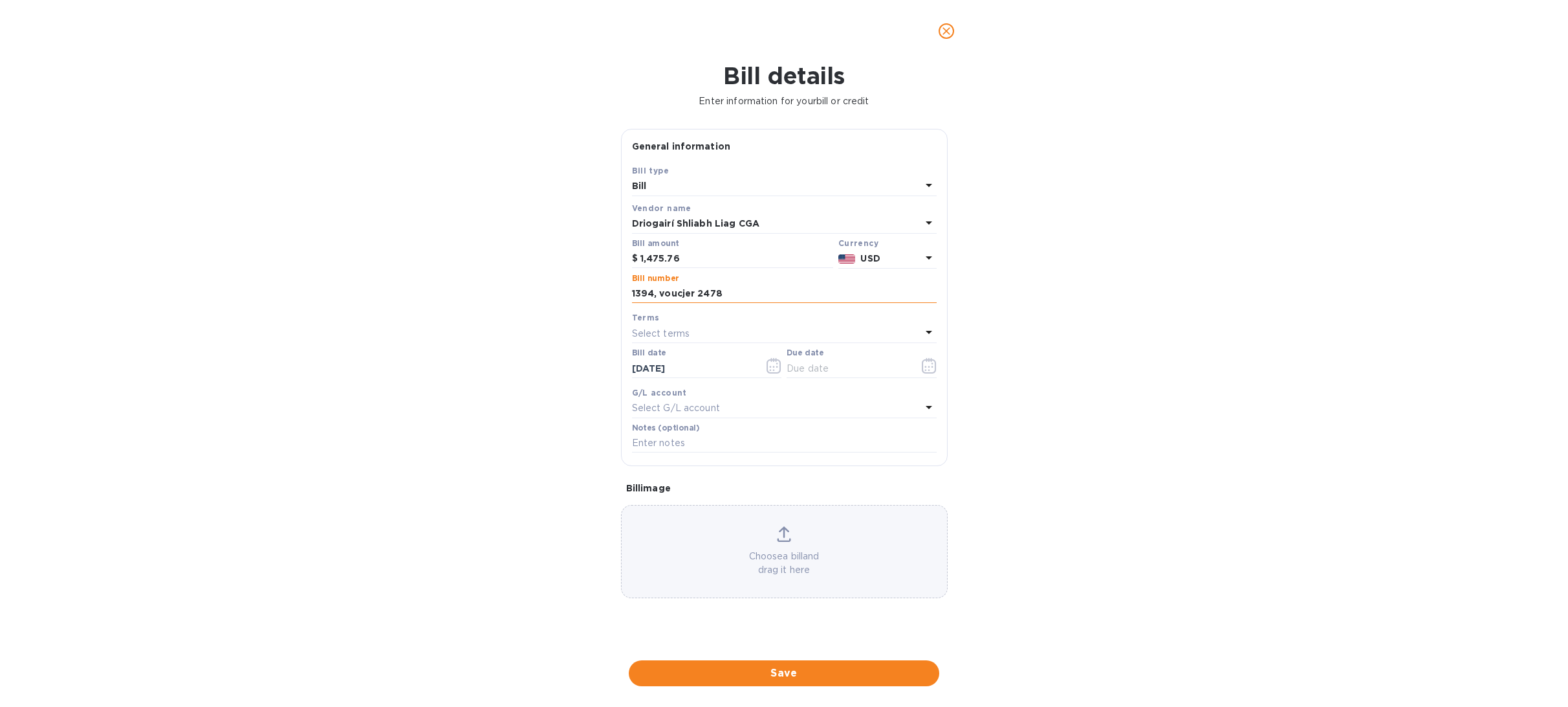
click at [680, 296] on input "1394, voucjer 2478" at bounding box center [784, 294] width 305 height 20
click at [726, 294] on input "1394, voucher 2478" at bounding box center [784, 294] width 305 height 20
click at [731, 298] on input "1394, voucher 2478, september sales" at bounding box center [784, 294] width 305 height 20
click at [733, 296] on input "1394, voucher 2478, september sales" at bounding box center [784, 294] width 305 height 20
type input "1394, voucher 2478, September sales"
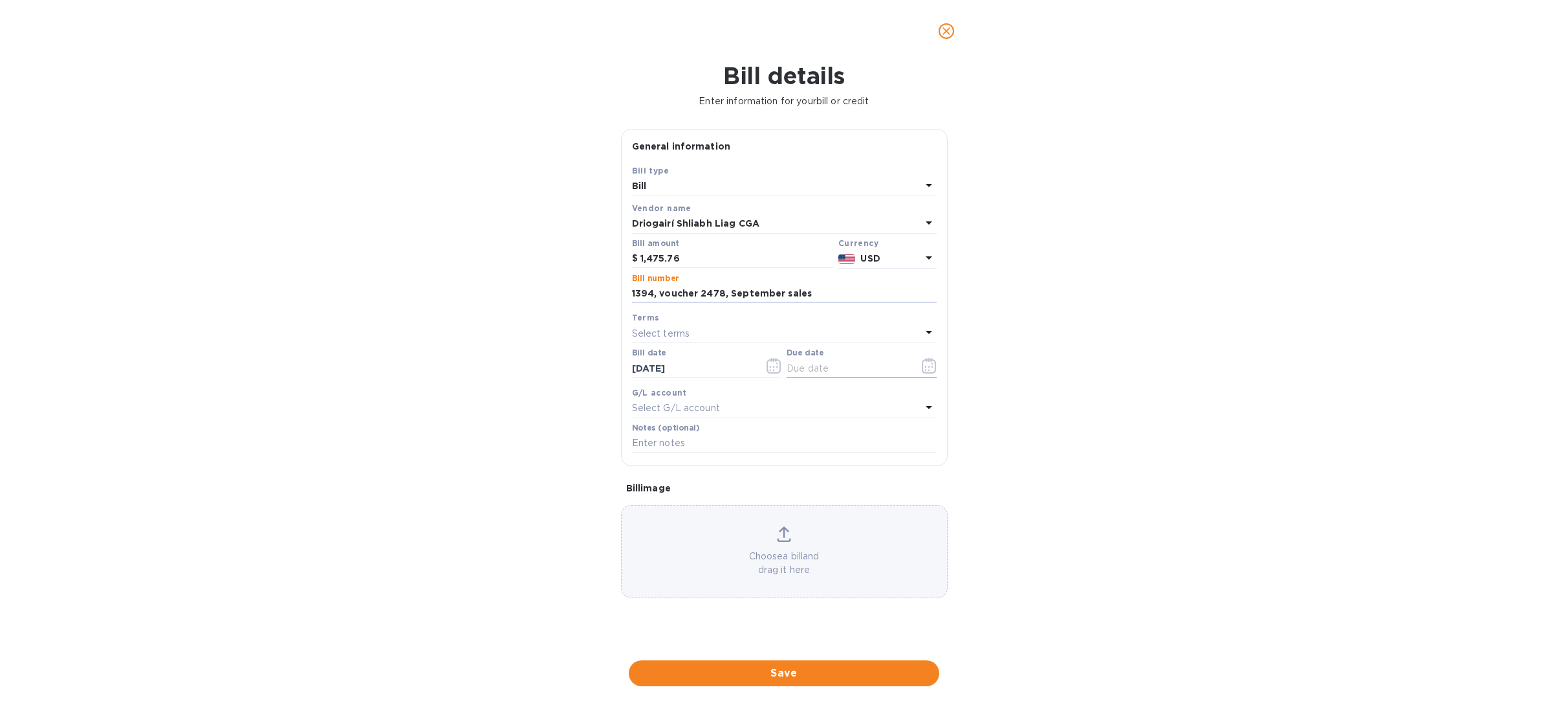
click at [817, 371] on input "text" at bounding box center [848, 368] width 122 height 20
type input "[DATE]"
click at [858, 679] on span "Save" at bounding box center [783, 673] width 289 height 15
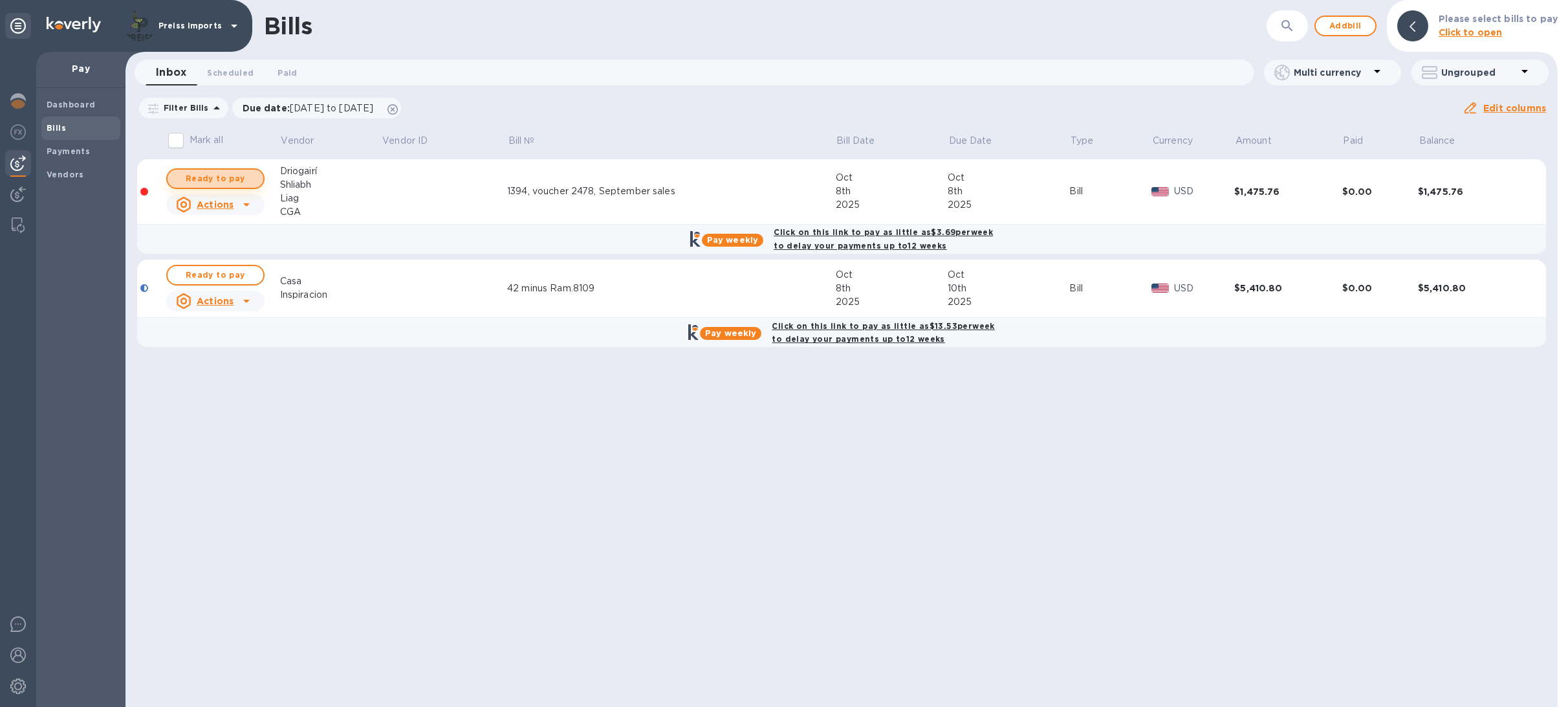
click at [234, 172] on span "Ready to pay" at bounding box center [215, 179] width 75 height 15
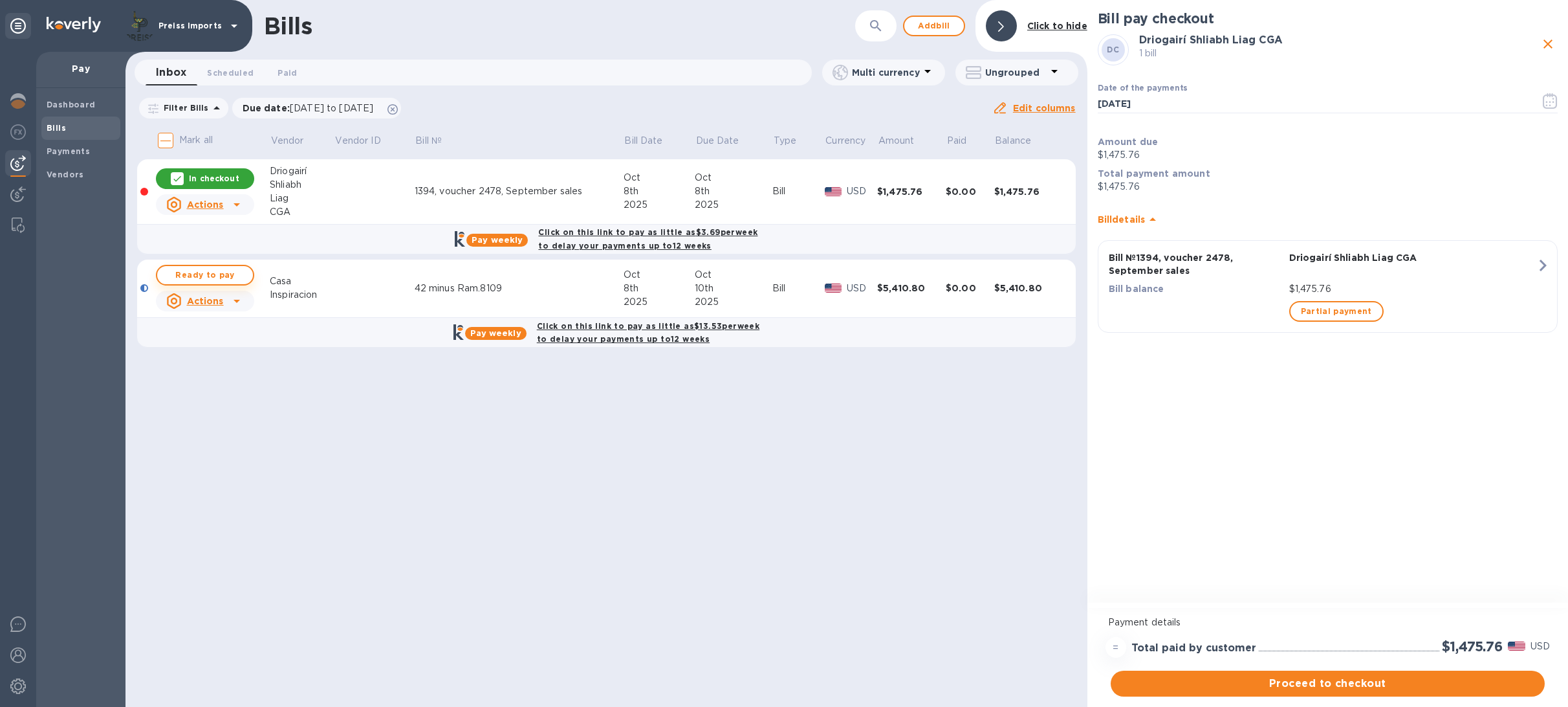
click at [198, 275] on span "Ready to pay" at bounding box center [204, 275] width 75 height 15
checkbox input "true"
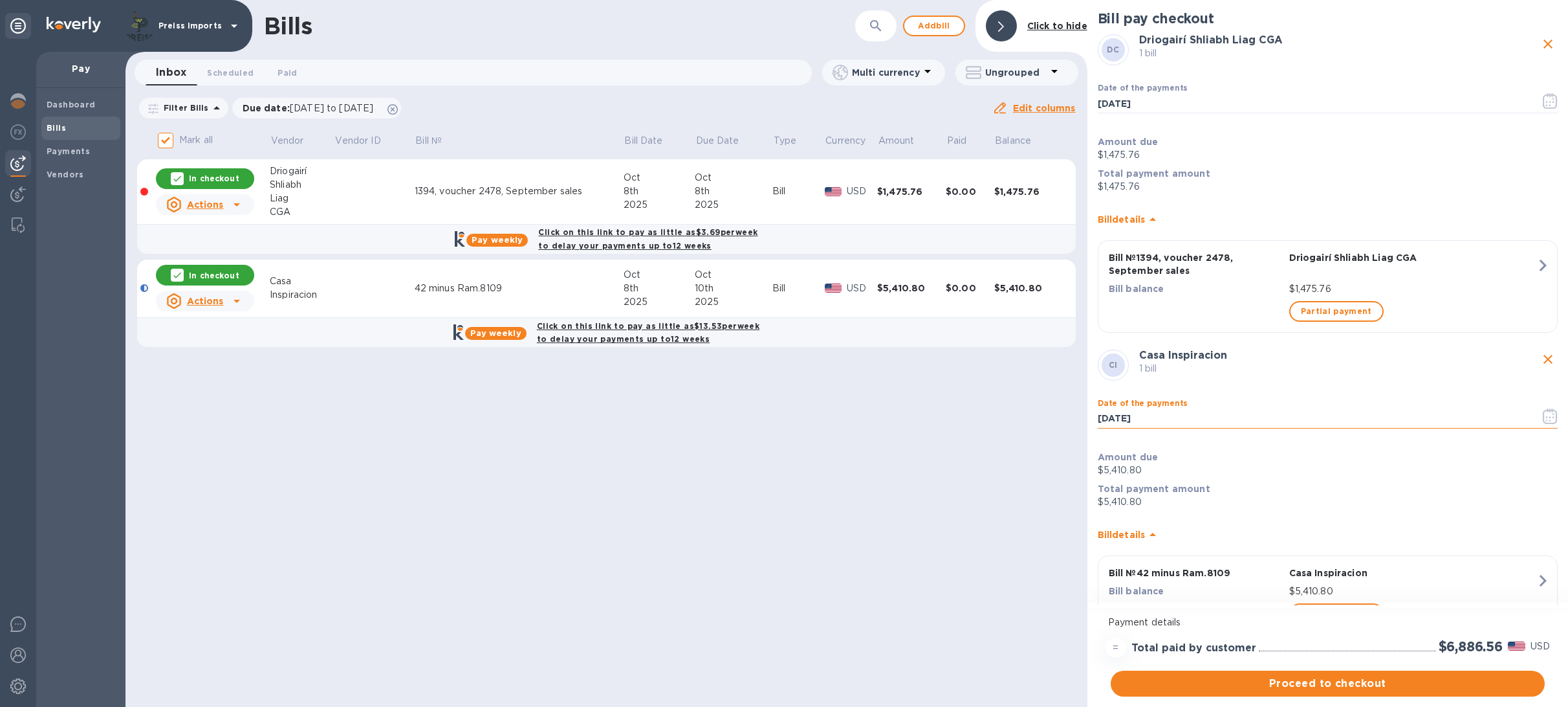
drag, startPoint x: 1124, startPoint y: 417, endPoint x: 1113, endPoint y: 416, distance: 11.0
click at [1113, 416] on input "[DATE]" at bounding box center [1313, 418] width 432 height 20
type input "[DATE]"
click at [1364, 684] on span "Proceed to checkout" at bounding box center [1328, 683] width 413 height 15
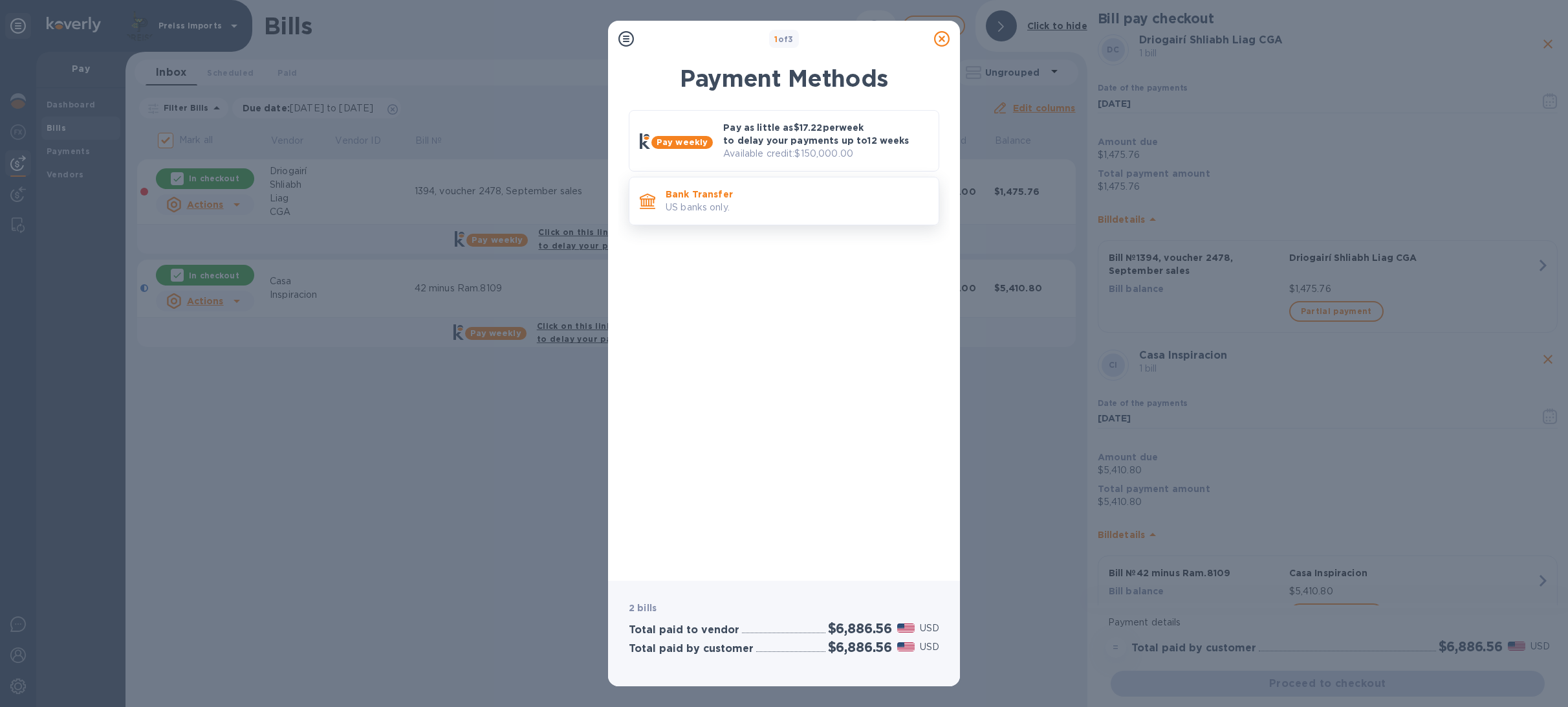
click at [758, 212] on p "US banks only." at bounding box center [797, 208] width 263 height 14
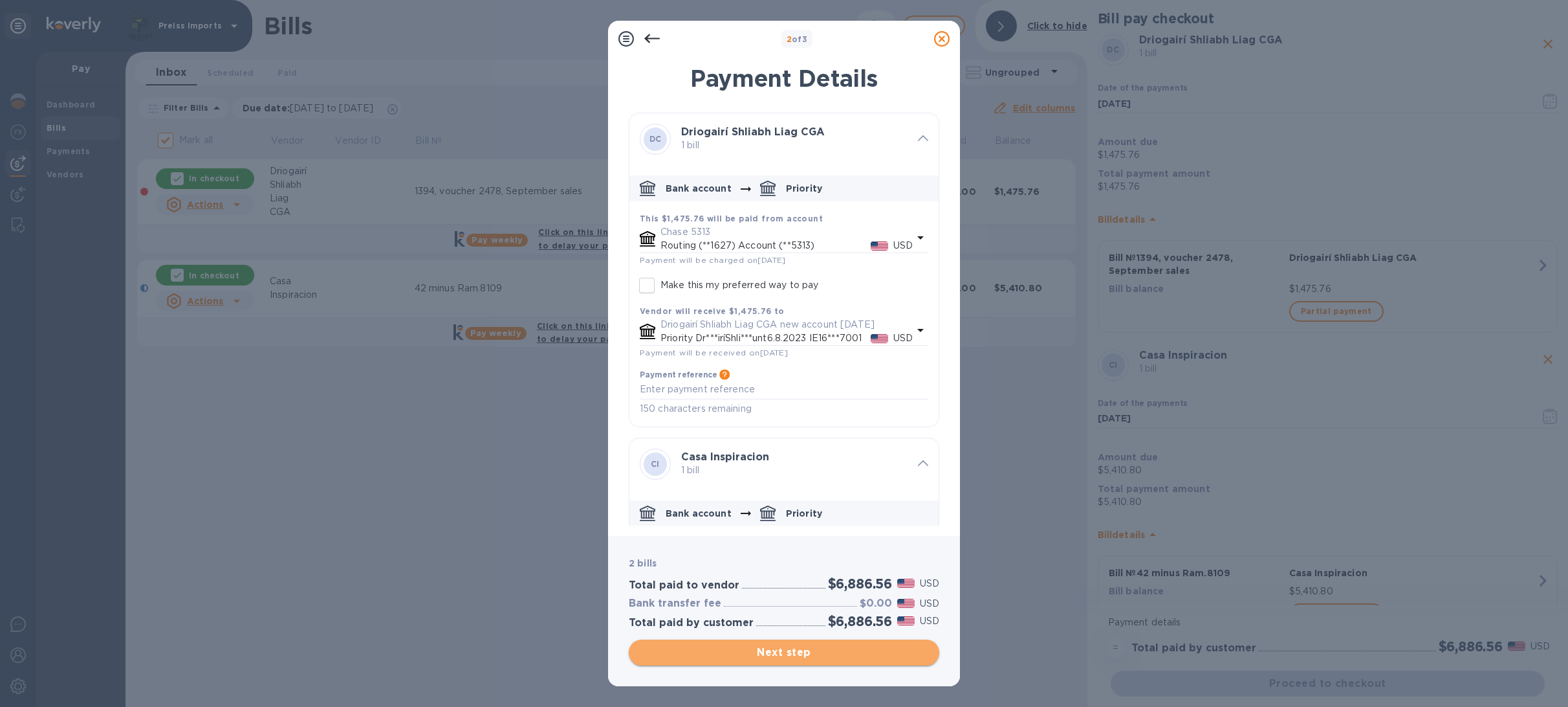
click at [825, 649] on span "Next step" at bounding box center [783, 652] width 289 height 15
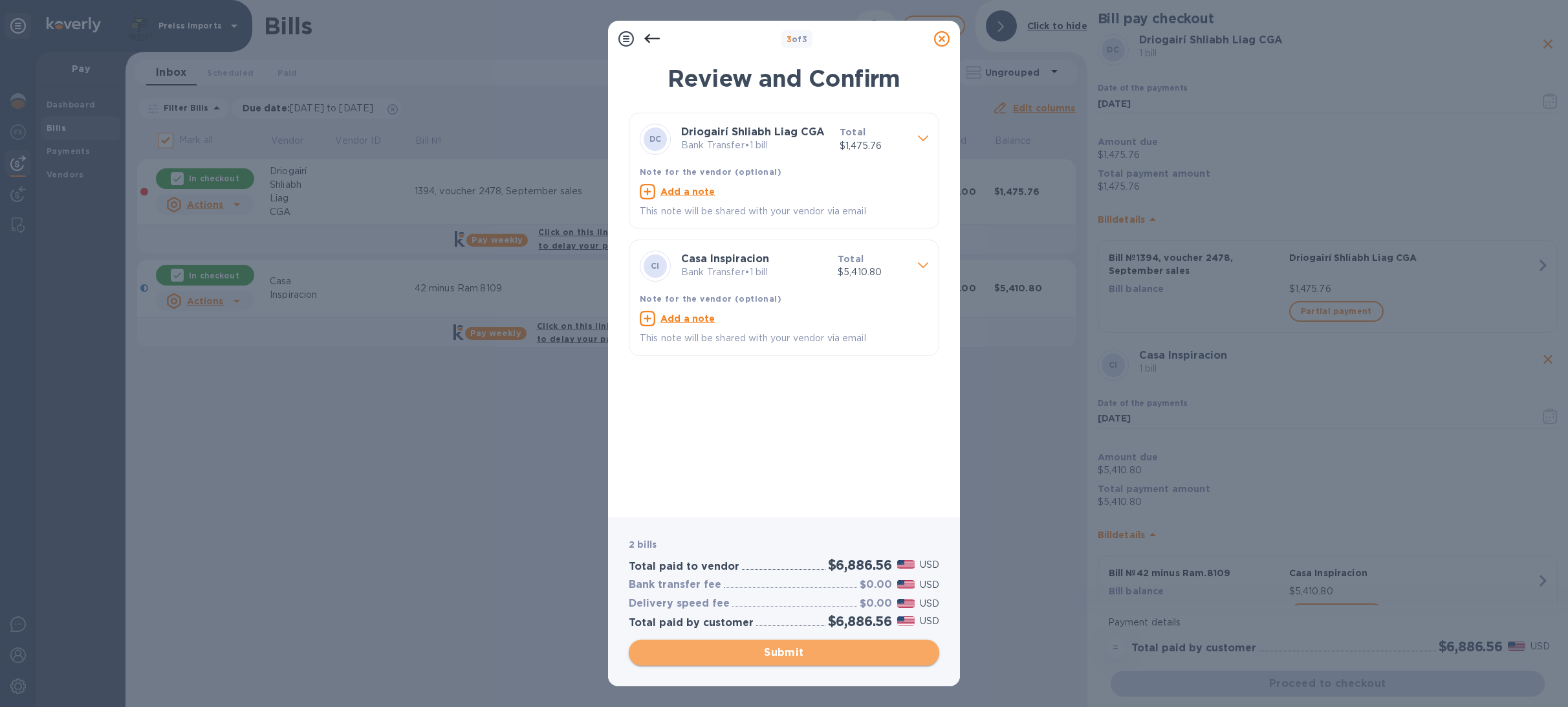
click at [767, 653] on span "Submit" at bounding box center [783, 652] width 289 height 15
